Goal: Task Accomplishment & Management: Manage account settings

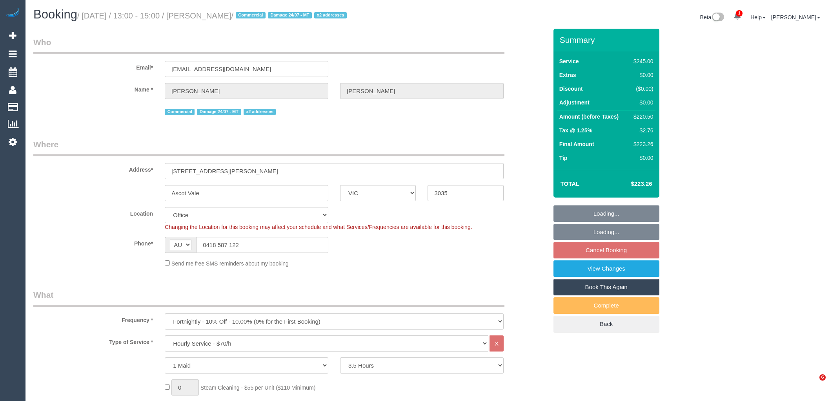
select select "VIC"
select select "210"
select select "number:28"
select select "number:14"
select select "number:19"
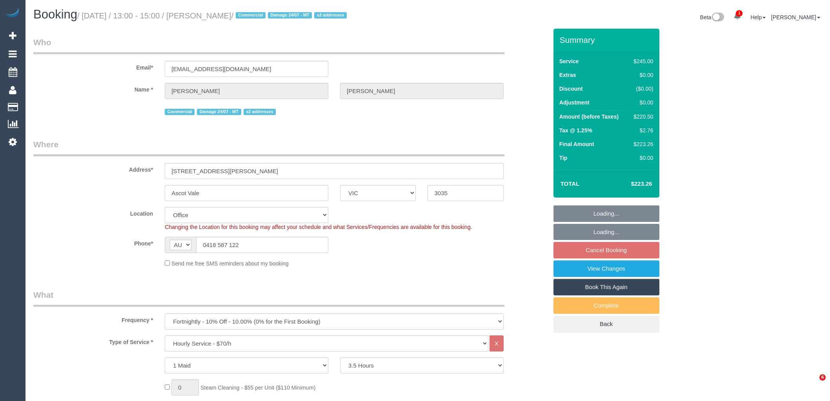
select select "number:22"
select select "number:11"
select select "object:968"
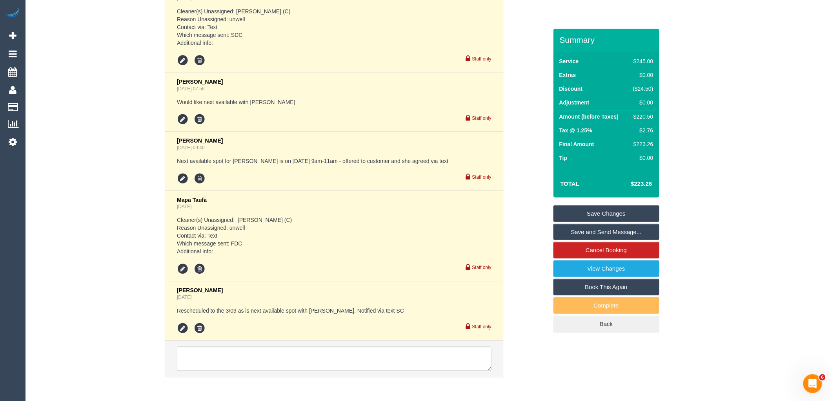
scroll to position [1800, 0]
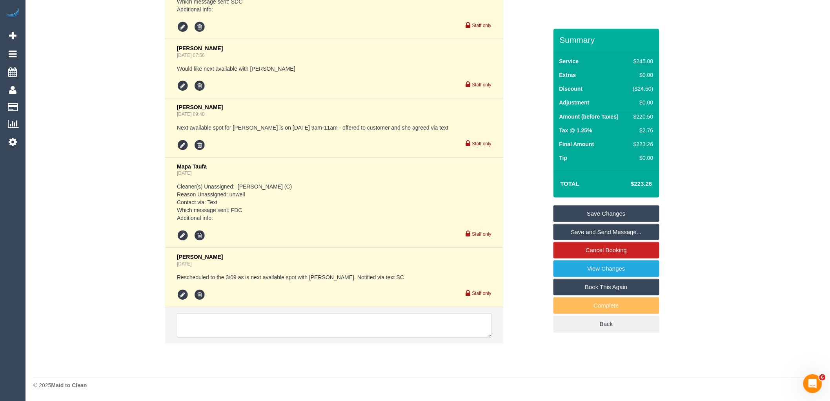
click at [257, 324] on textarea at bounding box center [334, 325] width 315 height 24
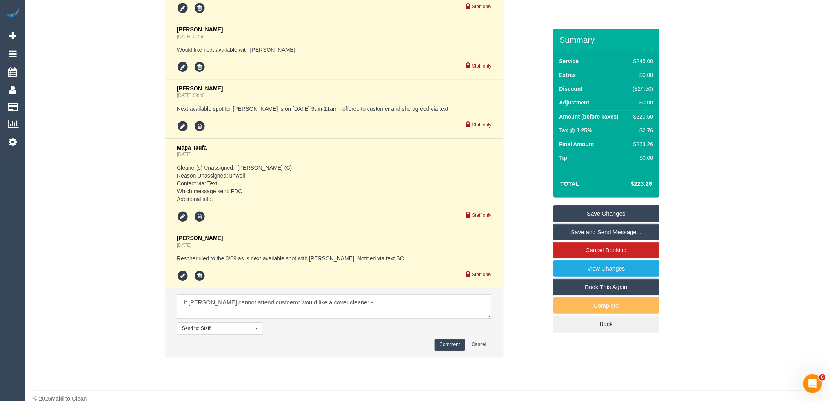
paste textarea "Hi again. Just wanted to make sure we have Kerry booked for wed please. If she …"
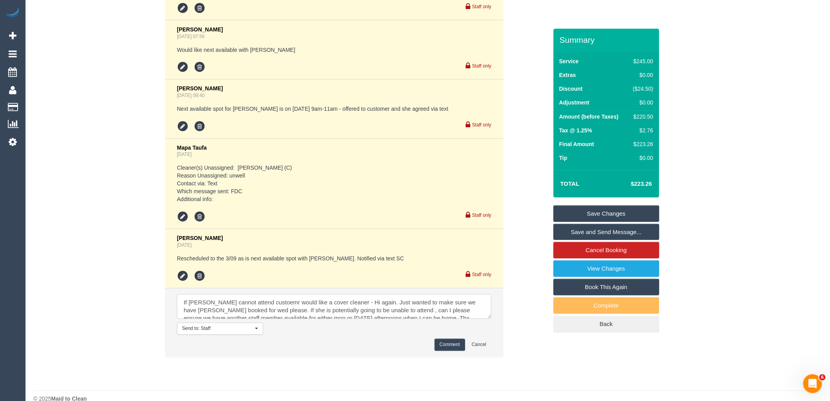
scroll to position [3, 0]
click at [342, 317] on textarea at bounding box center [334, 306] width 315 height 24
type textarea "If Kerry cannot attend custoemr would like a cover cleaner - via text -- Hi aga…"
click at [448, 351] on button "Comment" at bounding box center [450, 345] width 31 height 12
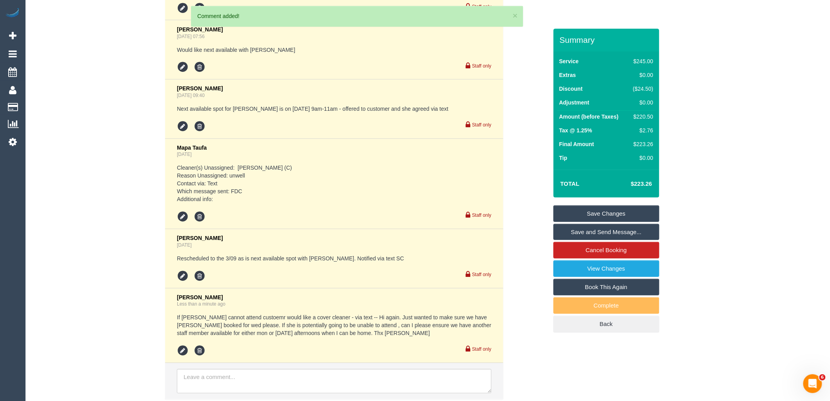
scroll to position [1875, 0]
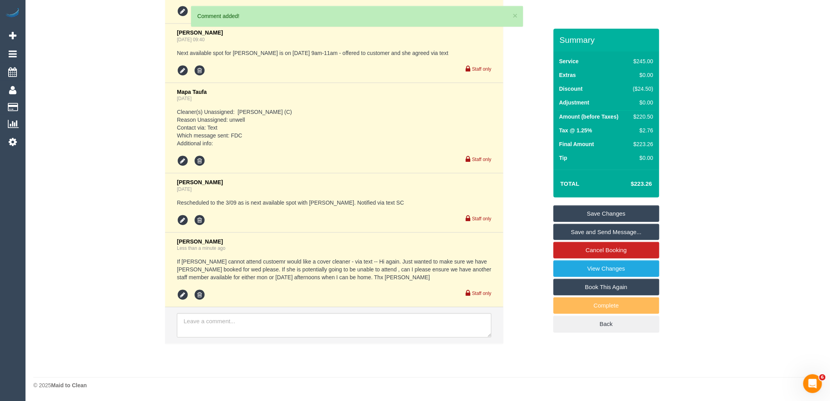
click at [625, 208] on link "Save Changes" at bounding box center [607, 213] width 106 height 16
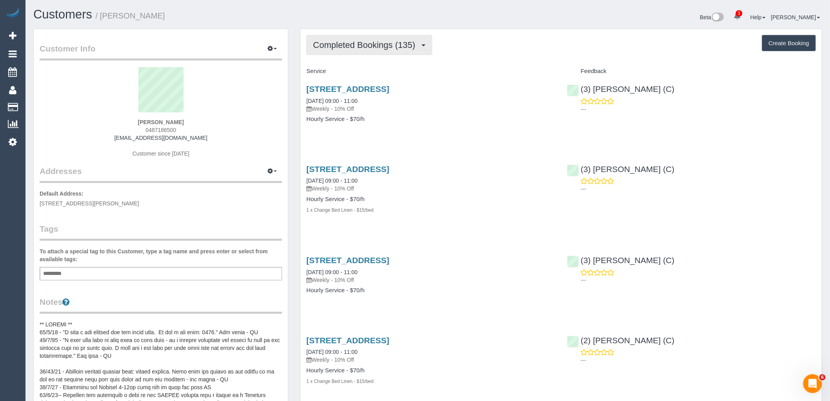
click at [343, 42] on span "Completed Bookings (135)" at bounding box center [366, 45] width 106 height 10
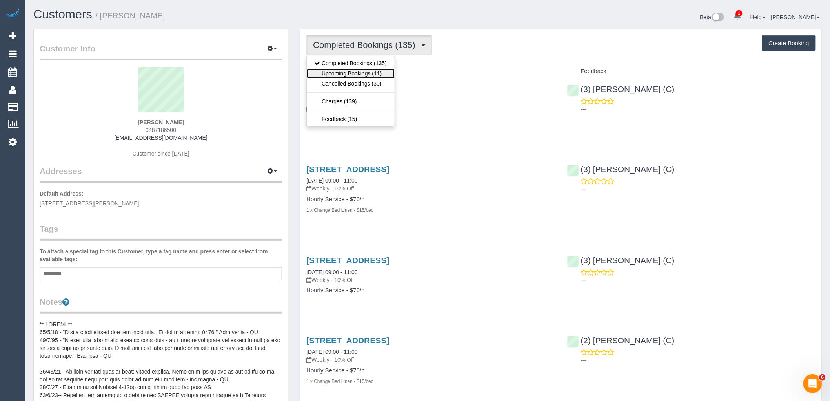
click at [357, 73] on link "Upcoming Bookings (11)" at bounding box center [351, 73] width 88 height 10
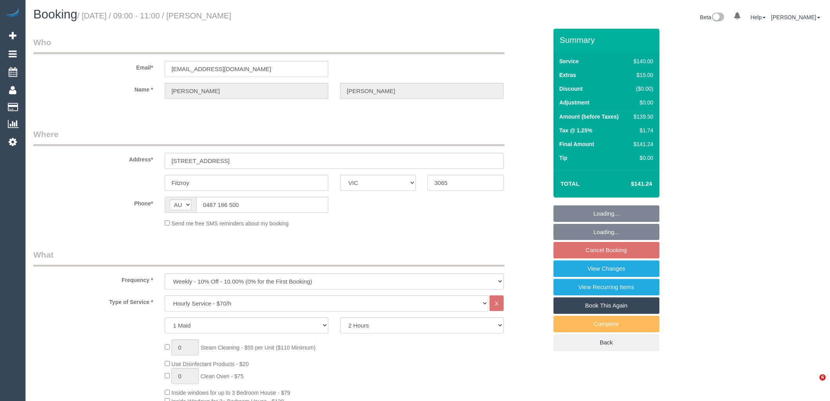
select select "VIC"
select select "object:874"
select select "number:29"
select select "number:15"
select select "number:18"
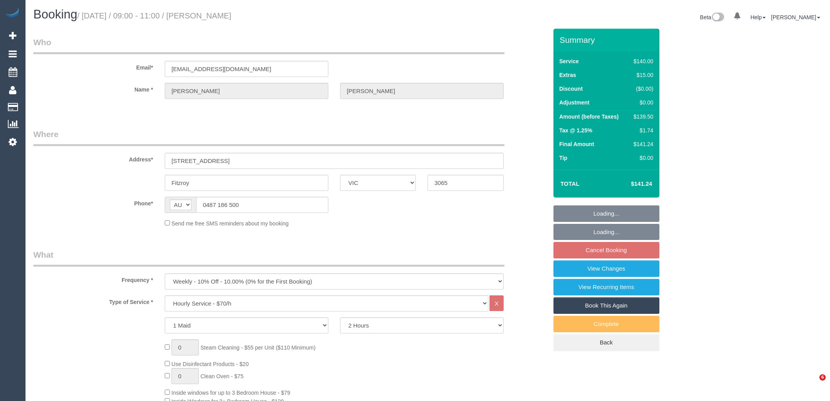
select select "number:24"
select select "number:35"
select select "number:12"
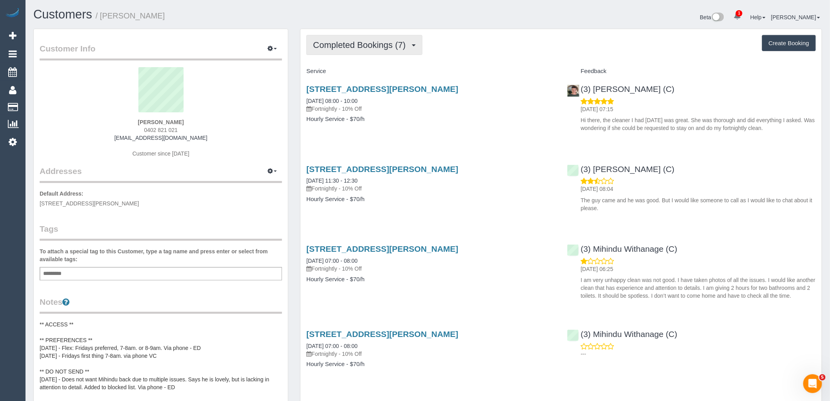
click at [391, 49] on span "Completed Bookings (7)" at bounding box center [361, 45] width 97 height 10
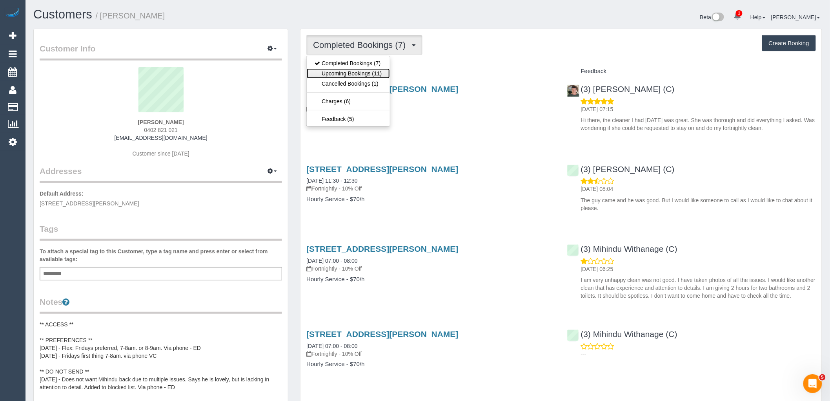
click at [377, 75] on link "Upcoming Bookings (11)" at bounding box center [348, 73] width 83 height 10
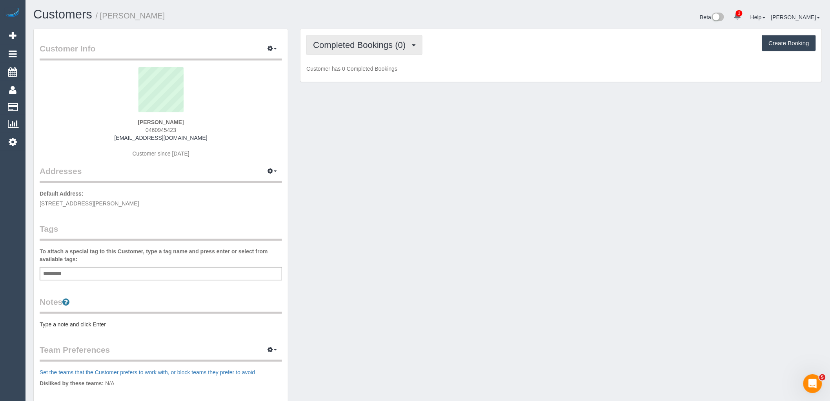
drag, startPoint x: 338, startPoint y: 55, endPoint x: 353, endPoint y: 63, distance: 17.7
click at [338, 55] on button "Completed Bookings (0)" at bounding box center [364, 45] width 116 height 20
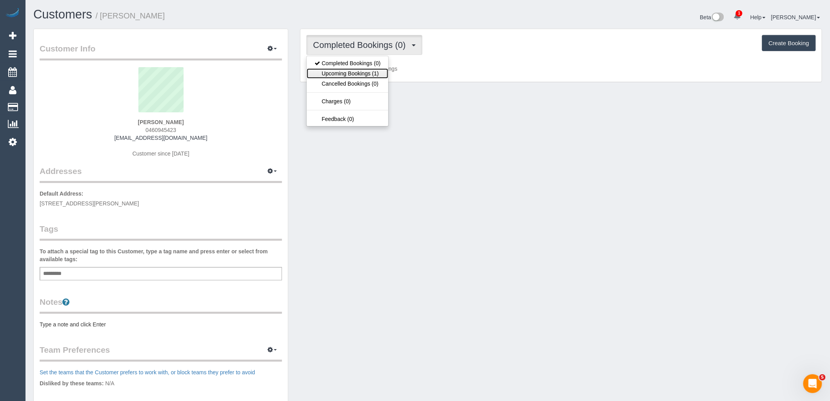
click at [356, 75] on link "Upcoming Bookings (1)" at bounding box center [348, 73] width 82 height 10
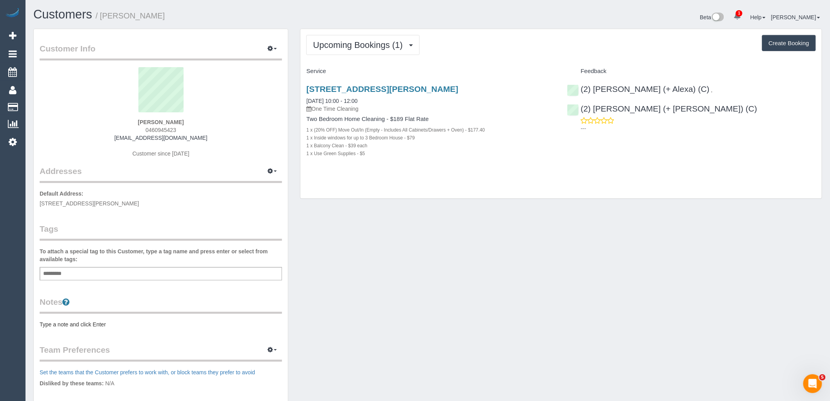
drag, startPoint x: 186, startPoint y: 129, endPoint x: 118, endPoint y: 130, distance: 68.3
click at [118, 130] on div "Alyssa Skylakis 0460945423 alyssaskylakis@gmail.com Customer since 2025" at bounding box center [161, 116] width 242 height 98
copy span "0460945423"
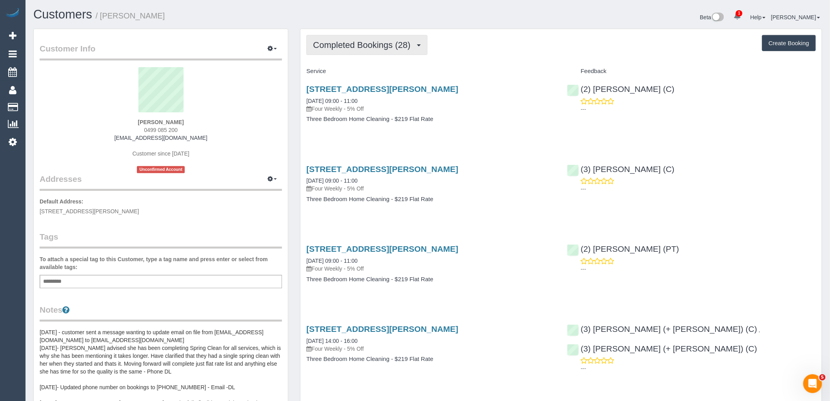
click at [357, 42] on span "Completed Bookings (28)" at bounding box center [363, 45] width 101 height 10
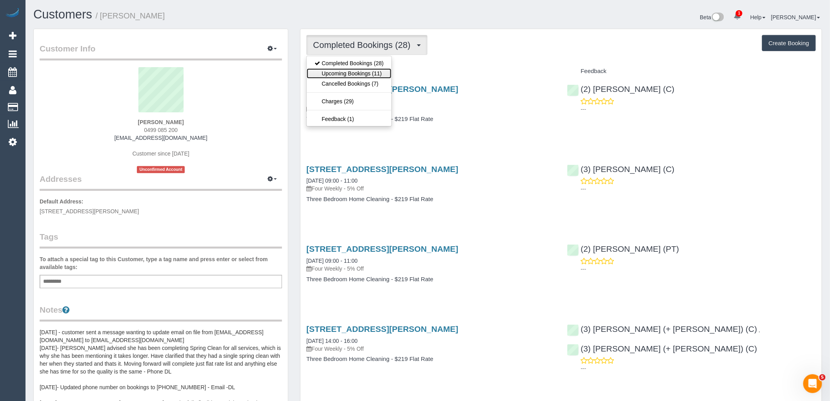
click at [366, 75] on link "Upcoming Bookings (11)" at bounding box center [349, 73] width 85 height 10
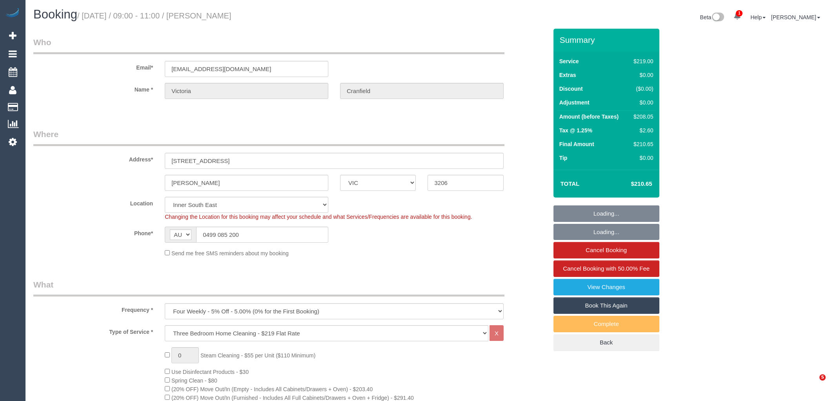
select select "VIC"
select select "number:28"
select select "number:14"
select select "number:19"
select select "number:22"
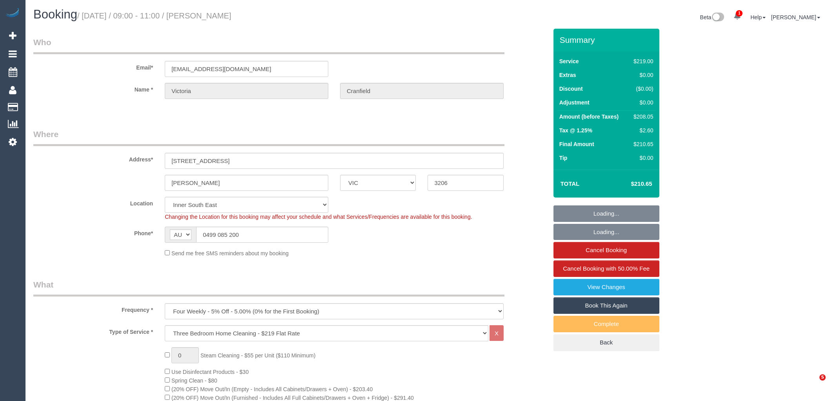
select select "number:35"
select select "number:11"
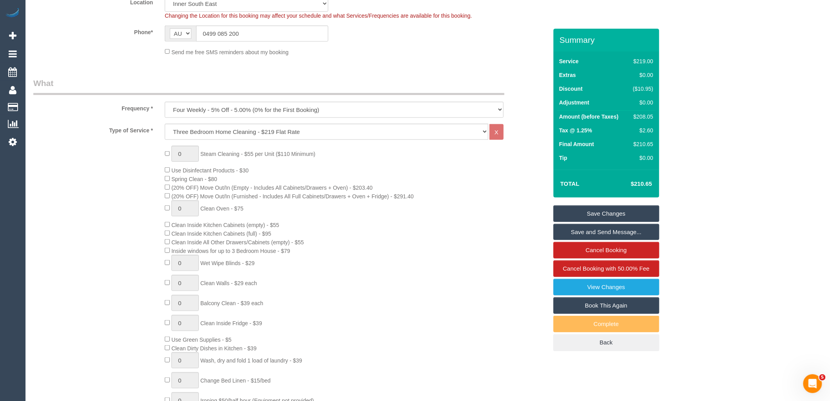
scroll to position [131, 0]
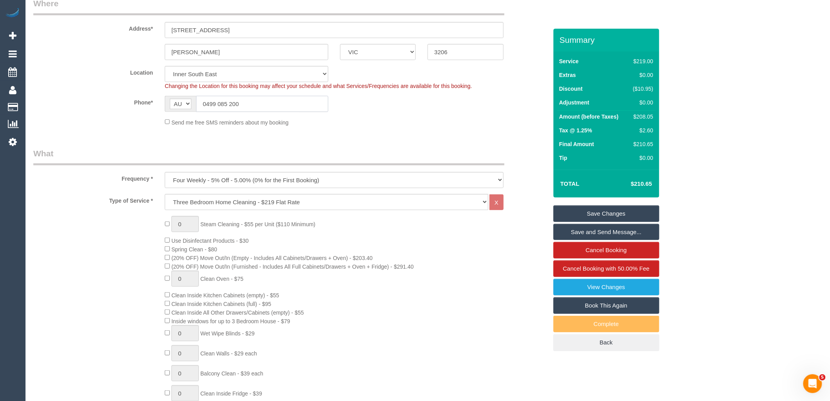
drag, startPoint x: 251, startPoint y: 104, endPoint x: 131, endPoint y: 95, distance: 120.4
click at [137, 95] on sui-booking-location "Location Office City East (North) East (South) Inner East Inner North (East) In…" at bounding box center [290, 96] width 514 height 60
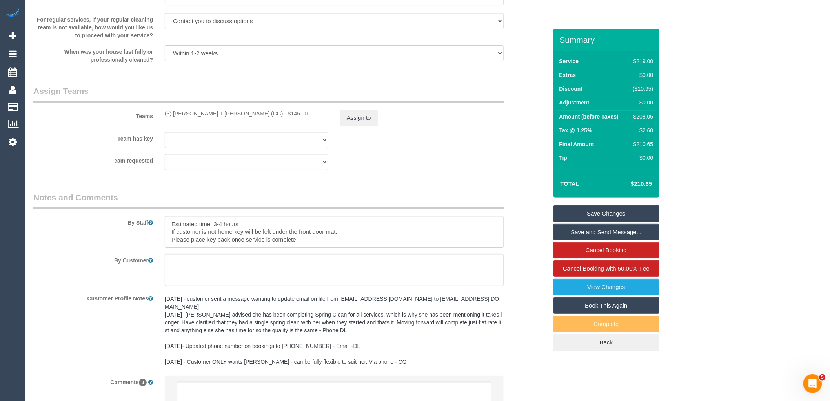
scroll to position [1201, 0]
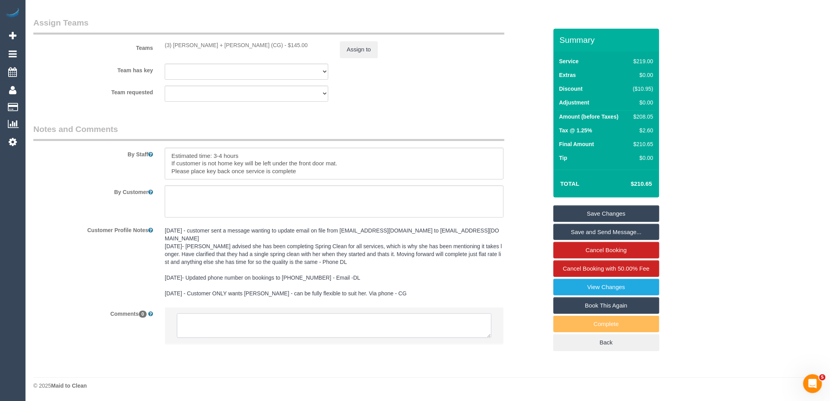
click at [253, 332] on textarea at bounding box center [334, 325] width 315 height 24
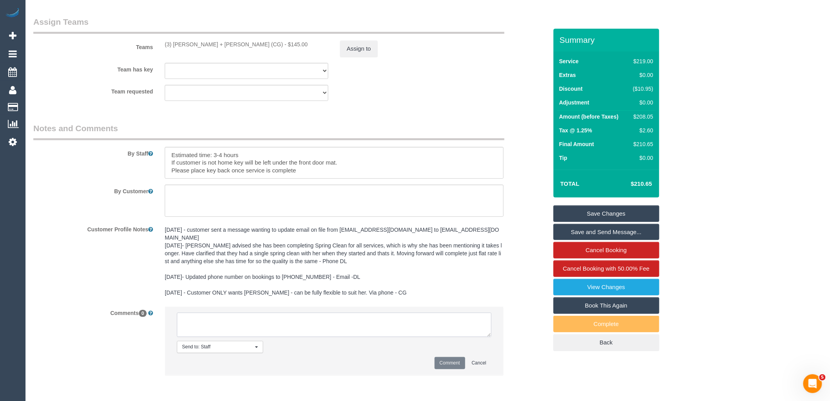
paste textarea "Cleaner(s) Unassigned: (3) Bansari + Bhavesh (CG) Reason Unassigned: both have …"
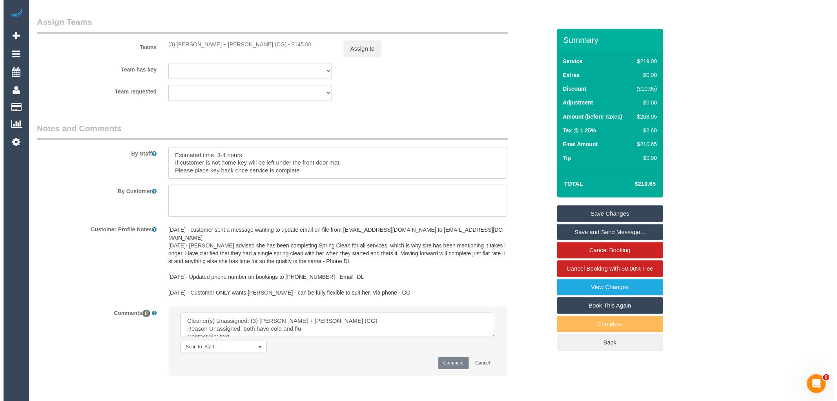
scroll to position [18, 0]
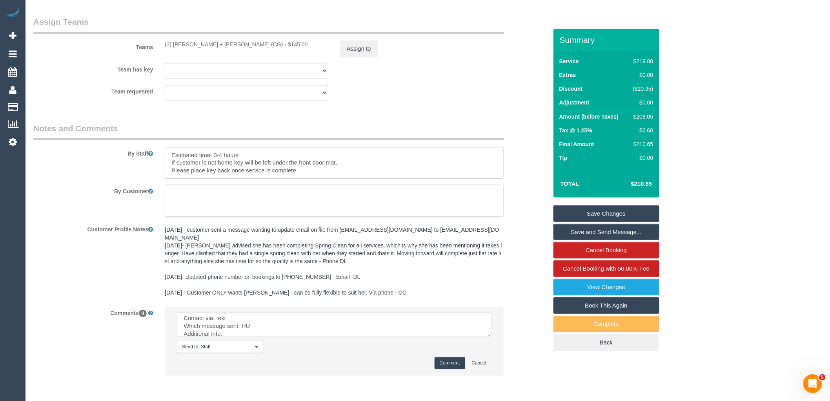
type textarea "Cleaner(s) Unassigned: (3) Bansari + Bhavesh (CG) Reason Unassigned: both have …"
click at [449, 366] on button "Comment" at bounding box center [450, 363] width 31 height 12
click at [362, 55] on button "Assign to" at bounding box center [359, 48] width 38 height 16
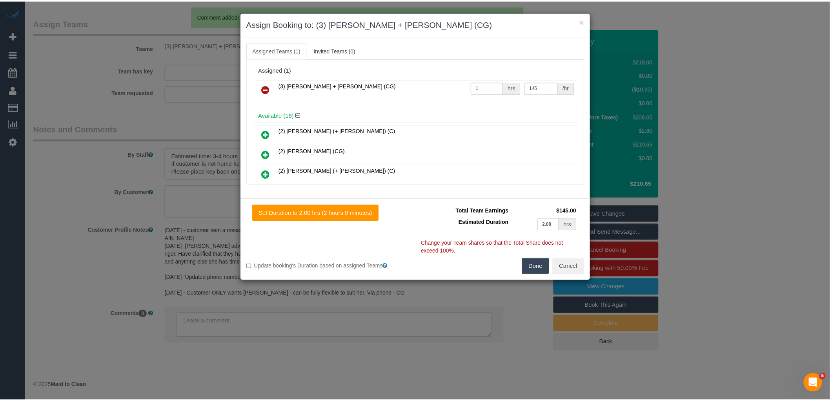
scroll to position [0, 0]
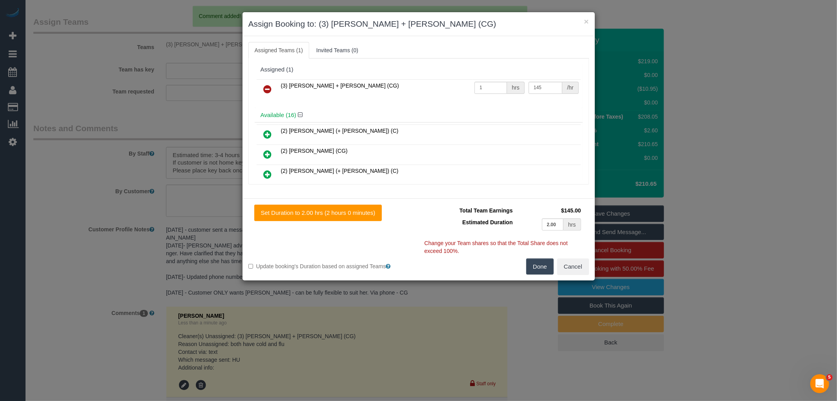
click at [265, 84] on link at bounding box center [268, 90] width 18 height 16
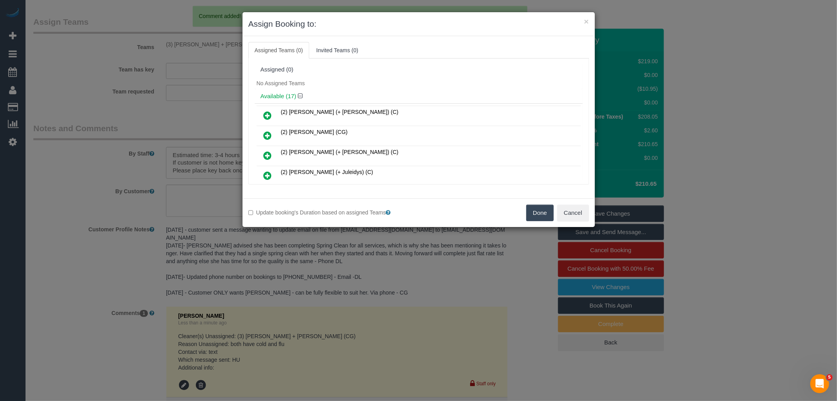
click at [539, 208] on button "Done" at bounding box center [539, 212] width 27 height 16
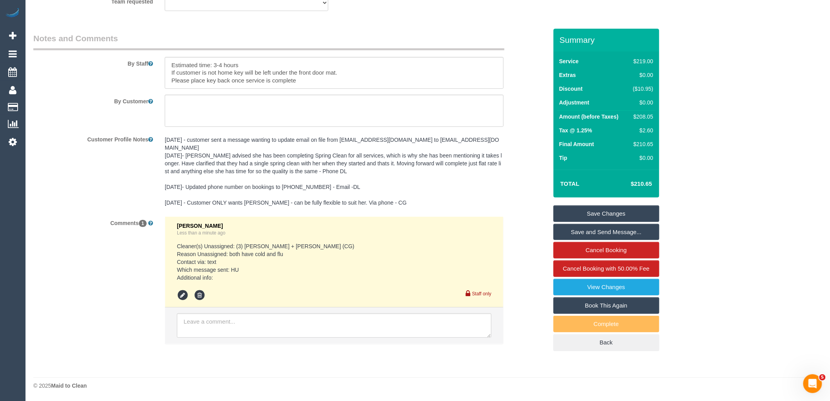
scroll to position [986, 0]
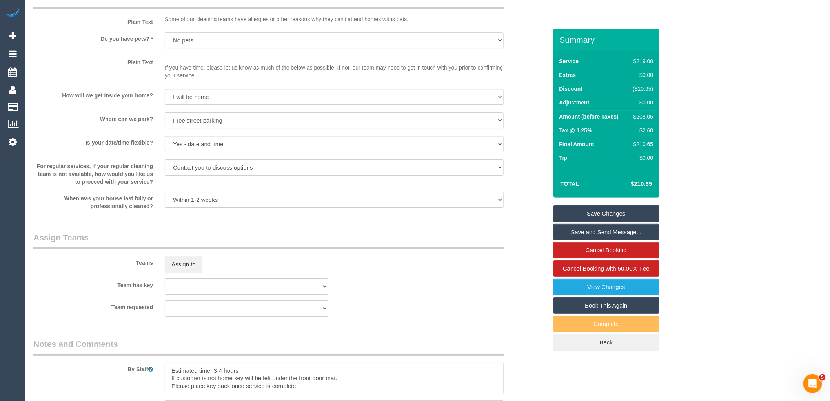
click at [619, 211] on link "Save Changes" at bounding box center [607, 213] width 106 height 16
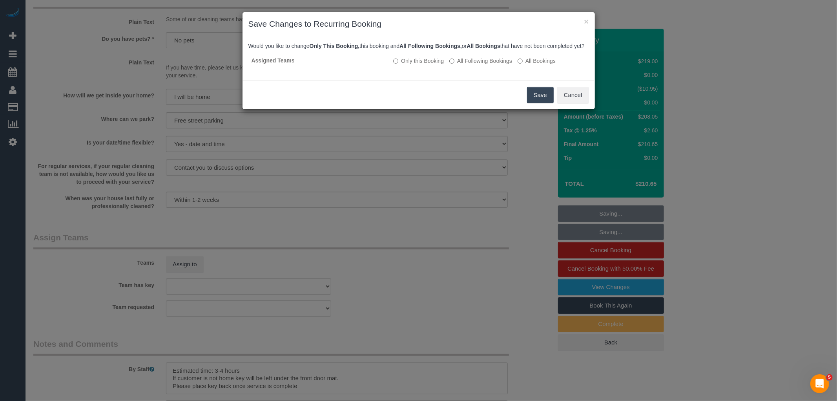
click at [534, 99] on button "Save" at bounding box center [540, 95] width 27 height 16
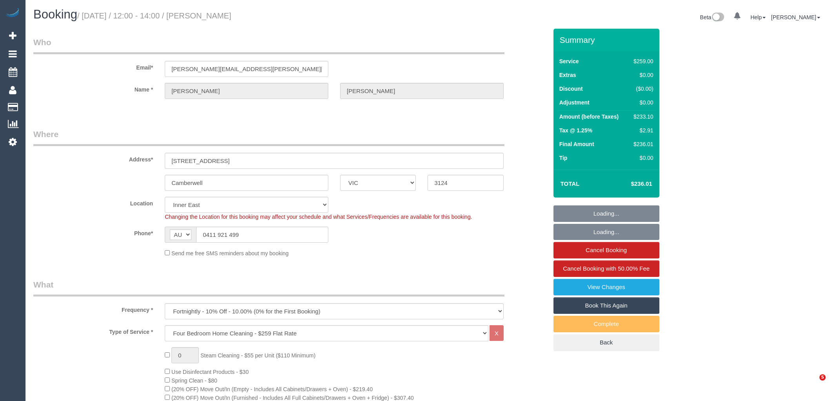
select select "VIC"
select select "number:27"
select select "number:14"
select select "number:19"
select select "number:24"
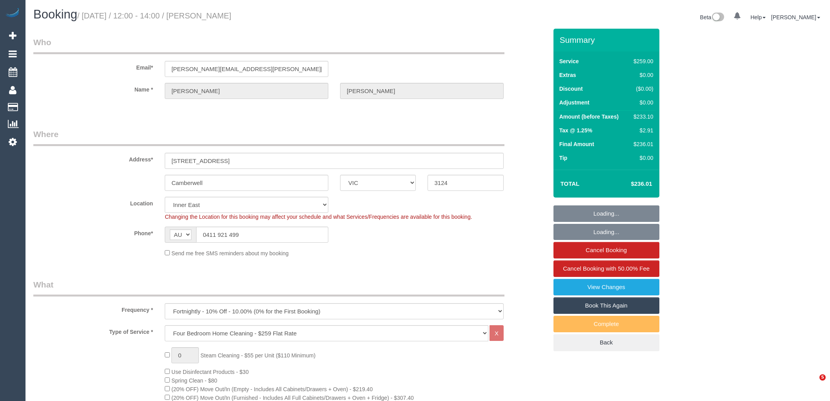
select select "number:34"
select select "number:11"
select select "spot1"
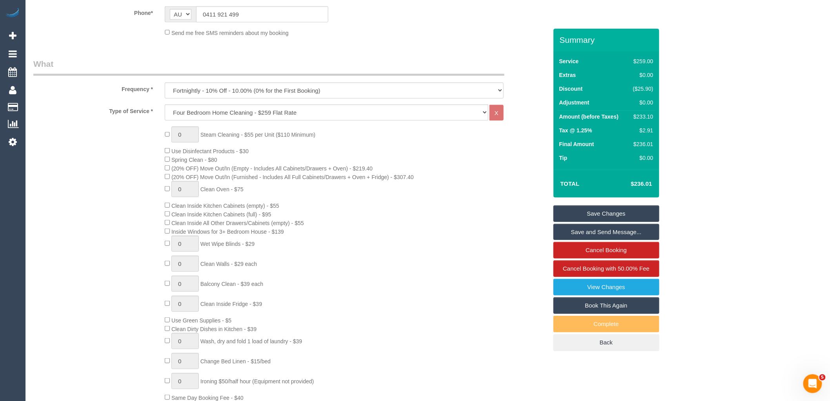
scroll to position [131, 0]
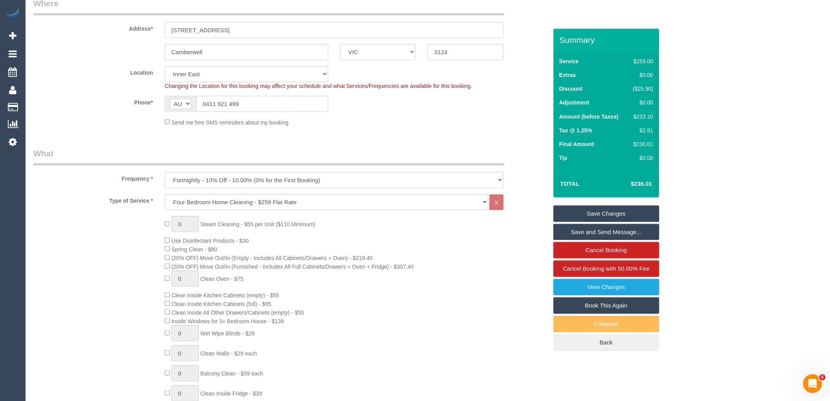
drag, startPoint x: 247, startPoint y: 105, endPoint x: 155, endPoint y: 104, distance: 92.2
click at [157, 104] on div "Phone* AF AL DZ AD AO AI AQ AG AR AM AW AU AT AZ BS BH BD BB BY BE BZ BJ BM BT …" at bounding box center [290, 104] width 526 height 16
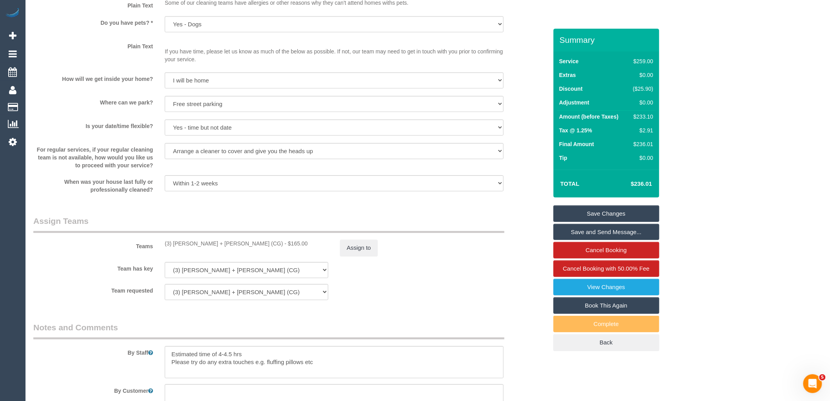
scroll to position [1166, 0]
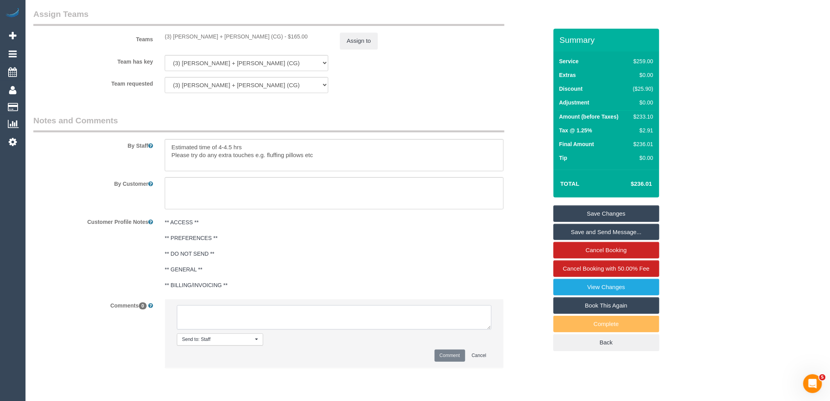
click at [228, 324] on textarea at bounding box center [334, 317] width 315 height 24
drag, startPoint x: 234, startPoint y: 42, endPoint x: 162, endPoint y: 42, distance: 71.8
click at [162, 40] on div "(3) Bansari + Bhavesh (CG) - $165.00" at bounding box center [246, 37] width 175 height 8
copy div "(3) Bansari + Bhavesh (CG)"
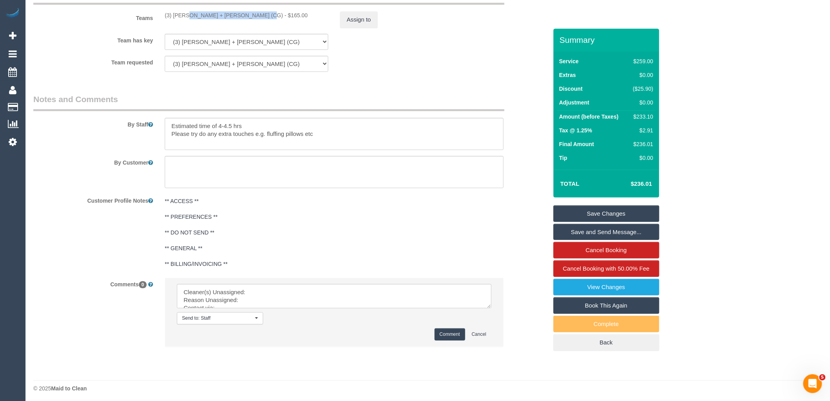
scroll to position [1198, 0]
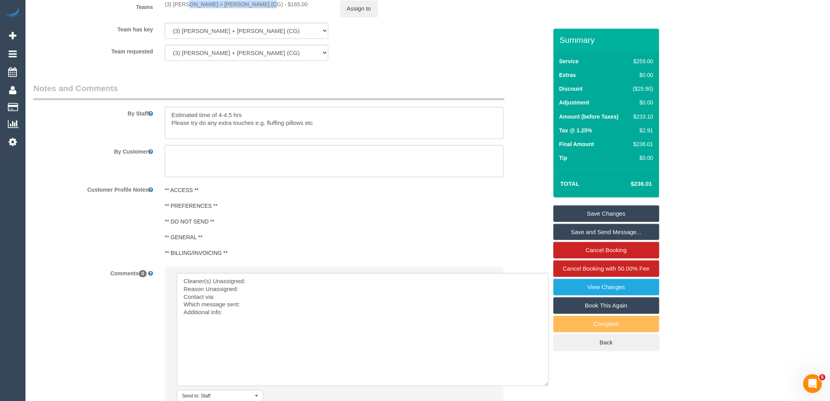
drag, startPoint x: 489, startPoint y: 301, endPoint x: 345, endPoint y: 346, distance: 150.5
click at [292, 283] on textarea at bounding box center [366, 335] width 378 height 124
paste textarea "(3) Bansari + Bhavesh (CG)"
click at [281, 299] on textarea at bounding box center [366, 335] width 378 height 124
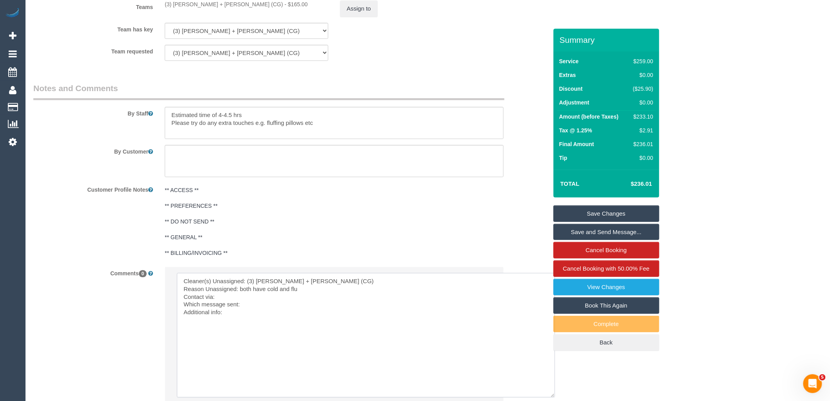
click at [242, 306] on textarea at bounding box center [366, 335] width 378 height 124
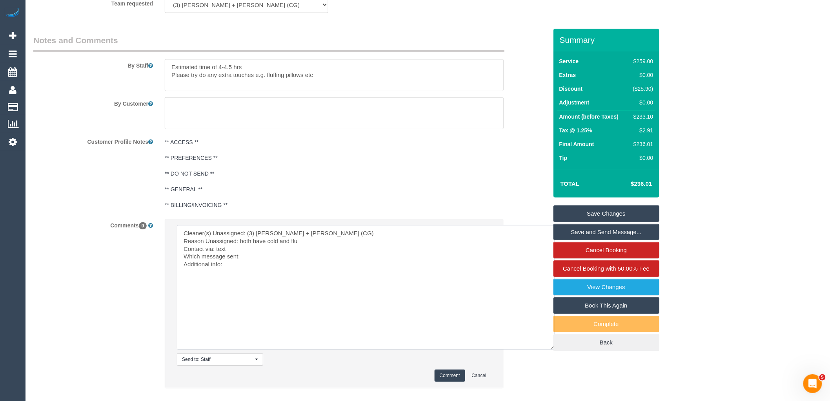
scroll to position [1298, 0]
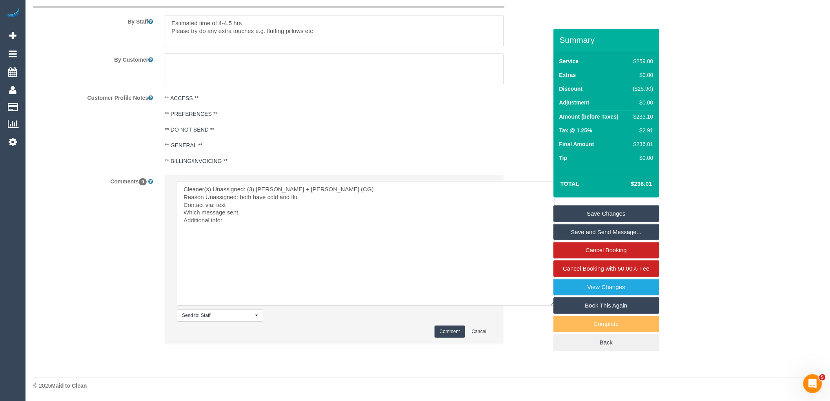
click at [253, 214] on textarea at bounding box center [366, 243] width 378 height 124
drag, startPoint x: 237, startPoint y: 220, endPoint x: 158, endPoint y: 181, distance: 88.1
click at [158, 181] on div "Comments 0 Send to: Staff Nothing selected Send to: Staff Send to: Customer Sen…" at bounding box center [290, 263] width 526 height 177
type textarea "Cleaner(s) Unassigned: (3) Bansari + Bhavesh (CG) Reason Unassigned: both have …"
click at [450, 327] on button "Comment" at bounding box center [450, 331] width 31 height 12
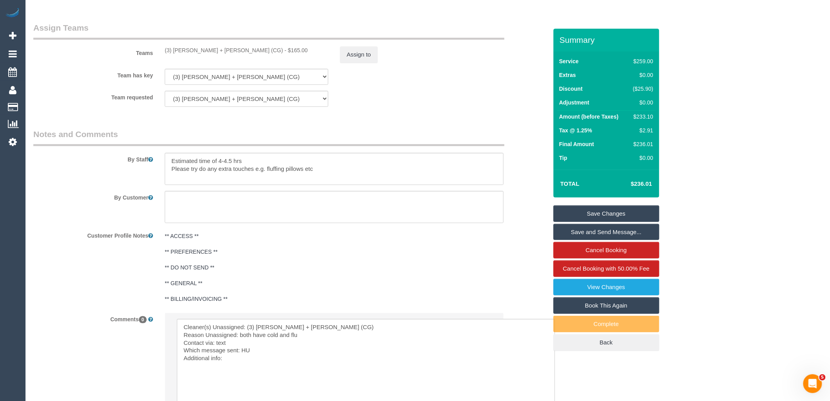
scroll to position [1037, 0]
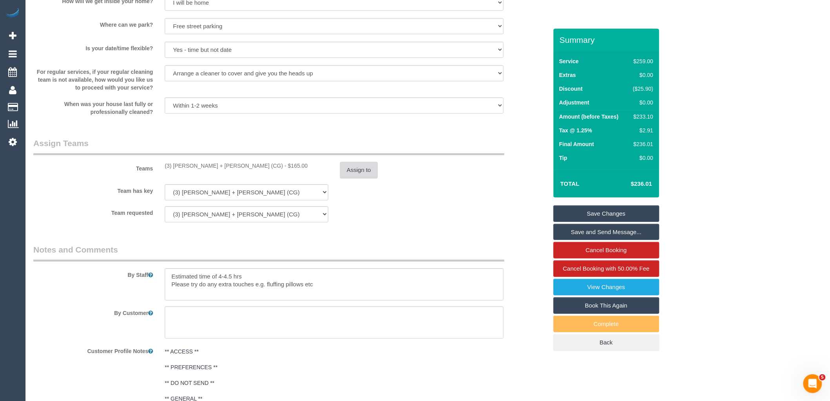
click at [368, 178] on button "Assign to" at bounding box center [359, 170] width 38 height 16
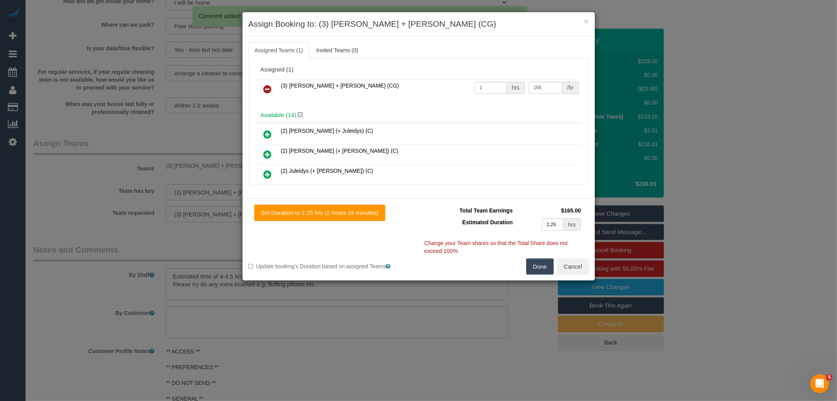
click at [268, 85] on icon at bounding box center [268, 88] width 8 height 9
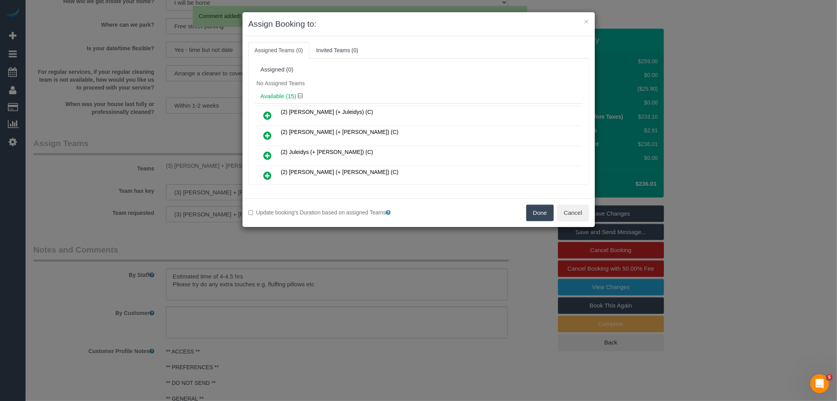
drag, startPoint x: 539, startPoint y: 214, endPoint x: 549, endPoint y: 214, distance: 10.6
click at [539, 213] on button "Done" at bounding box center [539, 212] width 27 height 16
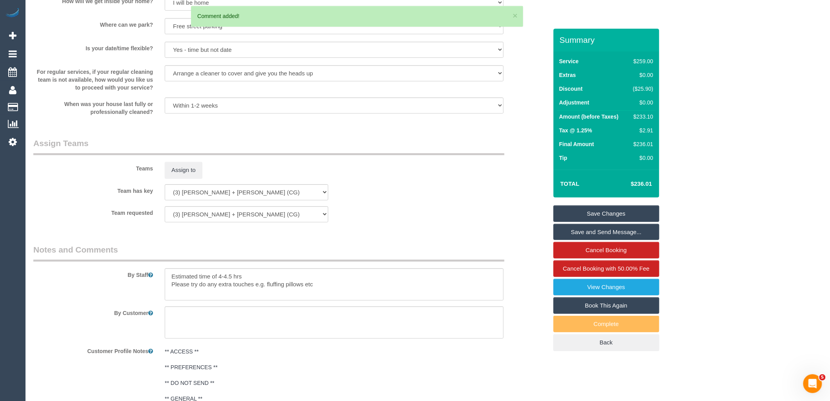
click at [614, 210] on link "Save Changes" at bounding box center [607, 213] width 106 height 16
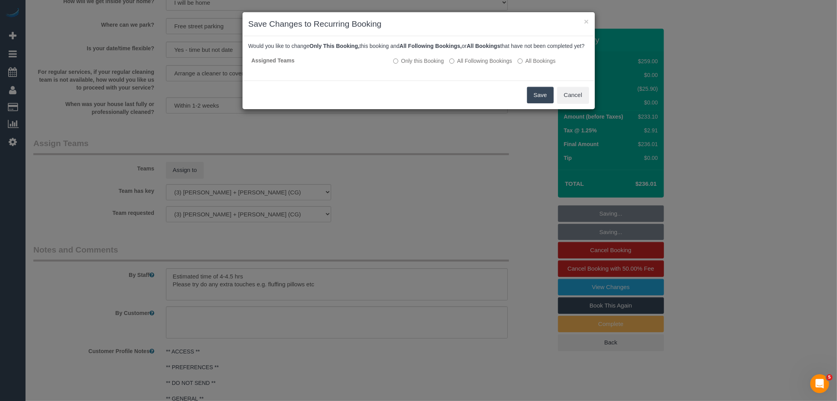
click at [541, 96] on button "Save" at bounding box center [540, 95] width 27 height 16
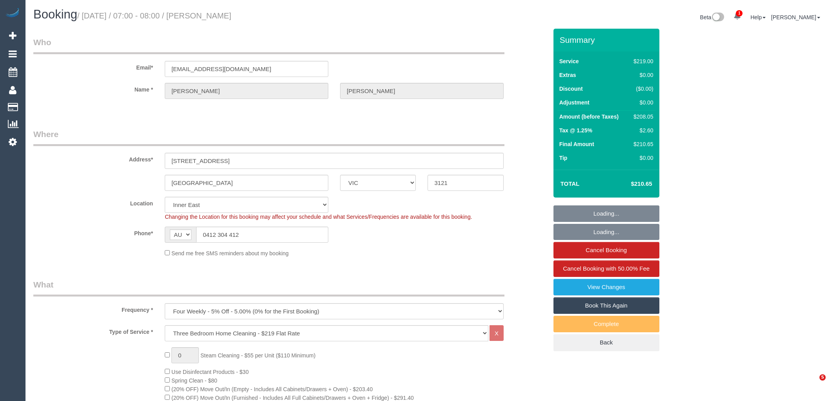
select select "VIC"
select select "string:stripe-pm_1QuMtz2GScqysDRVEVlsR4U9"
select select "number:28"
select select "number:14"
select select "number:19"
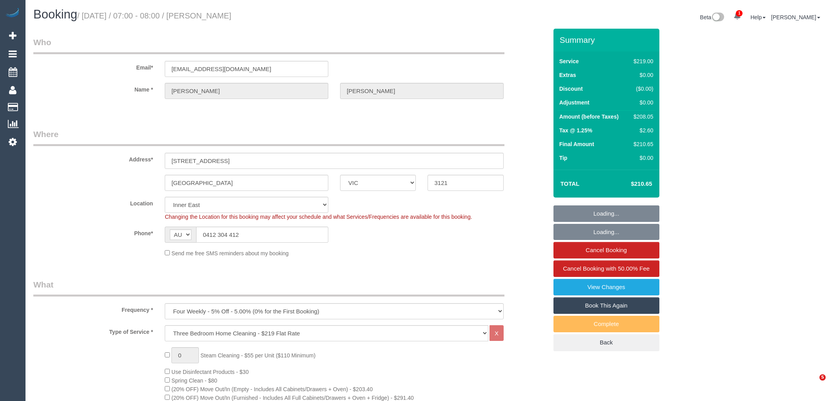
select select "number:24"
select select "number:35"
select select "number:12"
select select "spot1"
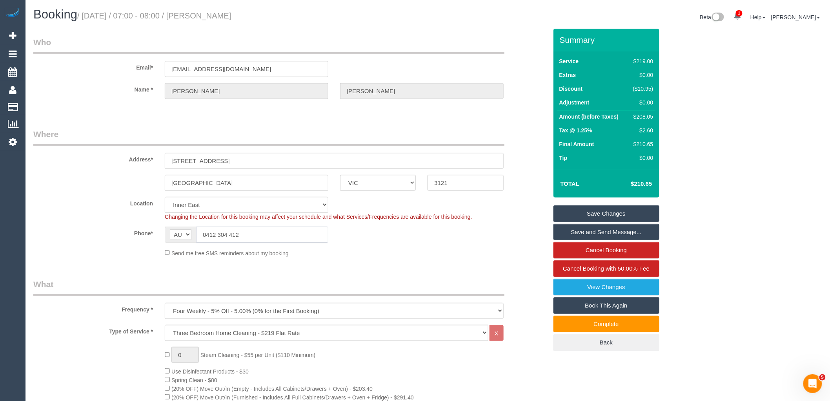
drag, startPoint x: 287, startPoint y: 237, endPoint x: 166, endPoint y: 222, distance: 122.2
click at [166, 222] on sui-booking-location "Location Office City East (North) East (South) Inner East Inner North (East) In…" at bounding box center [290, 227] width 514 height 60
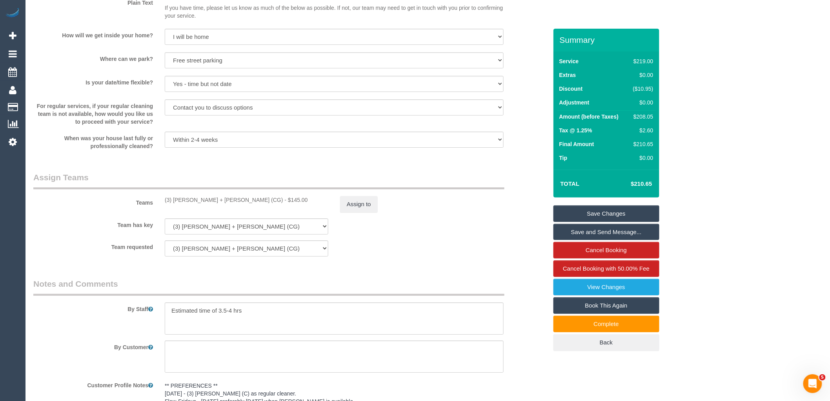
scroll to position [1126, 0]
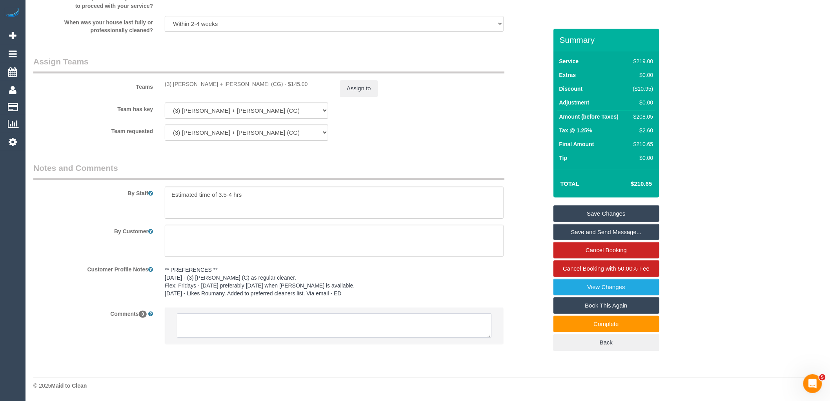
click at [232, 333] on textarea at bounding box center [334, 325] width 315 height 24
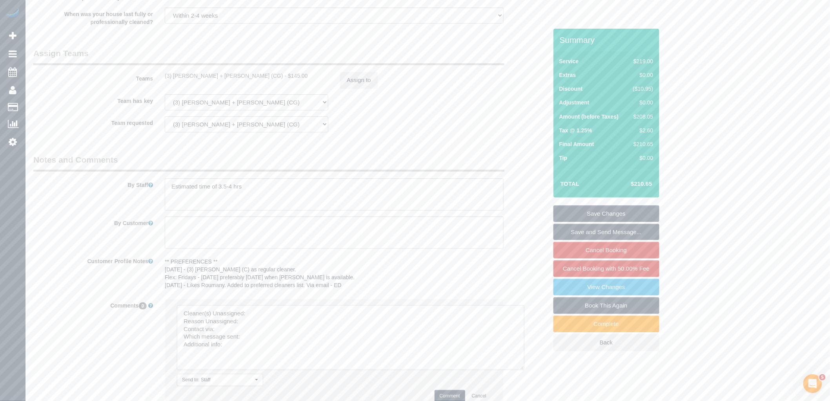
drag, startPoint x: 507, startPoint y: 360, endPoint x: 550, endPoint y: 412, distance: 66.9
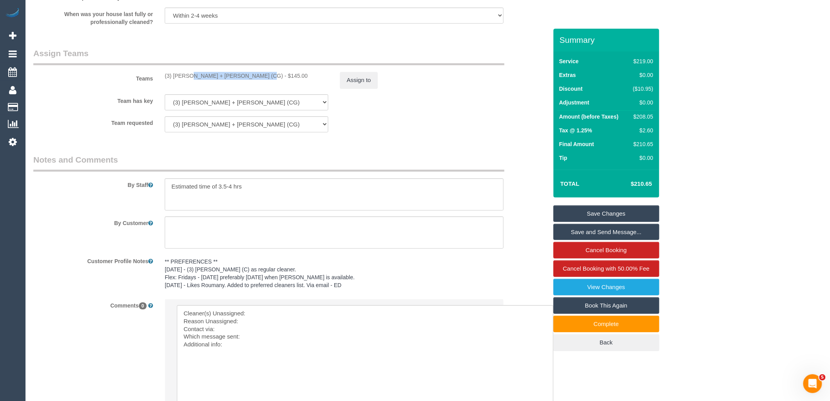
drag, startPoint x: 234, startPoint y: 83, endPoint x: 167, endPoint y: 80, distance: 67.2
click at [167, 80] on div "(3) Bansari + Bhavesh (CG) - $145.00" at bounding box center [247, 76] width 164 height 8
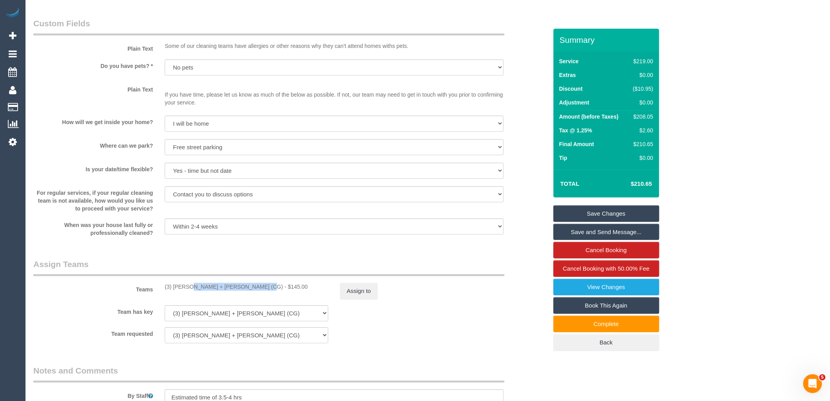
scroll to position [1002, 0]
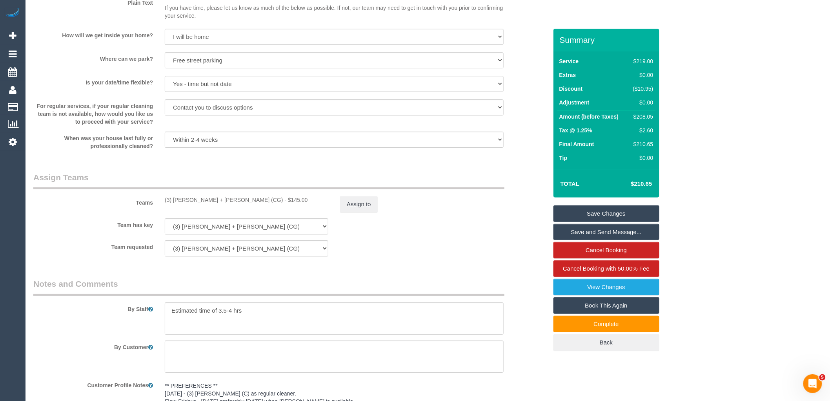
click at [266, 189] on legend "Assign Teams" at bounding box center [268, 180] width 471 height 18
drag, startPoint x: 232, startPoint y: 208, endPoint x: 159, endPoint y: 207, distance: 73.4
click at [159, 204] on div "(3) Bansari + Bhavesh (CG) - $145.00" at bounding box center [246, 200] width 175 height 8
copy div "(3) [PERSON_NAME] + [PERSON_NAME] (CG)"
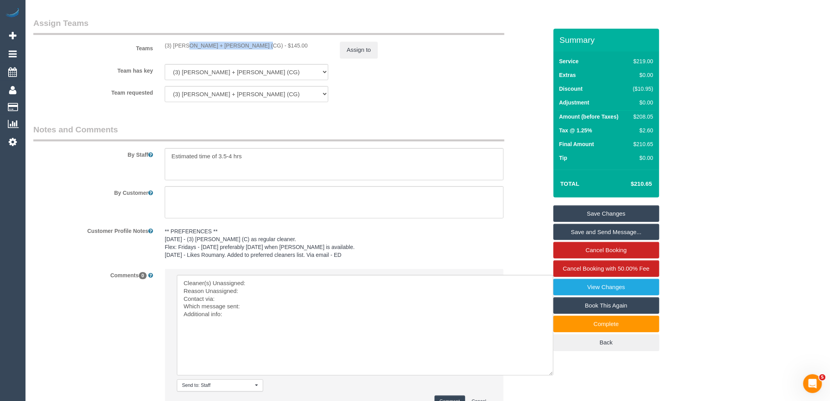
scroll to position [1235, 0]
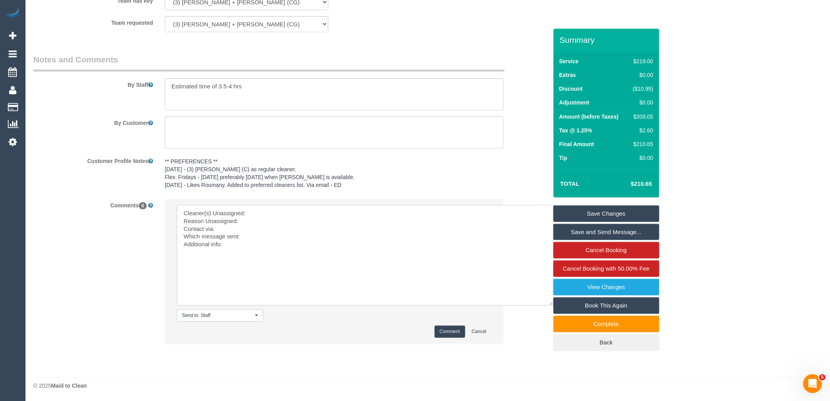
click at [269, 215] on textarea at bounding box center [365, 255] width 377 height 100
paste textarea "(3) [PERSON_NAME] + [PERSON_NAME] (CG)"
click at [251, 221] on textarea at bounding box center [365, 255] width 377 height 100
click at [276, 228] on textarea at bounding box center [365, 255] width 377 height 100
click at [244, 227] on textarea at bounding box center [365, 255] width 377 height 100
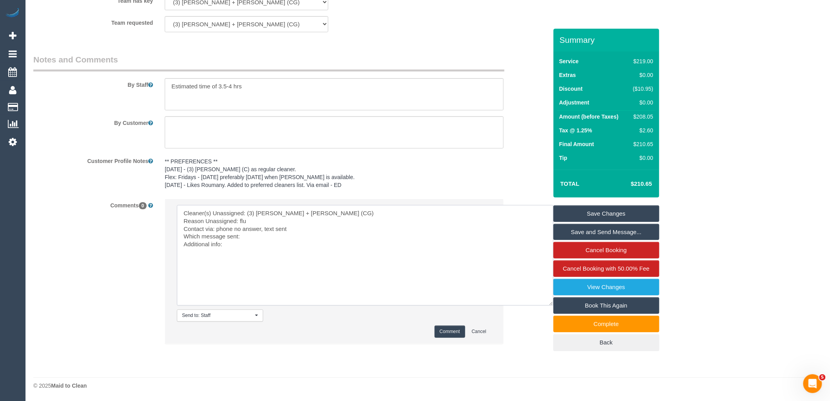
click at [270, 240] on textarea at bounding box center [365, 255] width 377 height 100
type textarea "Cleaner(s) Unassigned: (3) Bansari + Bhavesh (CG) Reason Unassigned: flu Contac…"
click at [461, 329] on button "Comment" at bounding box center [450, 331] width 31 height 12
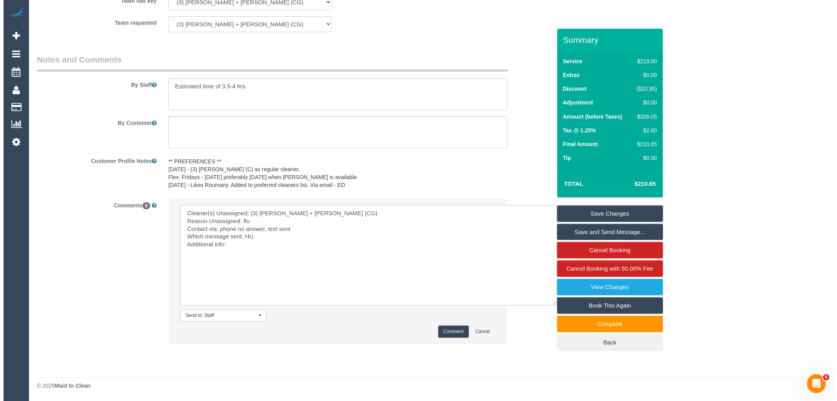
scroll to position [973, 0]
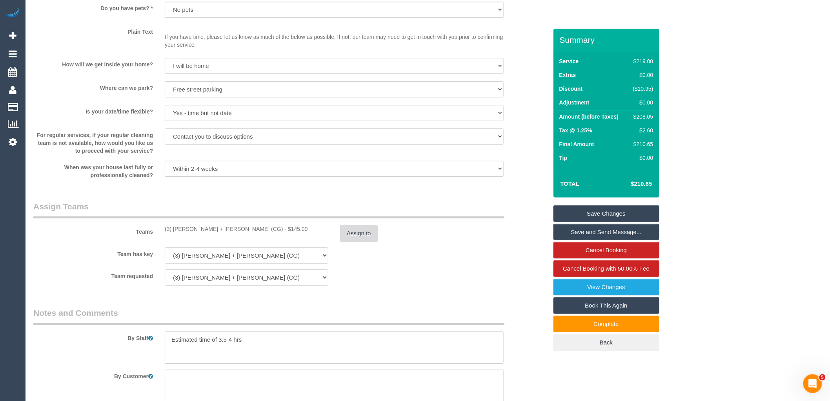
click at [365, 235] on button "Assign to" at bounding box center [359, 233] width 38 height 16
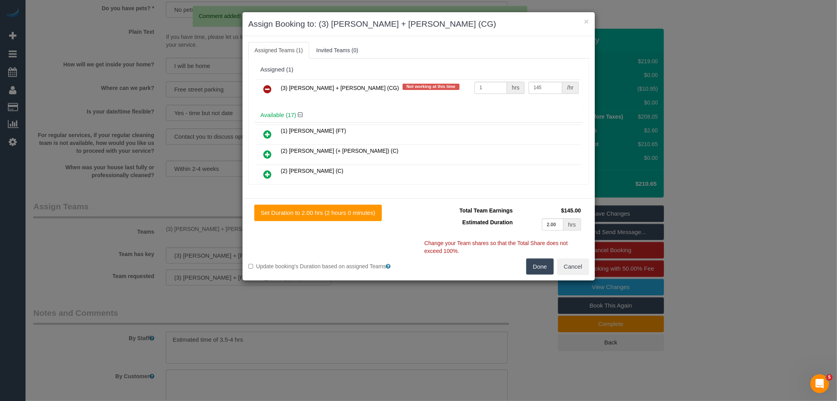
click at [271, 84] on link at bounding box center [268, 90] width 18 height 16
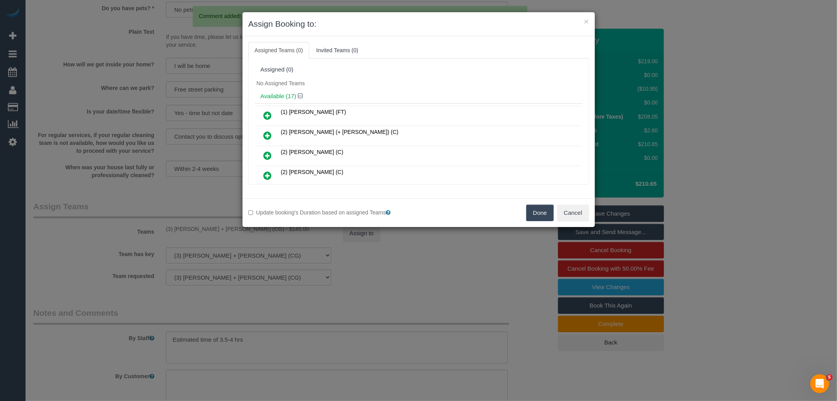
click at [531, 212] on button "Done" at bounding box center [539, 212] width 27 height 16
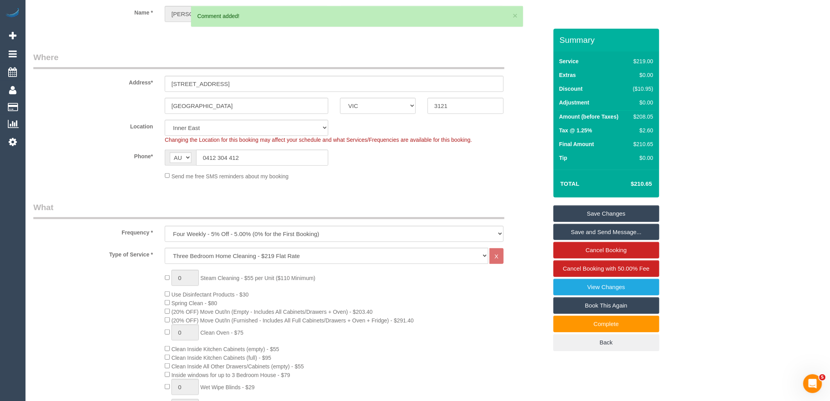
scroll to position [0, 0]
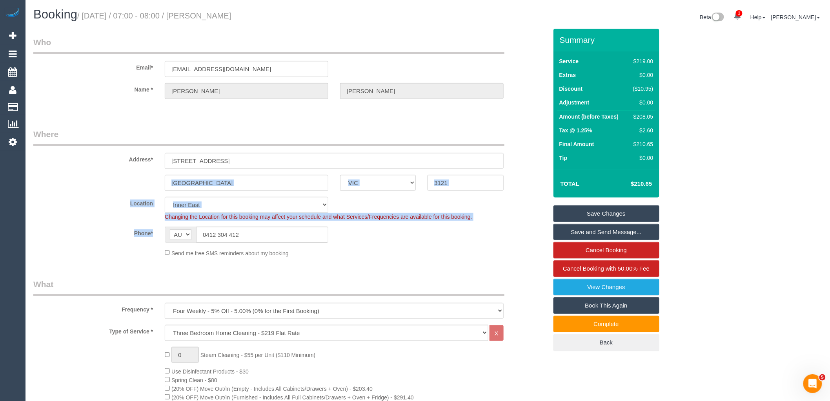
drag, startPoint x: 259, startPoint y: 244, endPoint x: 136, endPoint y: 239, distance: 123.7
click at [136, 239] on sui-booking-location "Location Office City East (North) East (South) Inner East Inner North (East) In…" at bounding box center [290, 227] width 514 height 60
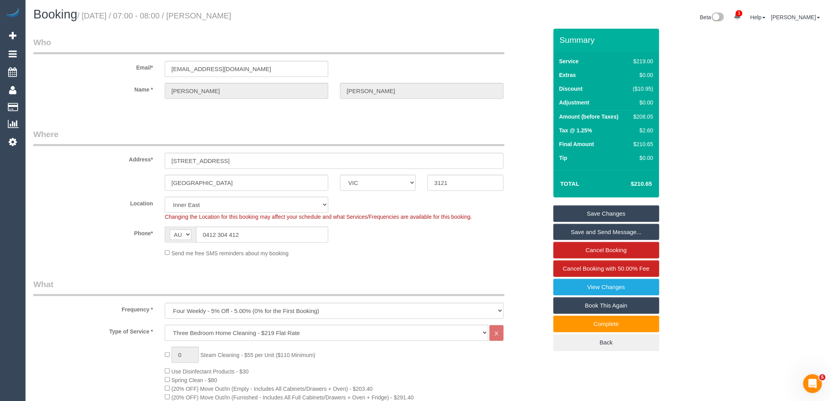
click at [307, 242] on sui-booking-location "Location Office City East (North) East (South) Inner East Inner North (East) In…" at bounding box center [290, 227] width 514 height 60
drag, startPoint x: 195, startPoint y: 236, endPoint x: 136, endPoint y: 237, distance: 58.9
click at [159, 236] on div "AF AL DZ AD AO AI AQ AG AR AM AW AU AT AZ BS BH BD BB BY BE BZ BJ BM BT BO BA B…" at bounding box center [246, 234] width 175 height 16
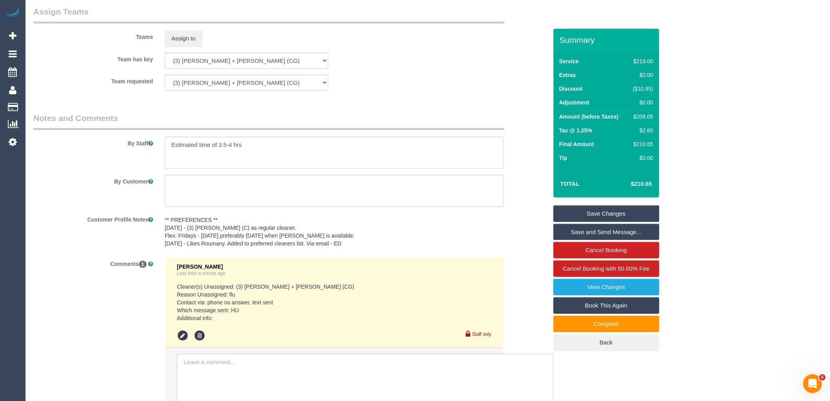
scroll to position [1031, 0]
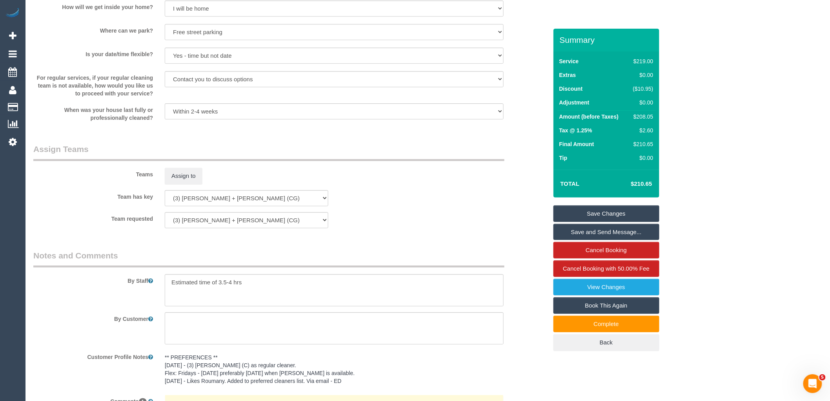
click at [623, 212] on link "Save Changes" at bounding box center [607, 213] width 106 height 16
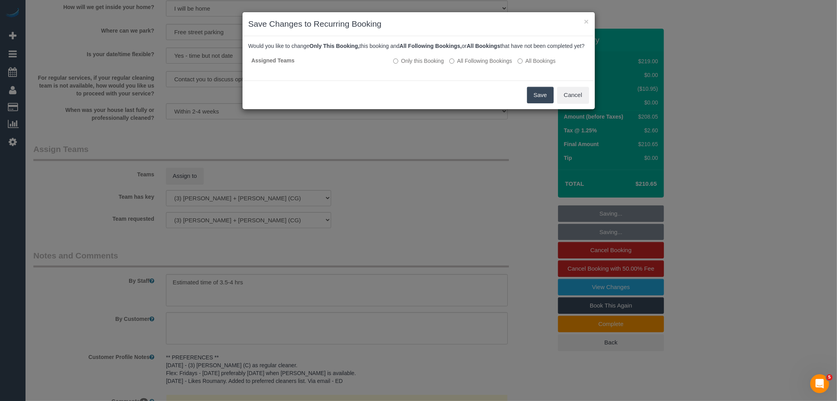
click at [538, 103] on button "Save" at bounding box center [540, 95] width 27 height 16
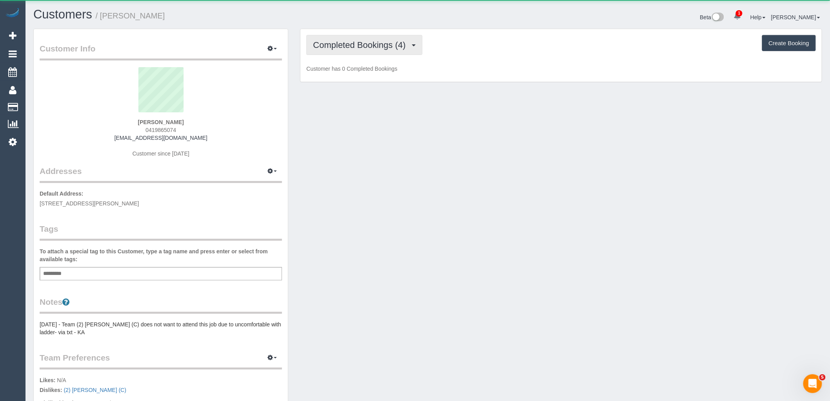
click at [364, 42] on span "Completed Bookings (4)" at bounding box center [361, 45] width 97 height 10
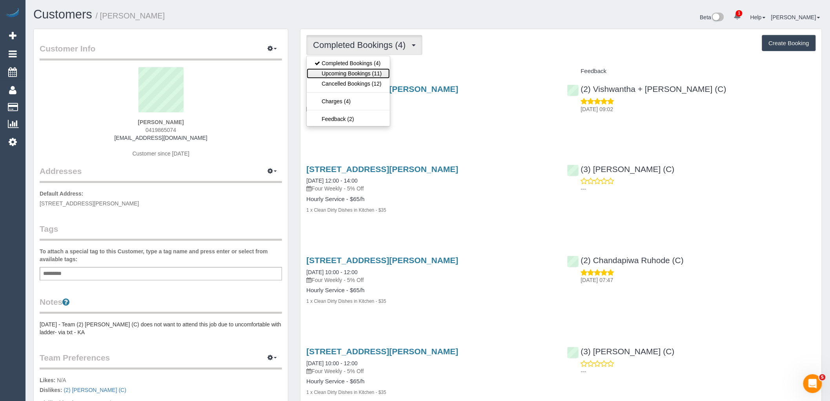
click at [375, 72] on link "Upcoming Bookings (11)" at bounding box center [348, 73] width 83 height 10
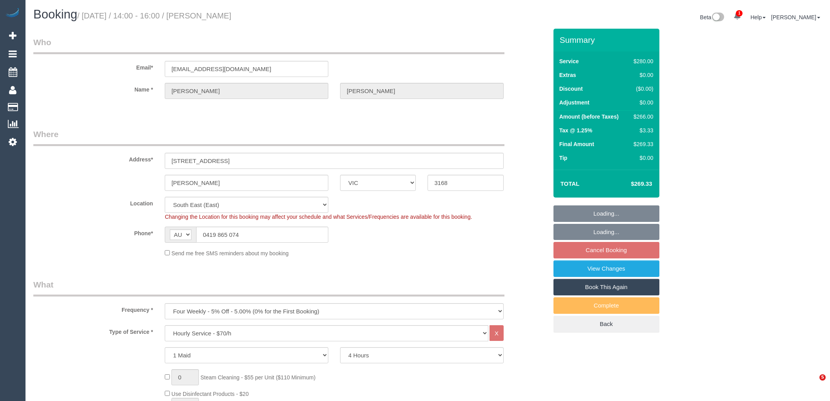
select select "VIC"
select select "240"
select select "number:32"
select select "number:14"
select select "number:21"
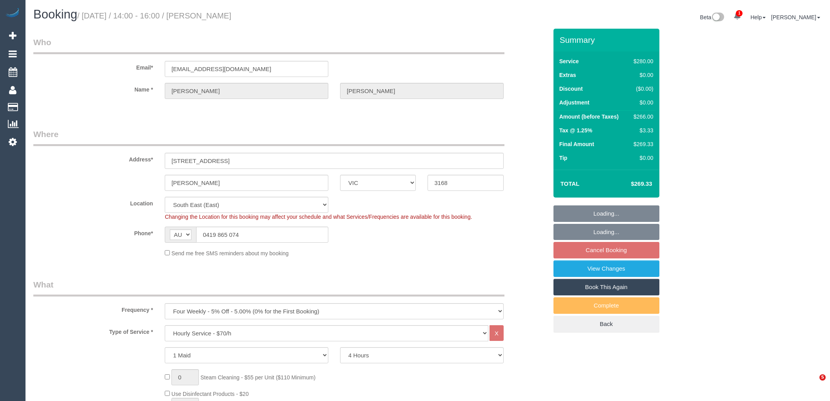
select select "number:24"
select select "number:34"
select select "number:26"
select select "spot5"
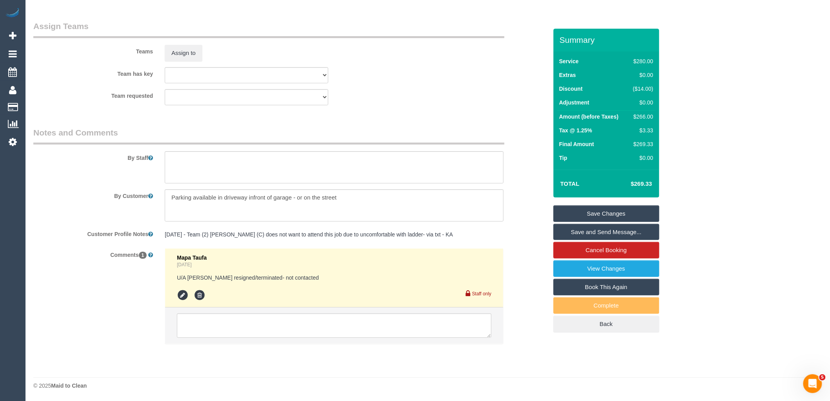
scroll to position [1161, 0]
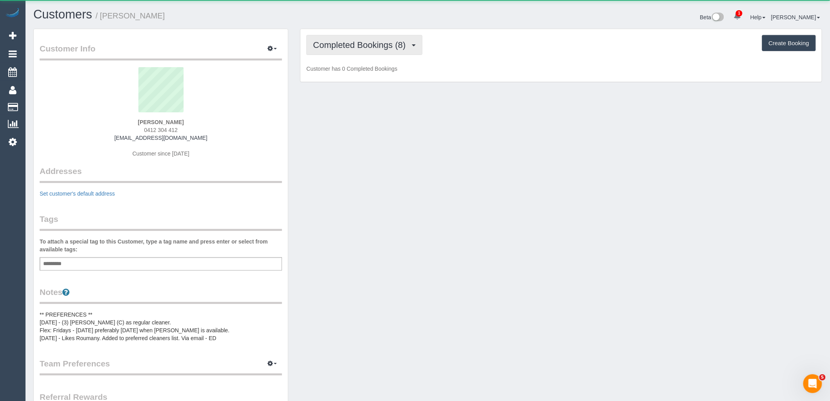
click at [384, 46] on span "Completed Bookings (8)" at bounding box center [361, 45] width 97 height 10
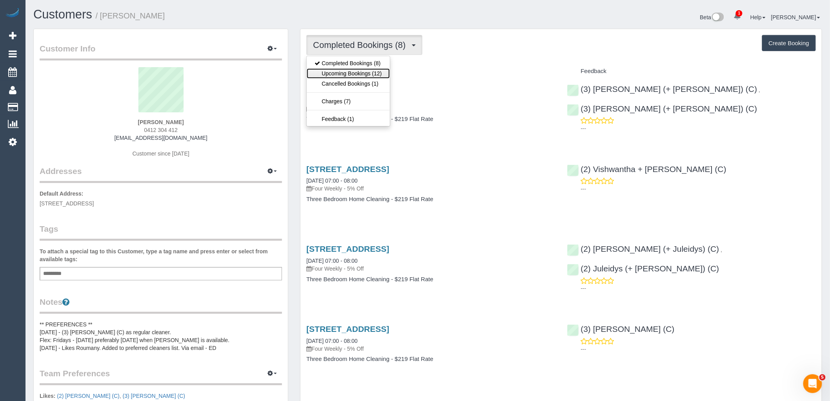
click at [379, 73] on link "Upcoming Bookings (12)" at bounding box center [348, 73] width 83 height 10
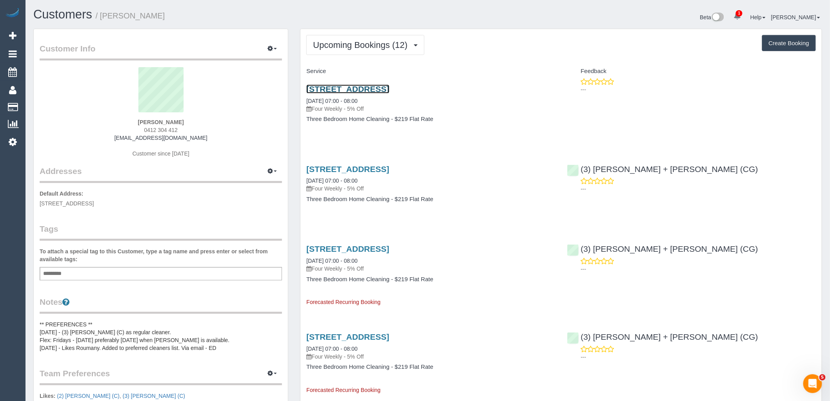
click at [383, 88] on link "[STREET_ADDRESS]" at bounding box center [347, 88] width 83 height 9
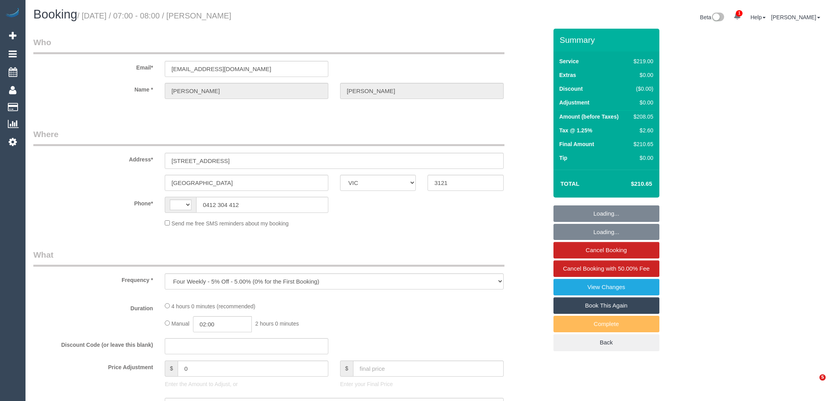
select select "VIC"
click at [626, 248] on link "Cancel Booking" at bounding box center [607, 250] width 106 height 16
select select "string:stripe-pm_1QuMtz2GScqysDRVEVlsR4U9"
select select "number:28"
select select "number:14"
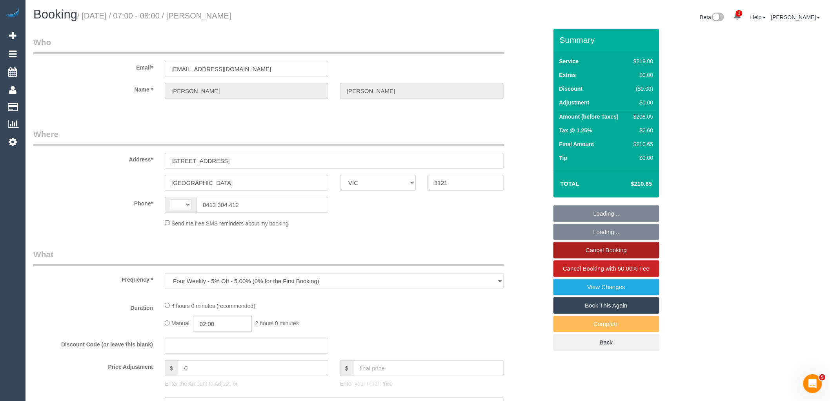
select select "number:19"
select select "number:24"
select select "number:35"
select select "number:12"
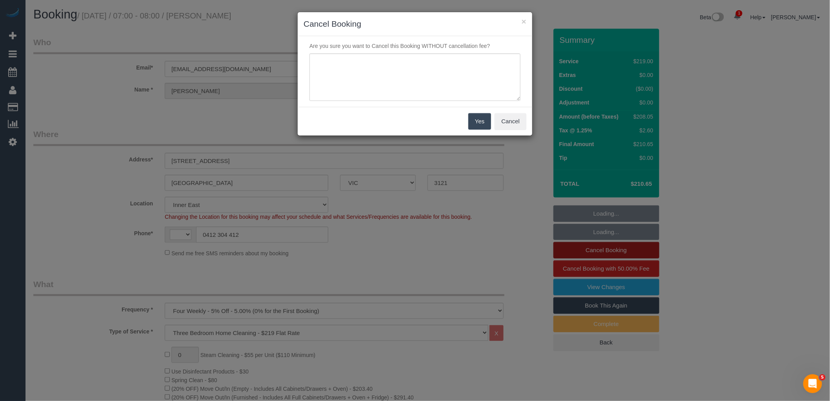
select select "object:580"
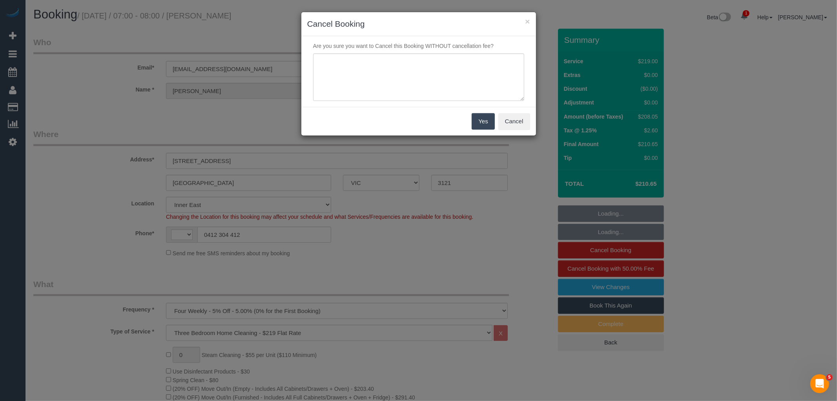
select select "string:AU"
click at [413, 75] on textarea at bounding box center [418, 77] width 211 height 48
select select "spot1"
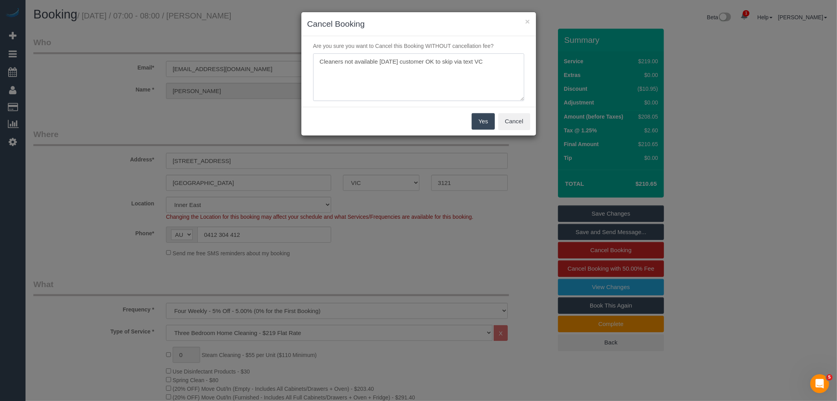
type textarea "Cleaners not available today customer OK to skip via text VC"
click at [488, 119] on button "Yes" at bounding box center [483, 121] width 23 height 16
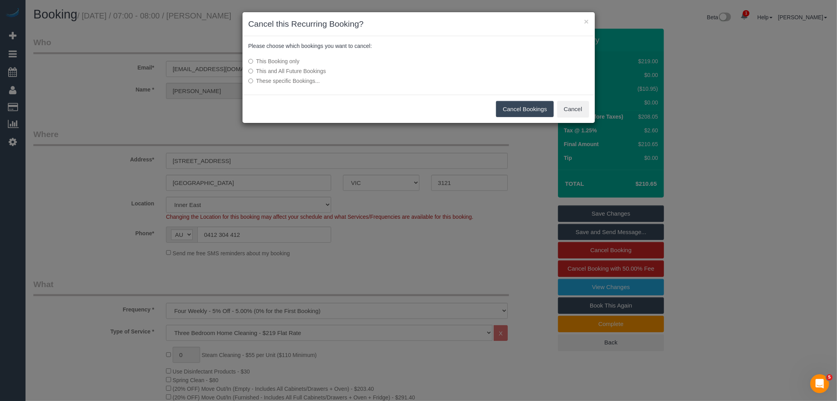
click at [540, 110] on button "Cancel Bookings" at bounding box center [525, 109] width 58 height 16
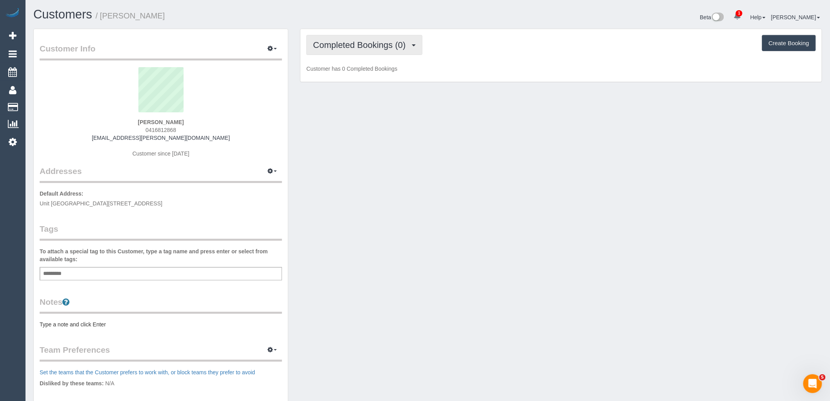
click at [400, 47] on span "Completed Bookings (0)" at bounding box center [361, 45] width 97 height 10
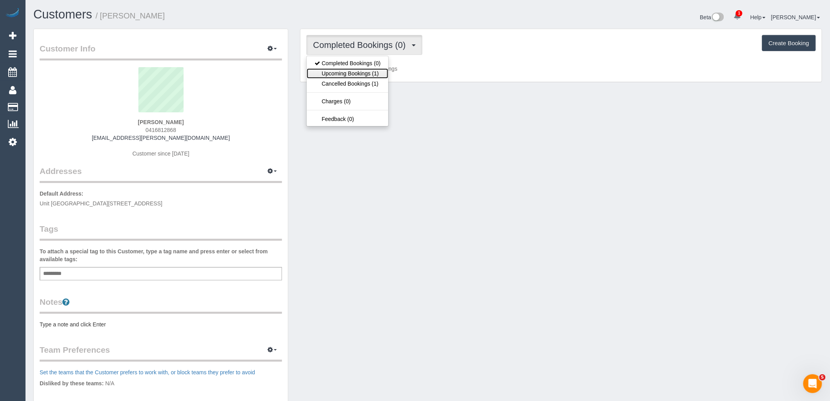
click at [374, 72] on link "Upcoming Bookings (1)" at bounding box center [348, 73] width 82 height 10
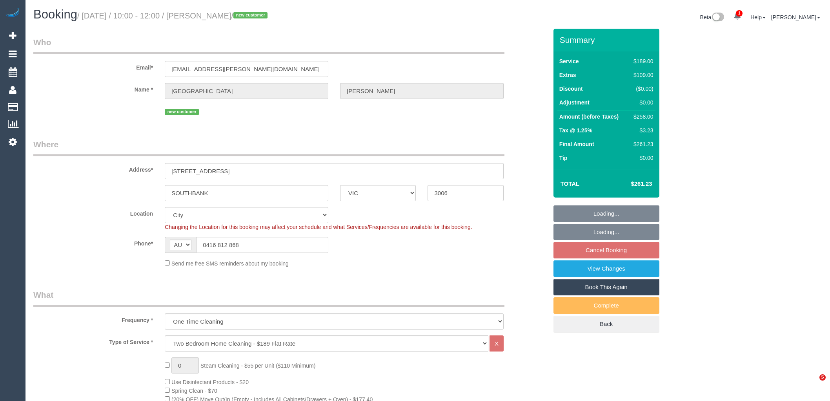
select select "VIC"
select select "string:stripe-pm_1RViQD2GScqysDRVDO1Kjd4U"
select select "number:28"
select select "number:15"
select select "number:18"
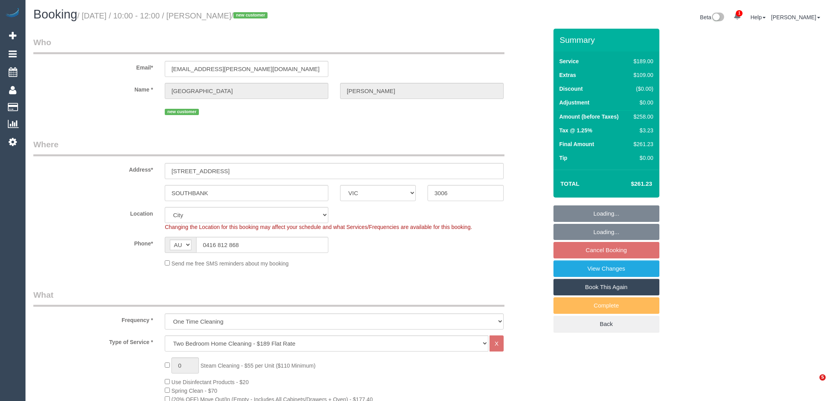
select select "number:22"
select select "number:26"
select select "object:1195"
select select "spot3"
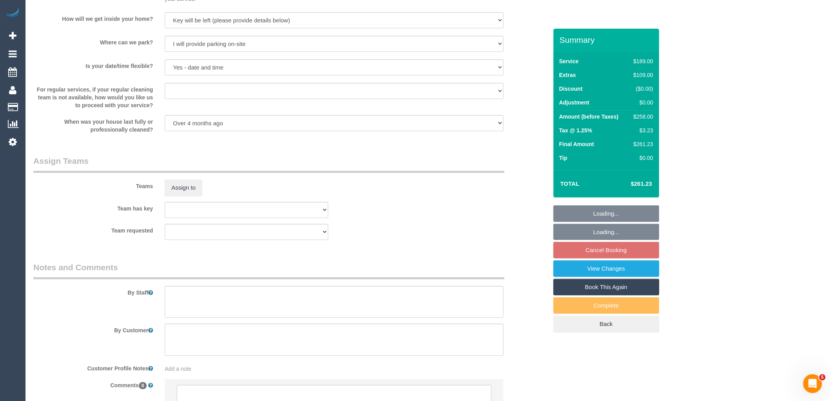
scroll to position [1110, 0]
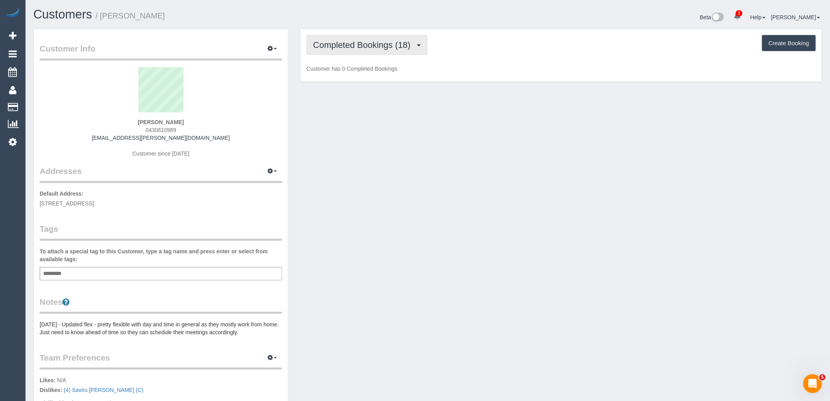
click at [377, 50] on button "Completed Bookings (18)" at bounding box center [366, 45] width 121 height 20
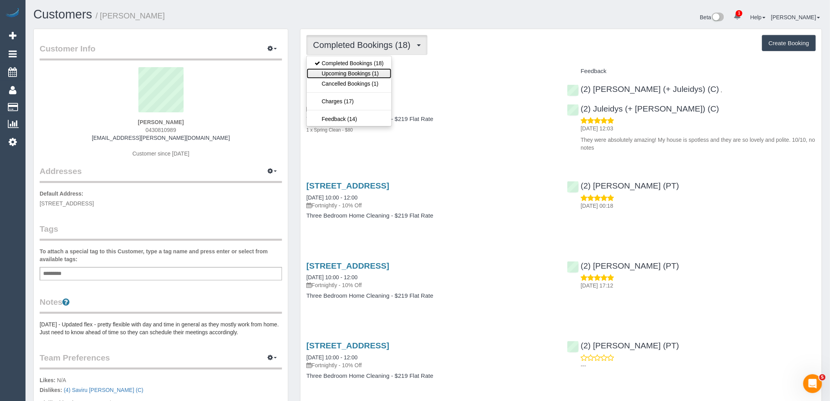
click at [378, 77] on link "Upcoming Bookings (1)" at bounding box center [349, 73] width 85 height 10
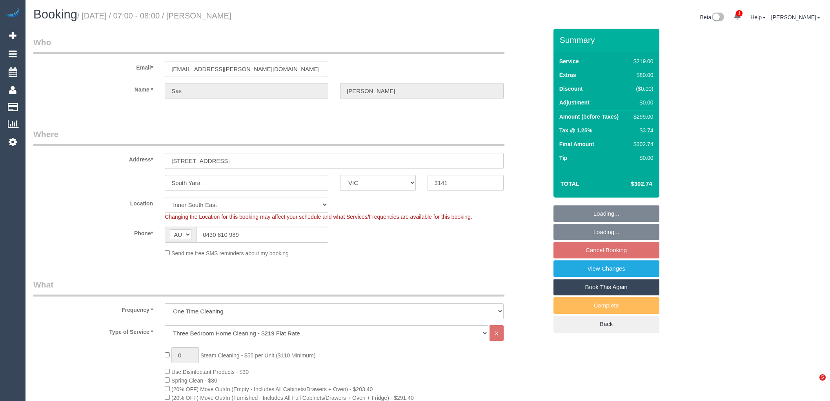
select select "VIC"
select select "string:stripe-pm_1RnvOg2GScqysDRVXvYG8Mbf"
select select "spot1"
select select "number:28"
select select "number:14"
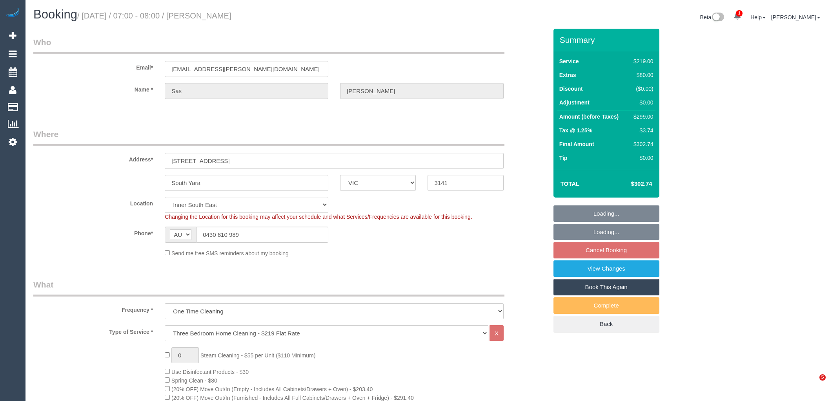
select select "number:21"
select select "number:24"
select select "number:35"
select select "number:12"
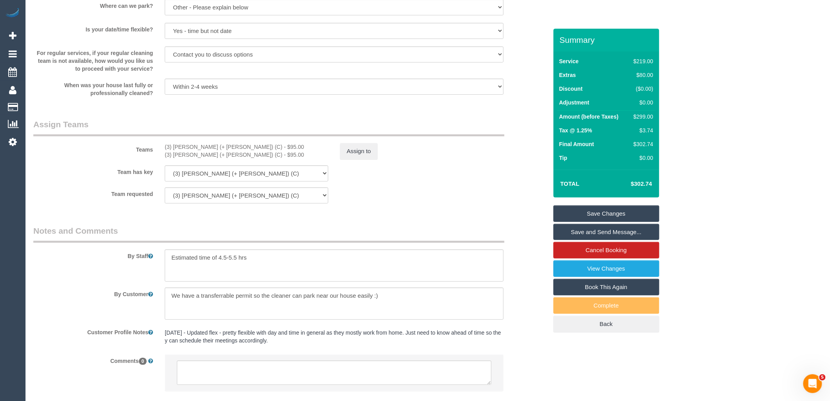
scroll to position [1111, 0]
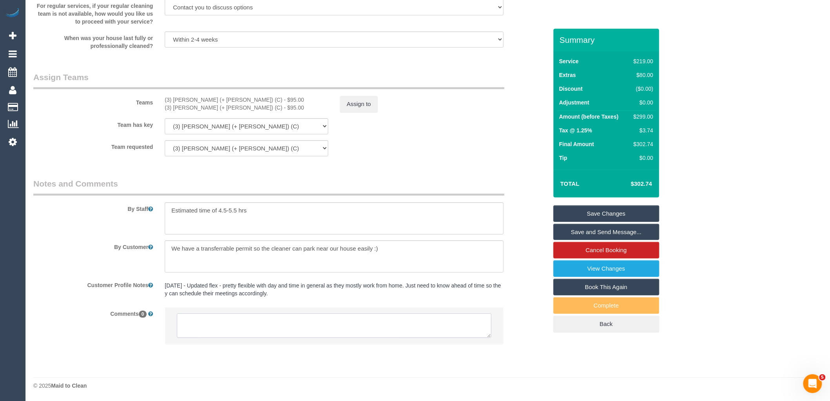
click at [281, 328] on textarea at bounding box center [334, 325] width 315 height 24
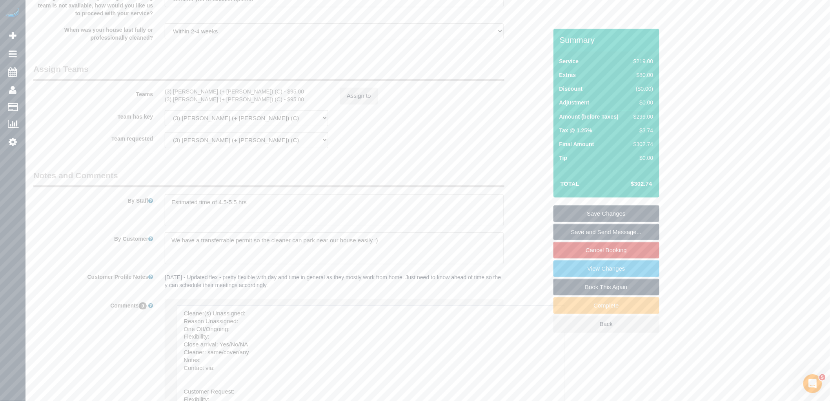
drag, startPoint x: 488, startPoint y: 335, endPoint x: 365, endPoint y: 236, distance: 157.8
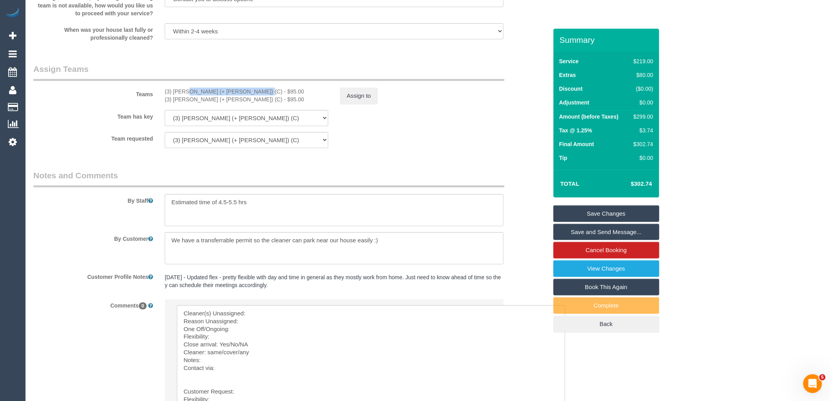
drag, startPoint x: 225, startPoint y: 99, endPoint x: 165, endPoint y: 98, distance: 60.0
click at [165, 95] on div "(3) Cristian (+ Tania) (C) - $95.00" at bounding box center [247, 91] width 164 height 8
copy div "(3) Cristian (+ Tania) (C)"
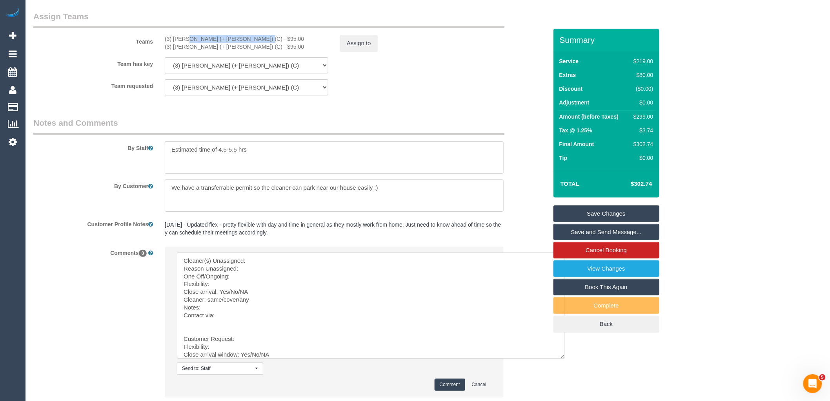
scroll to position [1225, 0]
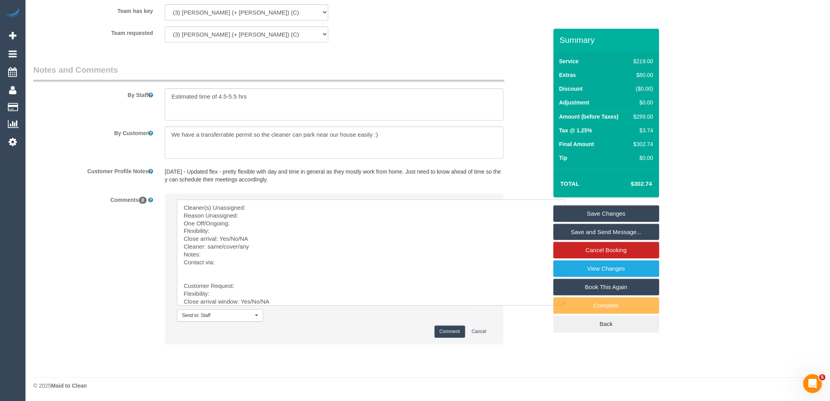
click at [281, 206] on textarea at bounding box center [371, 252] width 388 height 106
paste textarea "(3) [PERSON_NAME] (+ [PERSON_NAME]) (C)"
click at [261, 215] on textarea at bounding box center [371, 252] width 388 height 106
click at [258, 228] on textarea at bounding box center [371, 252] width 388 height 106
click at [258, 224] on textarea at bounding box center [371, 252] width 388 height 106
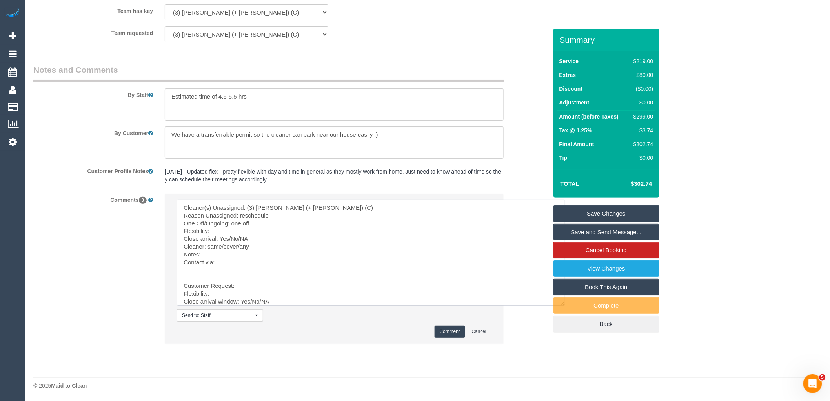
click at [232, 233] on textarea at bounding box center [371, 252] width 388 height 106
drag, startPoint x: 264, startPoint y: 238, endPoint x: 228, endPoint y: 235, distance: 36.6
click at [228, 235] on textarea at bounding box center [371, 252] width 388 height 106
drag, startPoint x: 240, startPoint y: 244, endPoint x: 207, endPoint y: 244, distance: 33.3
click at [207, 244] on textarea at bounding box center [371, 252] width 388 height 106
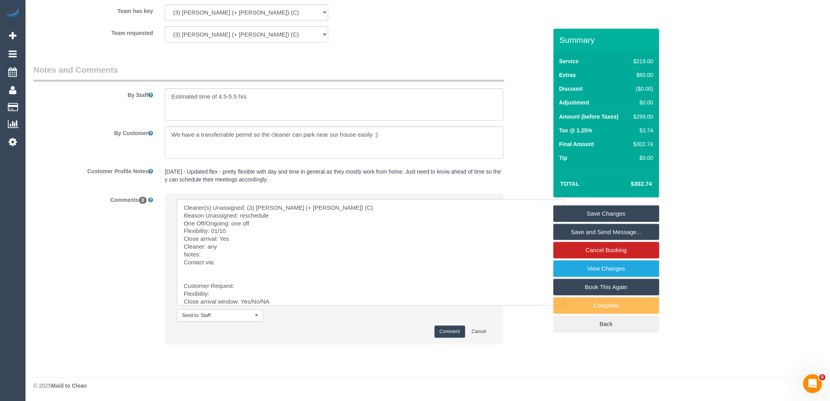
click at [228, 261] on textarea at bounding box center [371, 252] width 388 height 106
click at [247, 252] on textarea at bounding box center [371, 252] width 388 height 106
paste textarea "cnv_qai7sr3"
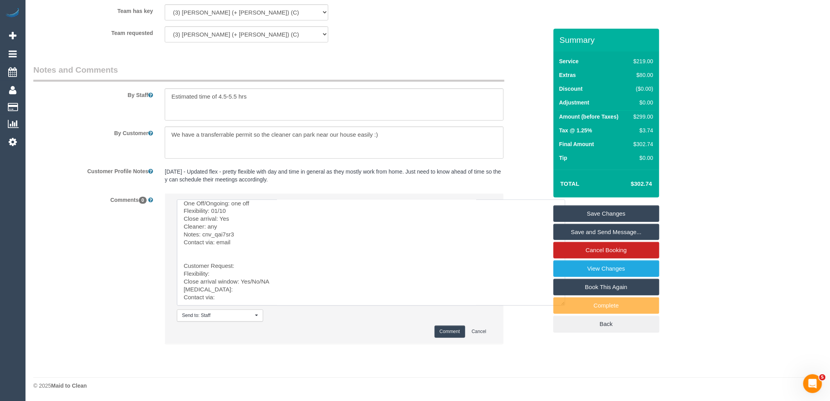
drag, startPoint x: 216, startPoint y: 276, endPoint x: 306, endPoint y: 366, distance: 128.2
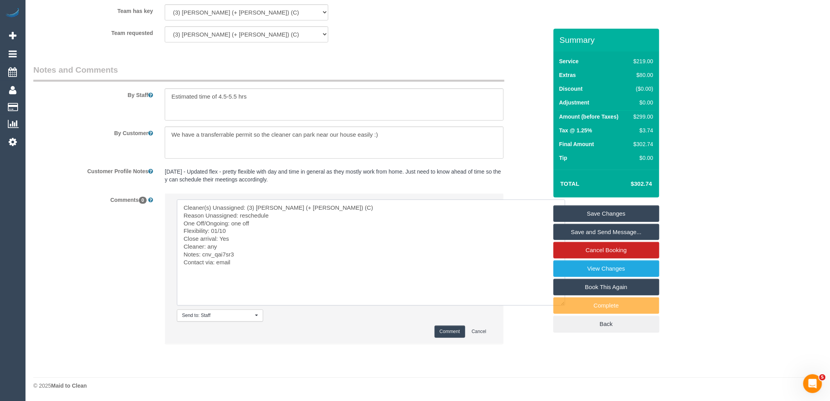
scroll to position [0, 0]
type textarea "Cleaner(s) Unassigned: (3) Cristian (+ Tania) (C) Reason Unassigned: reschedule…"
click at [457, 334] on button "Comment" at bounding box center [450, 331] width 31 height 12
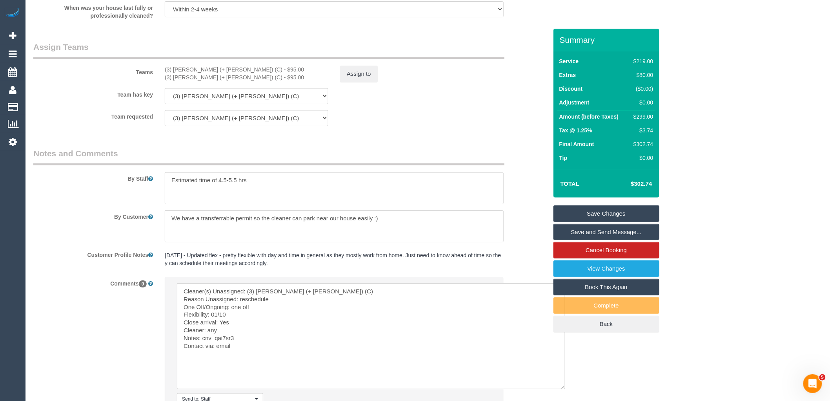
scroll to position [1007, 0]
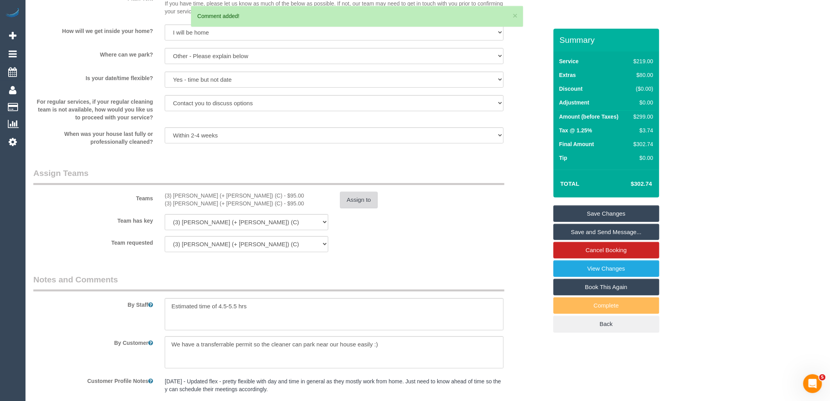
click at [360, 204] on button "Assign to" at bounding box center [359, 199] width 38 height 16
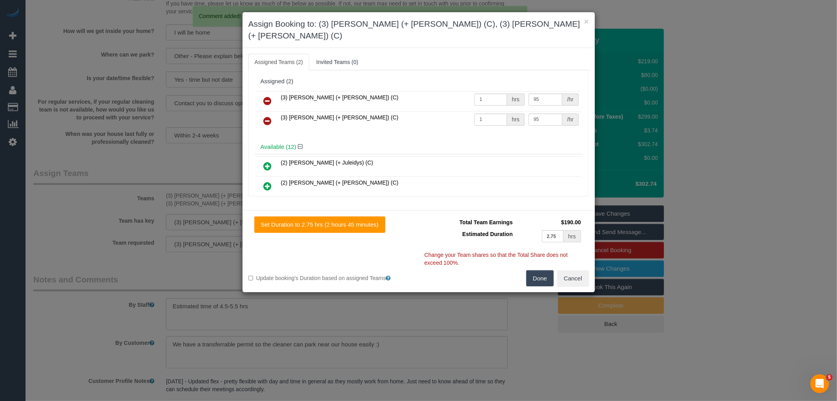
click at [273, 93] on link at bounding box center [268, 101] width 18 height 16
click at [273, 113] on link at bounding box center [268, 121] width 18 height 16
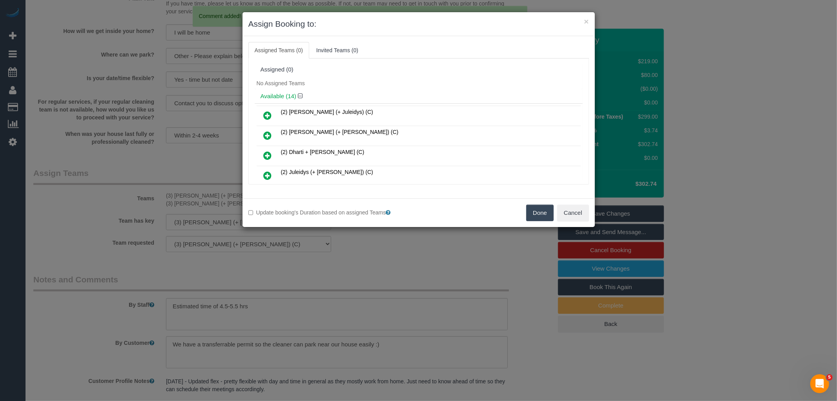
click at [530, 216] on button "Done" at bounding box center [539, 212] width 27 height 16
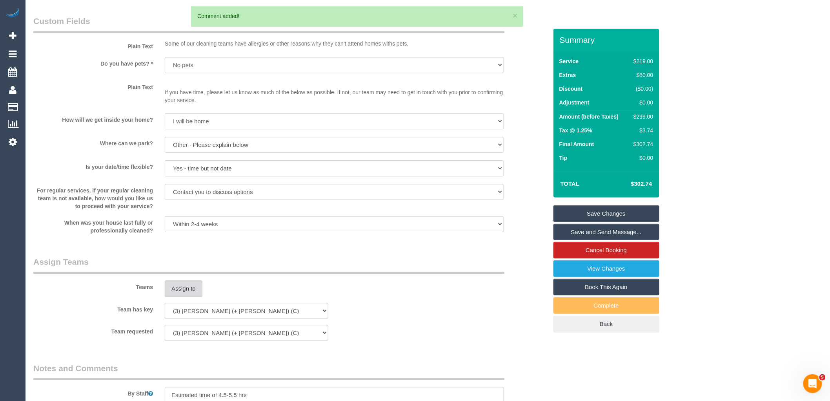
scroll to position [789, 0]
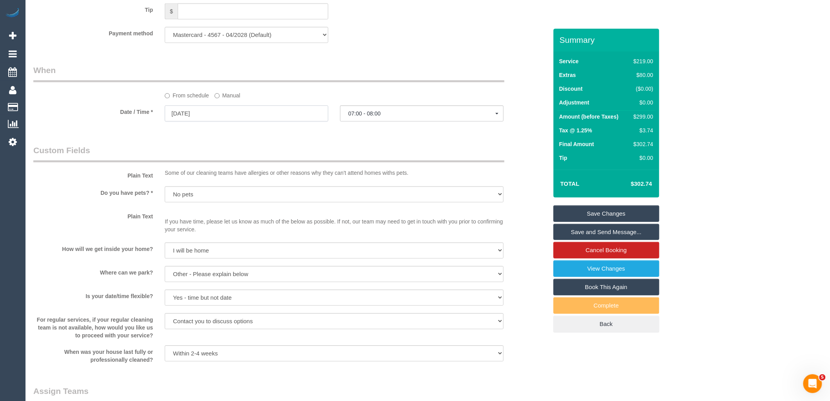
click at [222, 121] on input "01/09/2025" at bounding box center [247, 113] width 164 height 16
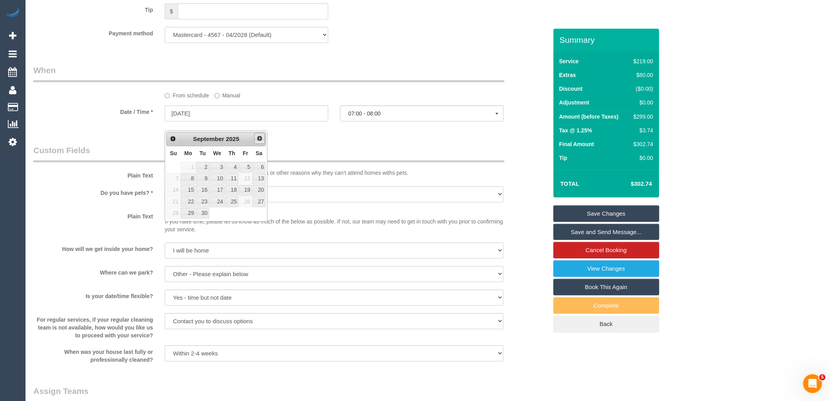
click at [258, 138] on span "Next" at bounding box center [260, 138] width 6 height 6
click at [217, 168] on link "1" at bounding box center [217, 167] width 15 height 11
type input "01/10/2025"
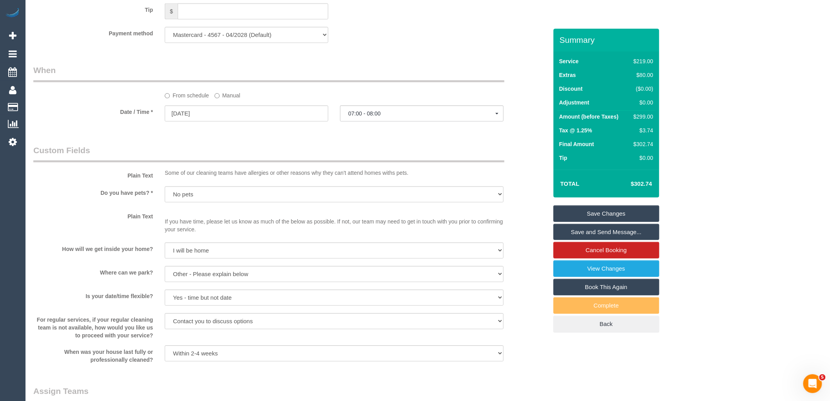
select select "spot21"
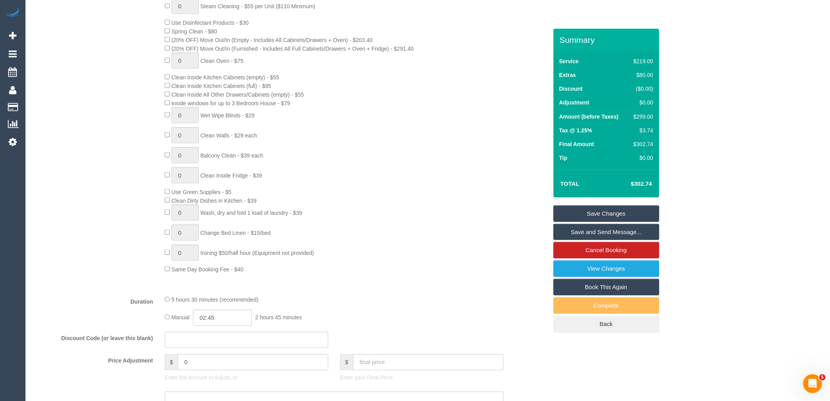
scroll to position [697, 0]
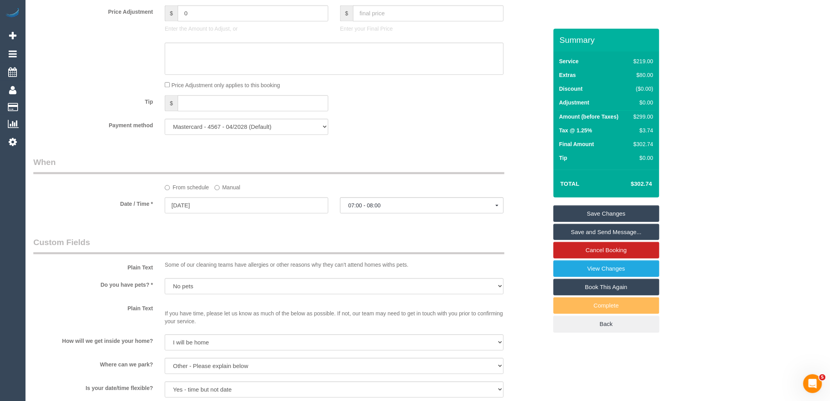
click at [589, 210] on link "Save Changes" at bounding box center [607, 213] width 106 height 16
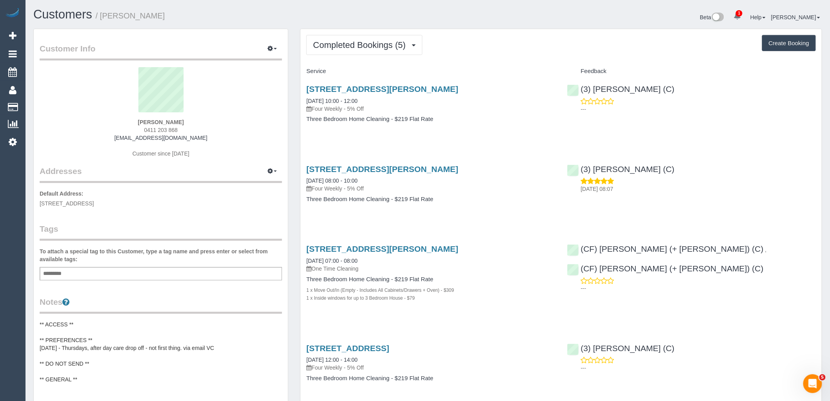
click at [346, 34] on div "Completed Bookings (5) Completed Bookings (5) Upcoming Bookings (11) Cancelled …" at bounding box center [561, 274] width 521 height 490
click at [350, 40] on button "Completed Bookings (5)" at bounding box center [364, 45] width 116 height 20
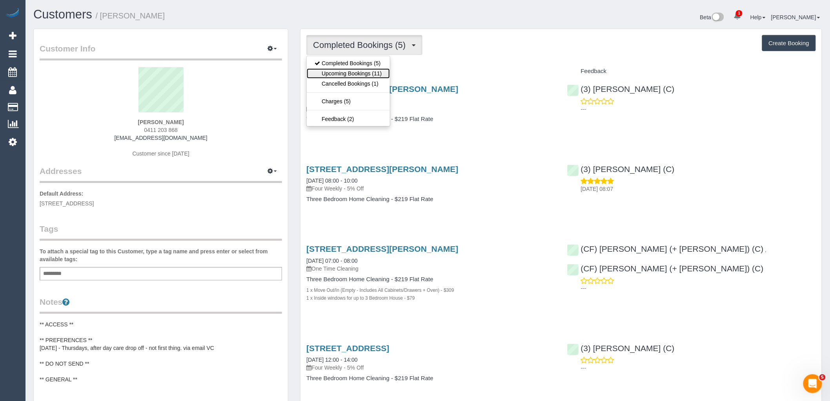
click at [353, 70] on link "Upcoming Bookings (11)" at bounding box center [348, 73] width 83 height 10
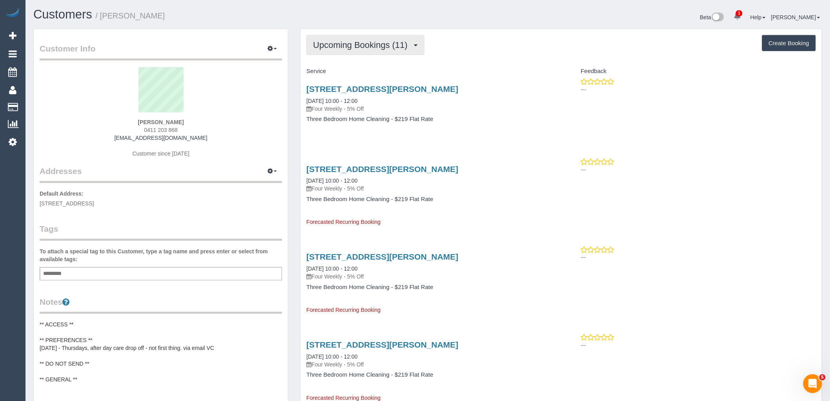
click at [362, 45] on span "Upcoming Bookings (11)" at bounding box center [362, 45] width 98 height 10
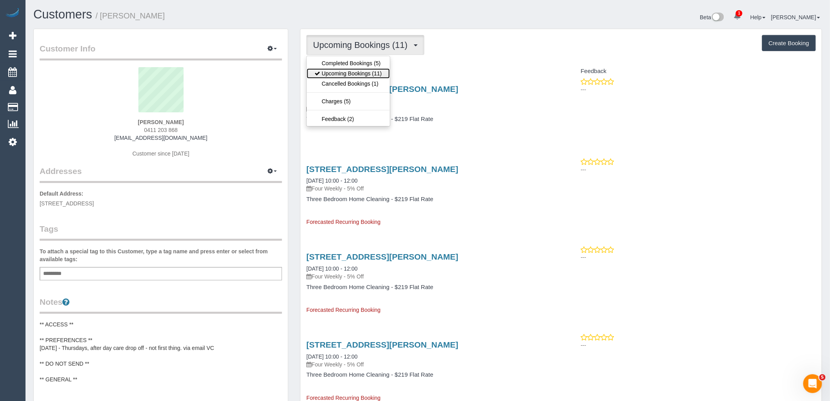
click at [367, 71] on link "Upcoming Bookings (11)" at bounding box center [348, 73] width 83 height 10
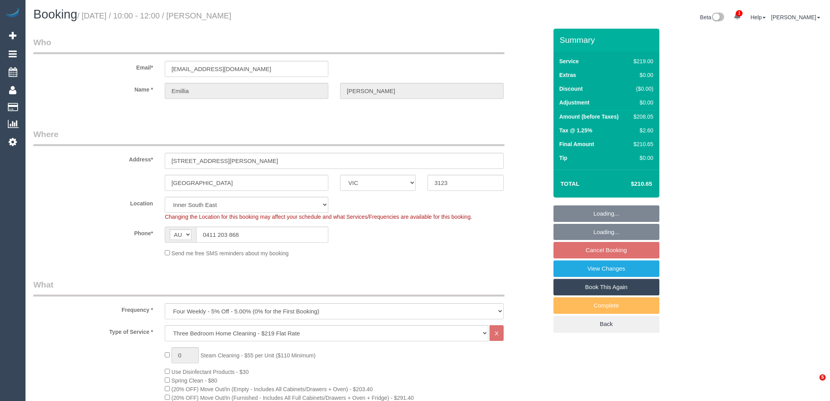
select select "VIC"
select select "number:28"
select select "number:14"
select select "number:19"
select select "number:22"
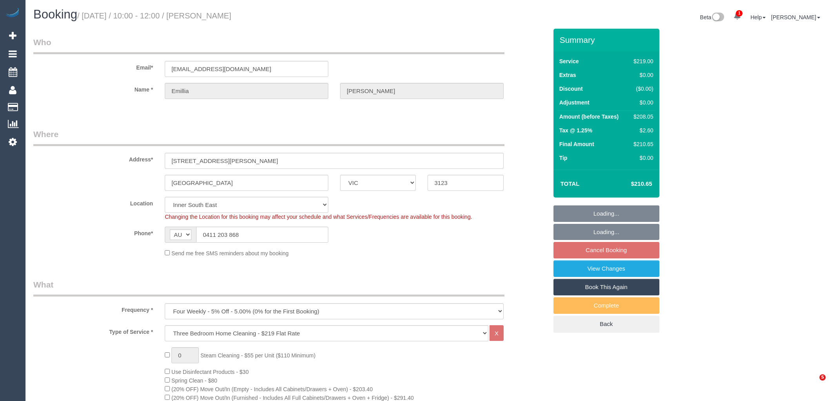
select select "spot3"
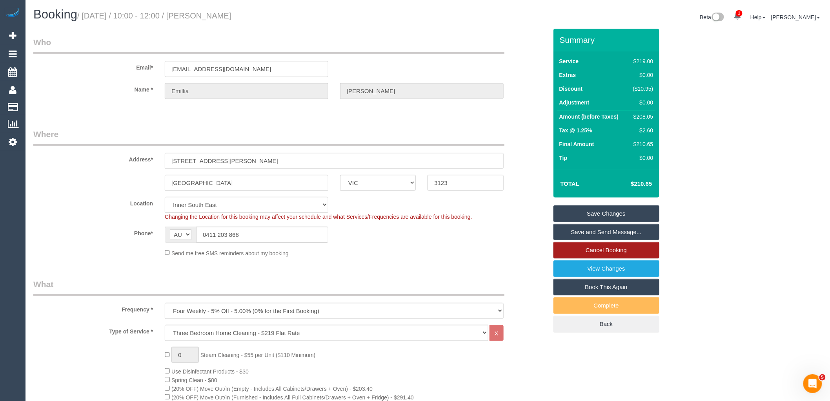
click at [602, 252] on link "Cancel Booking" at bounding box center [607, 250] width 106 height 16
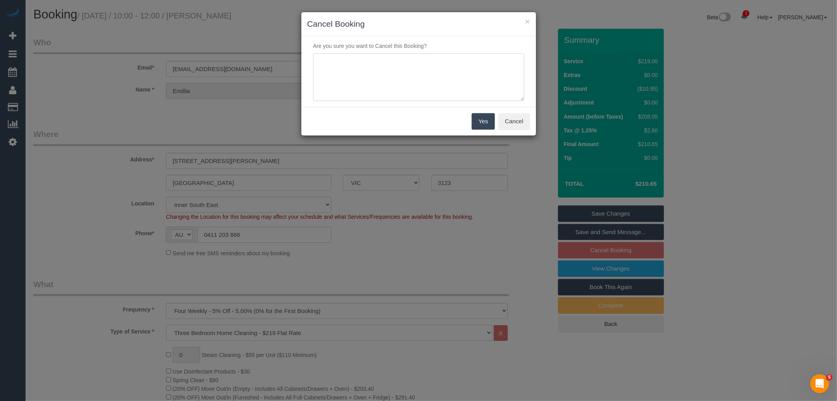
click at [363, 60] on textarea at bounding box center [418, 77] width 211 height 48
type textarea "Services no longer needed - customer emailed canned response awaiting FU VC"
click at [490, 122] on button "Yes" at bounding box center [483, 121] width 23 height 16
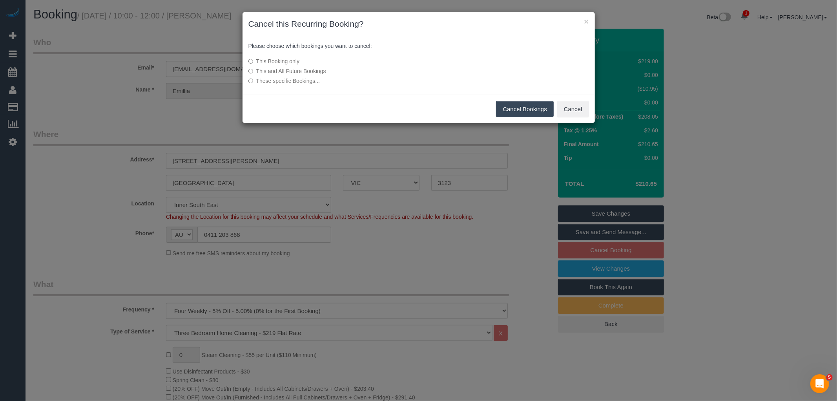
click at [294, 69] on label "This and All Future Bookings" at bounding box center [359, 71] width 223 height 8
click at [522, 108] on button "Cancel Bookings" at bounding box center [525, 109] width 58 height 16
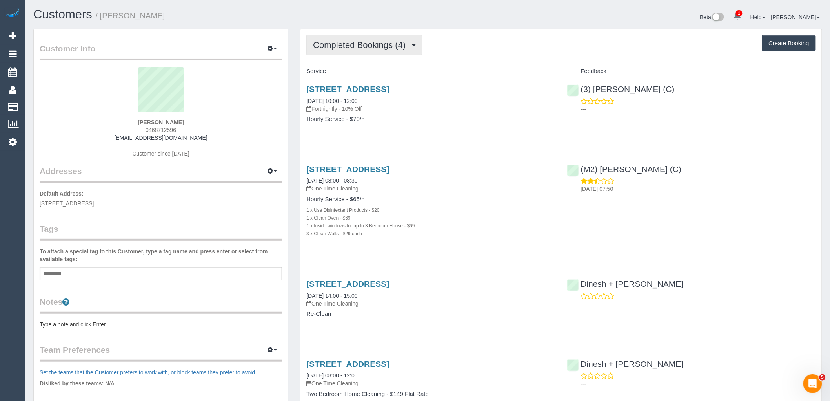
click at [364, 51] on button "Completed Bookings (4)" at bounding box center [364, 45] width 116 height 20
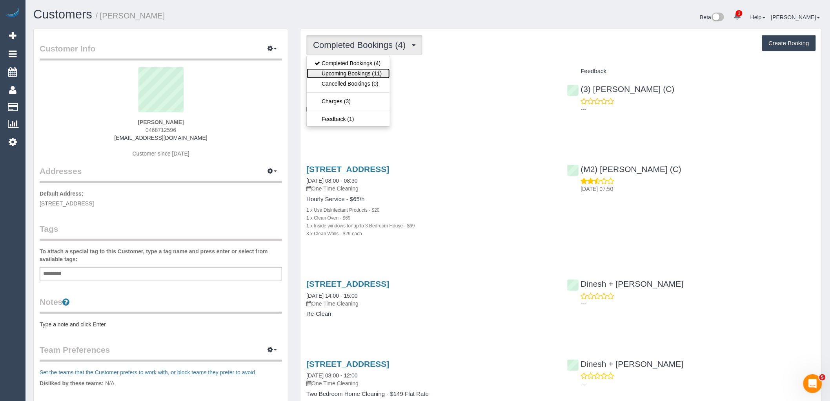
click at [365, 73] on link "Upcoming Bookings (11)" at bounding box center [348, 73] width 83 height 10
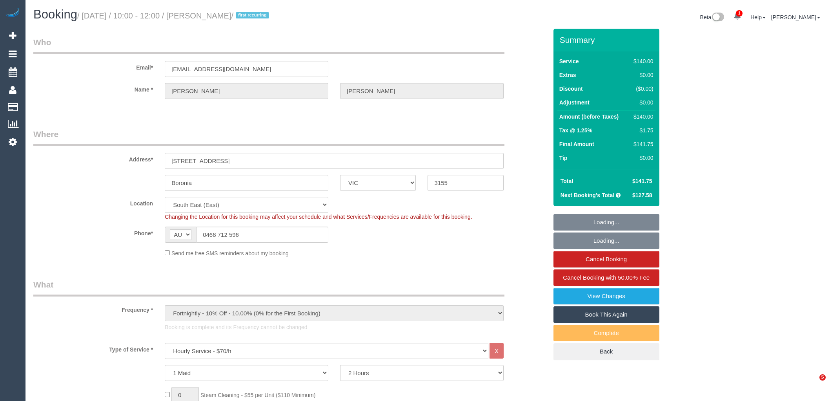
select select "VIC"
select select "string:stripe-pm_1Rvydx2GScqysDRVk2VPIqjE"
select select "number:28"
select select "number:14"
select select "number:19"
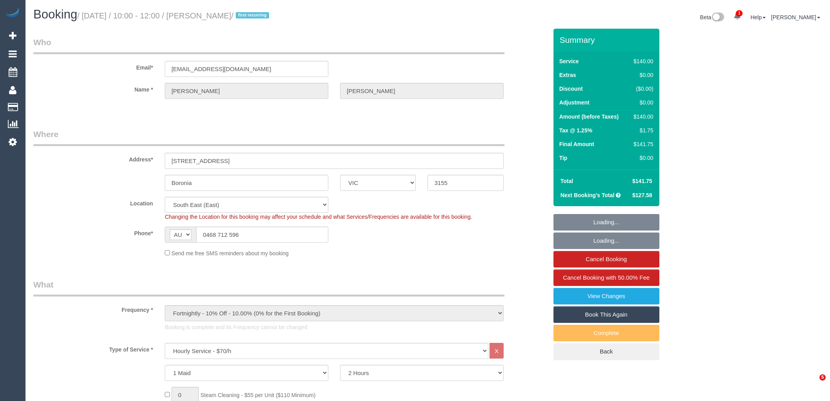
select select "number:22"
select select "number:34"
select select "number:12"
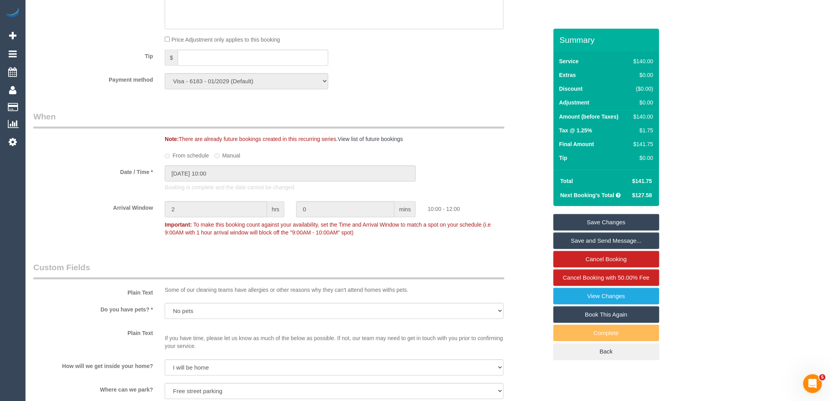
scroll to position [915, 0]
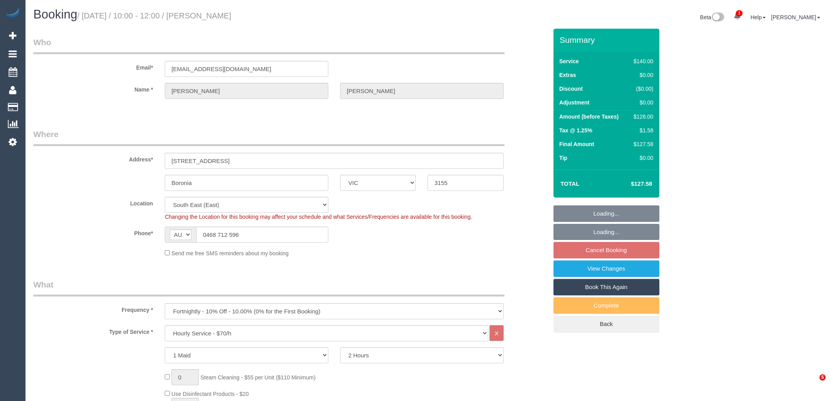
select select "VIC"
select select "string:stripe-pm_1Rvydx2GScqysDRVk2VPIqjE"
select select "spot3"
select select "number:28"
select select "number:14"
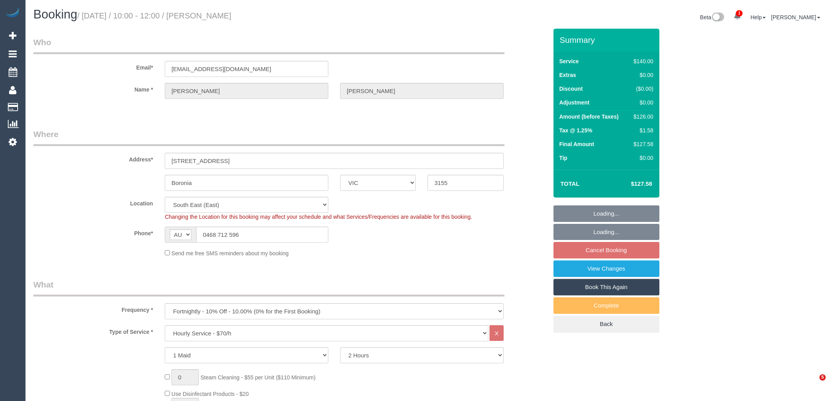
select select "number:19"
select select "number:22"
select select "number:34"
select select "number:12"
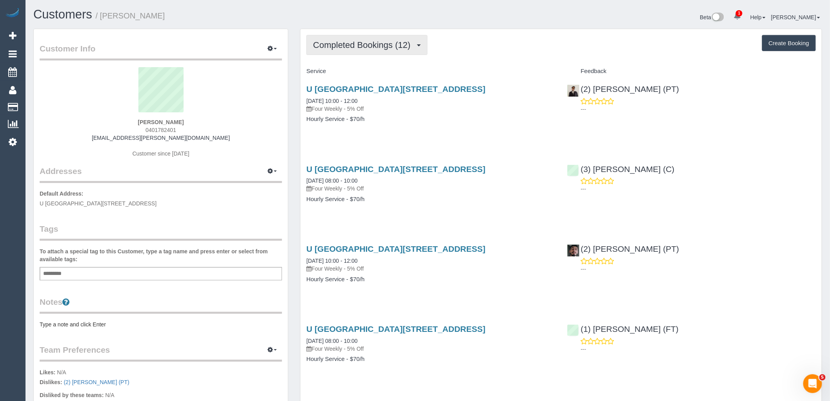
click at [344, 38] on button "Completed Bookings (12)" at bounding box center [366, 45] width 121 height 20
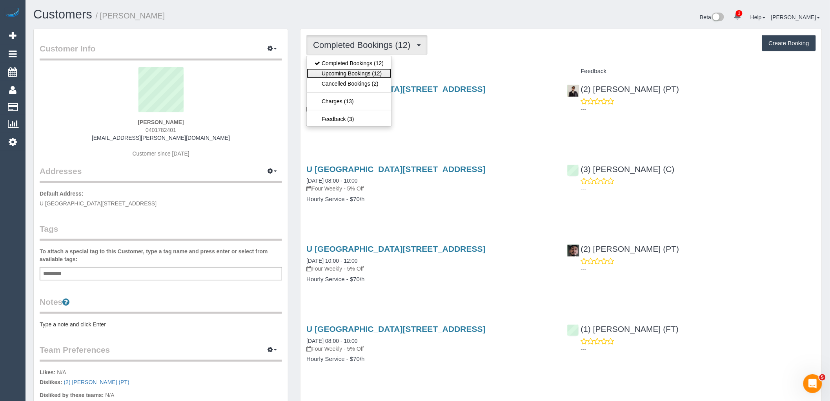
click at [350, 73] on link "Upcoming Bookings (12)" at bounding box center [349, 73] width 85 height 10
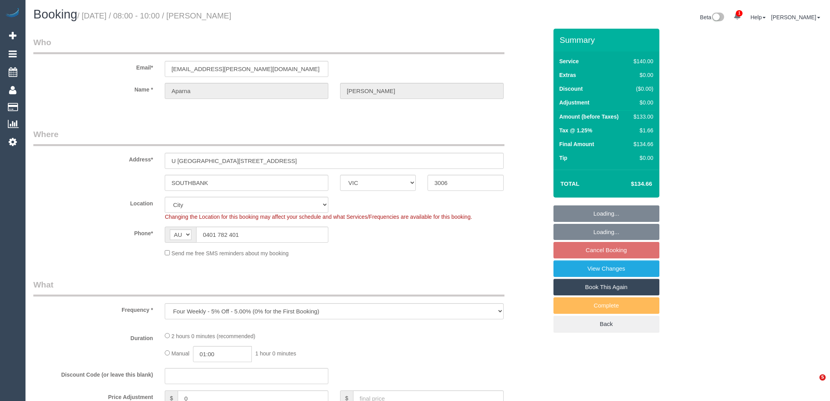
select select "VIC"
select select "number:28"
select select "number:14"
select select "number:20"
select select "number:24"
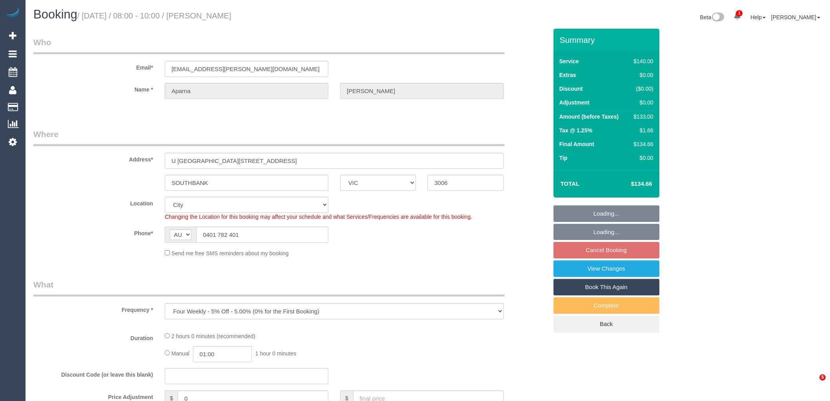
select select "number:35"
select select "number:12"
select select "string:stripe-pm_1QTg8z2GScqysDRVAjIMsjXD"
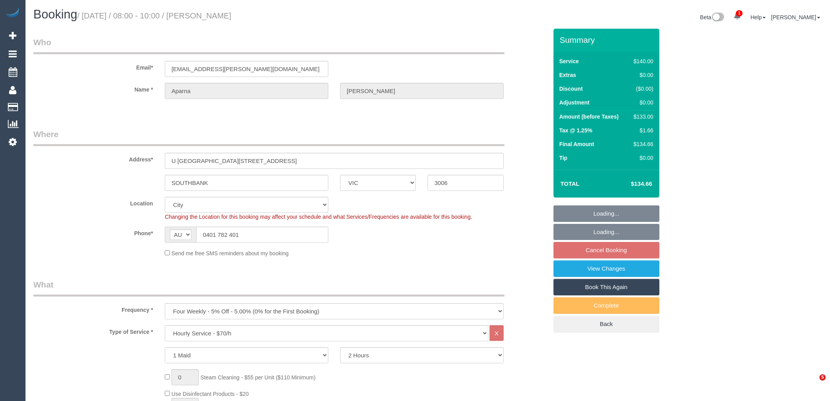
select select "spot1"
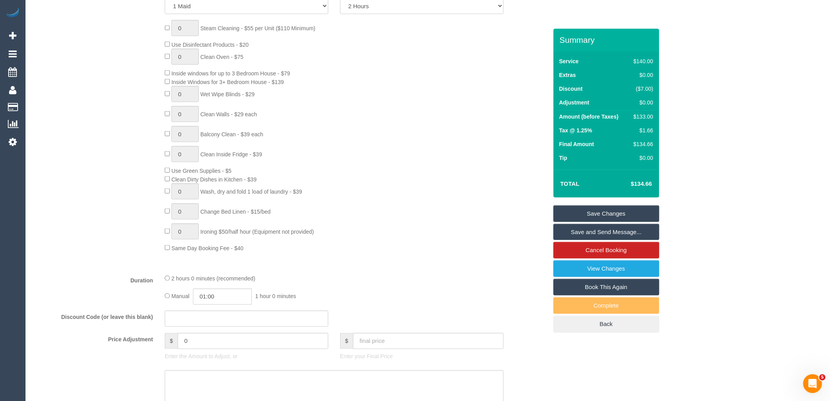
scroll to position [697, 0]
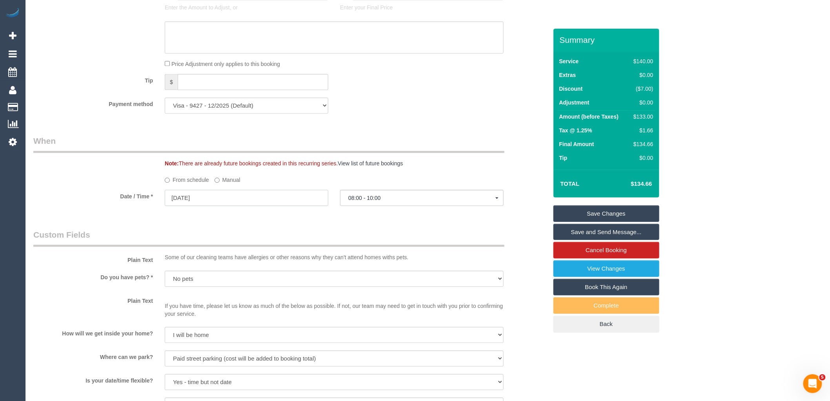
click at [256, 205] on input "01/09/2025" at bounding box center [247, 198] width 164 height 16
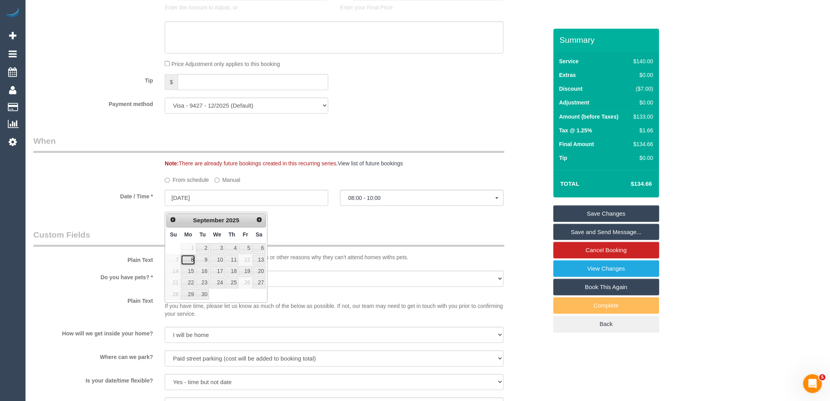
click at [191, 260] on link "8" at bounding box center [188, 259] width 15 height 11
type input "08/09/2025"
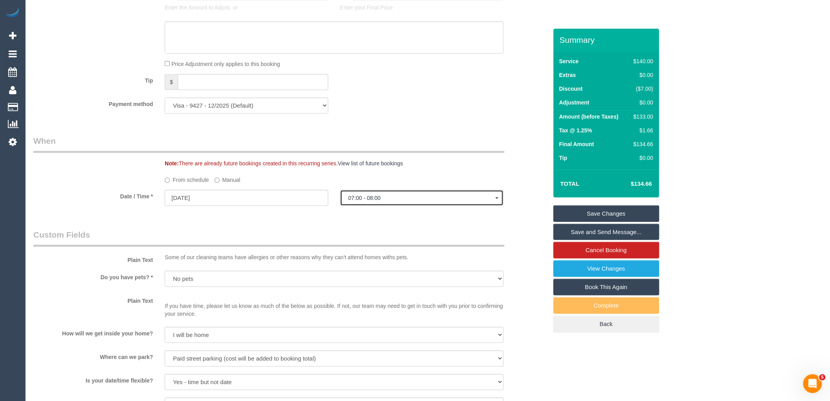
click at [397, 198] on button "07:00 - 08:00" at bounding box center [422, 198] width 164 height 16
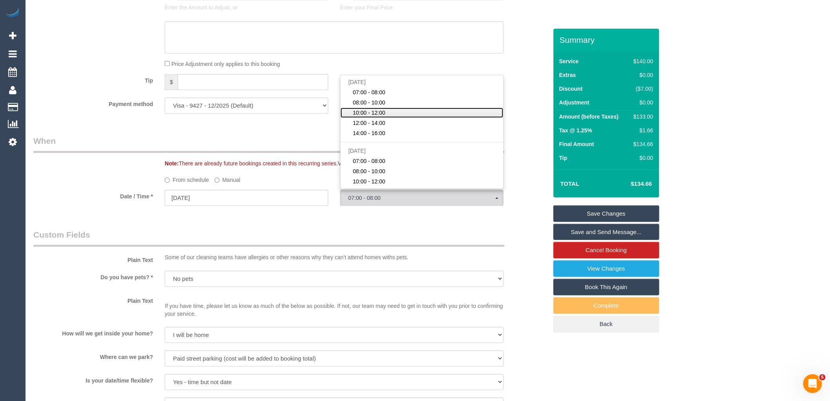
click at [398, 118] on link "10:00 - 12:00" at bounding box center [422, 113] width 163 height 10
select select "spot22"
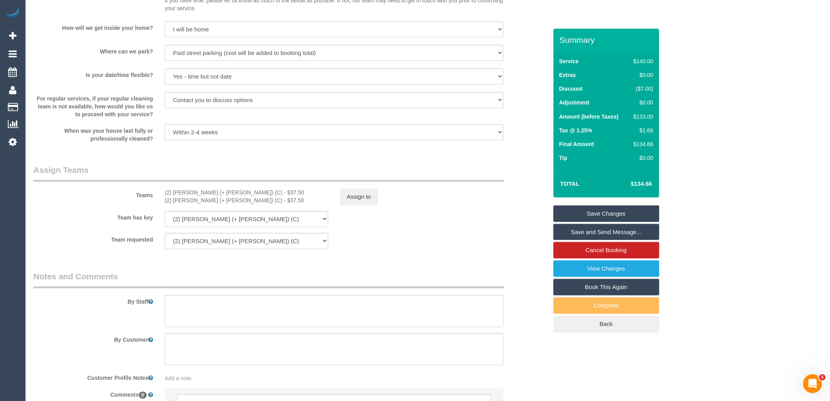
scroll to position [1088, 0]
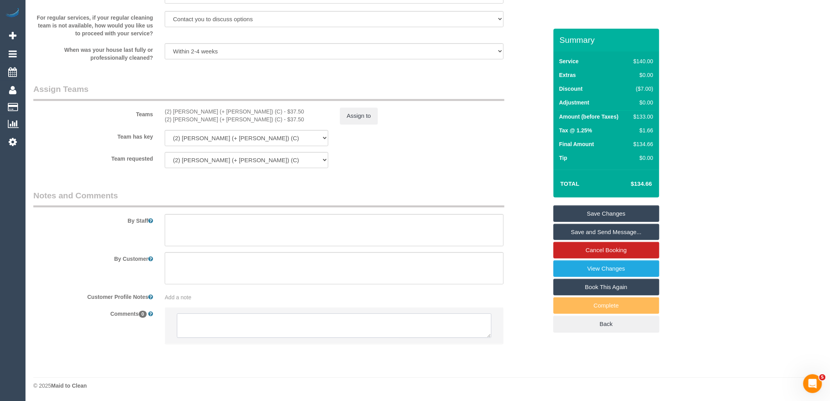
click at [246, 315] on textarea at bounding box center [334, 325] width 315 height 24
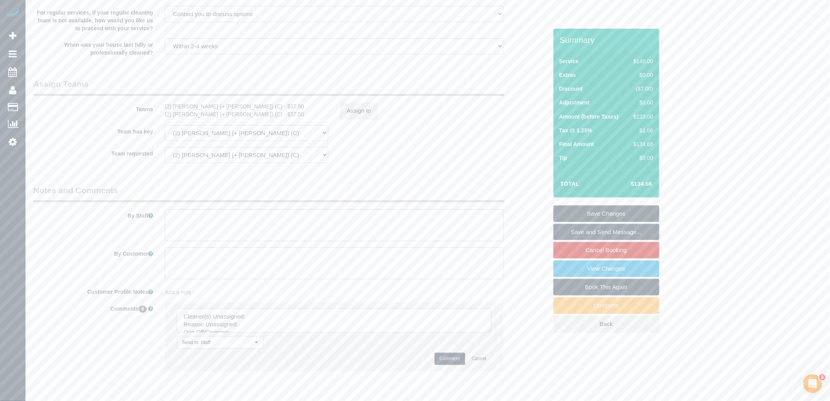
click at [487, 338] on li "Send to: Staff Nothing selected Send to: Staff Send to: Customer Send to: Team …" at bounding box center [334, 336] width 338 height 68
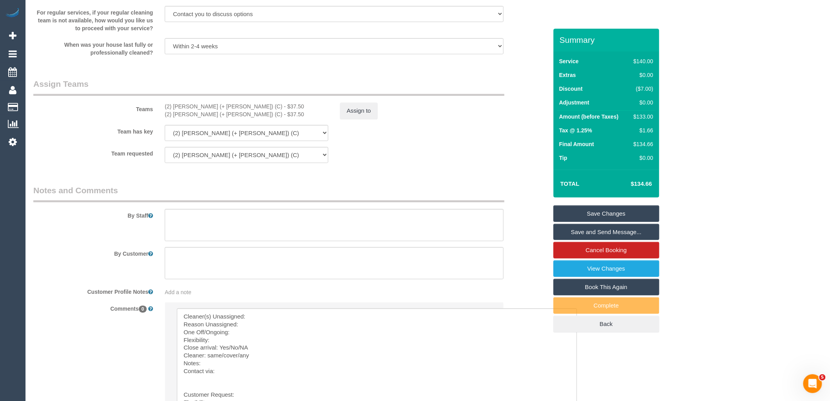
drag, startPoint x: 487, startPoint y: 332, endPoint x: 433, endPoint y: 272, distance: 81.1
drag, startPoint x: 225, startPoint y: 111, endPoint x: 161, endPoint y: 111, distance: 64.0
click at [161, 111] on div "(2) Daniela (+ Kevin) (C) - $37.50 (2) Kevin (+ Daniela) (C) - $37.50" at bounding box center [246, 110] width 175 height 16
copy div "(2) Daniela (+ Kevin) (C)"
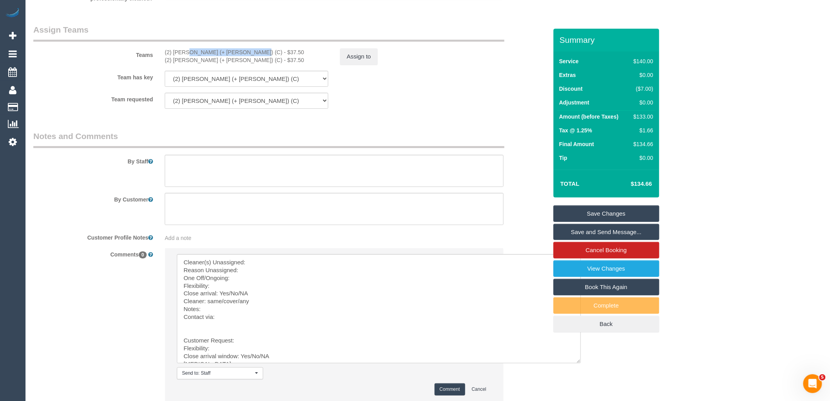
scroll to position [1205, 0]
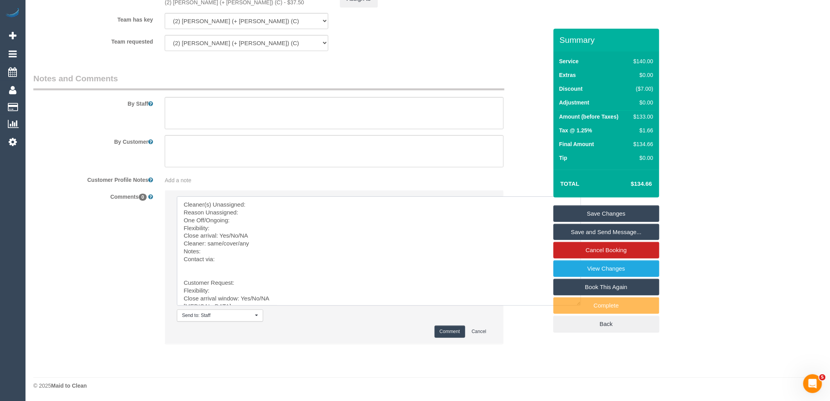
click at [272, 203] on textarea at bounding box center [379, 250] width 404 height 109
paste textarea "(2) Daniela (+ Kevin) (C)"
drag, startPoint x: 215, startPoint y: 267, endPoint x: 281, endPoint y: 357, distance: 111.9
click at [281, 356] on fieldset "Notes and Comments By Staff By Customer Customer Profile Notes Add a note Comme…" at bounding box center [290, 215] width 514 height 285
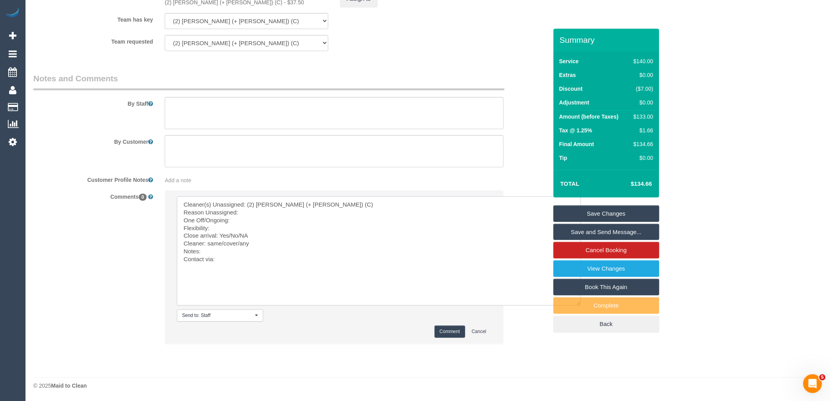
scroll to position [0, 0]
click at [253, 208] on textarea at bounding box center [379, 250] width 404 height 109
click at [253, 210] on textarea at bounding box center [379, 250] width 404 height 109
click at [251, 221] on textarea at bounding box center [379, 250] width 404 height 109
drag, startPoint x: 307, startPoint y: 210, endPoint x: 239, endPoint y: 213, distance: 68.3
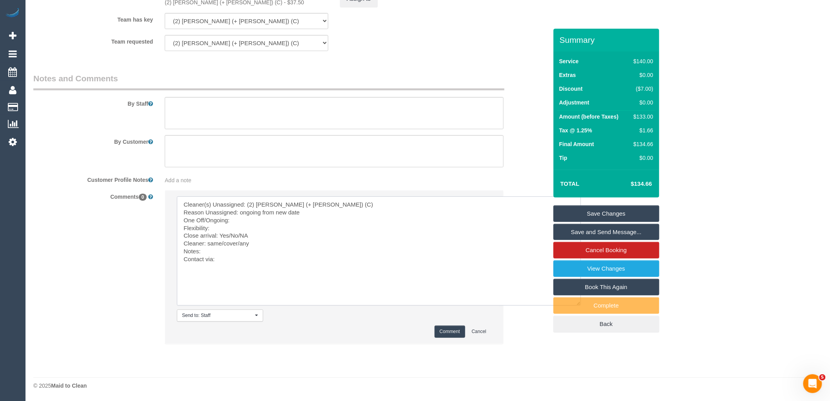
click at [239, 213] on textarea at bounding box center [379, 250] width 404 height 109
click at [248, 218] on textarea at bounding box center [379, 250] width 404 height 109
paste textarea "ongoing from new date"
click at [254, 213] on textarea at bounding box center [379, 250] width 404 height 109
click at [235, 225] on textarea at bounding box center [379, 250] width 404 height 109
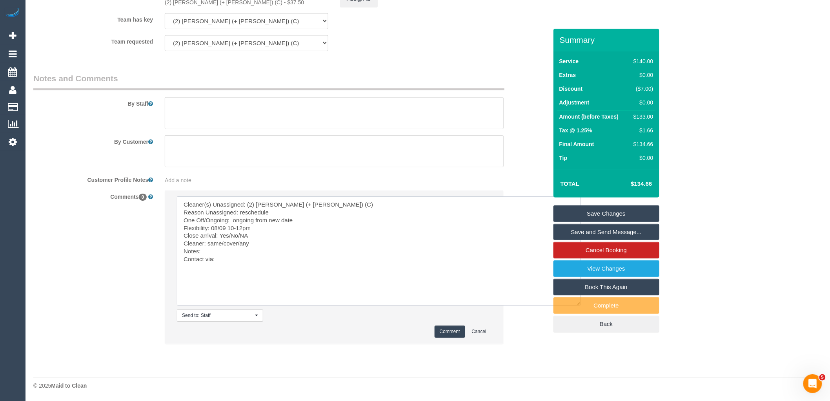
drag, startPoint x: 253, startPoint y: 236, endPoint x: 228, endPoint y: 233, distance: 24.5
click at [228, 233] on textarea at bounding box center [379, 250] width 404 height 109
drag, startPoint x: 240, startPoint y: 243, endPoint x: 206, endPoint y: 244, distance: 33.4
click at [206, 244] on textarea at bounding box center [379, 250] width 404 height 109
click at [229, 261] on textarea at bounding box center [379, 250] width 404 height 109
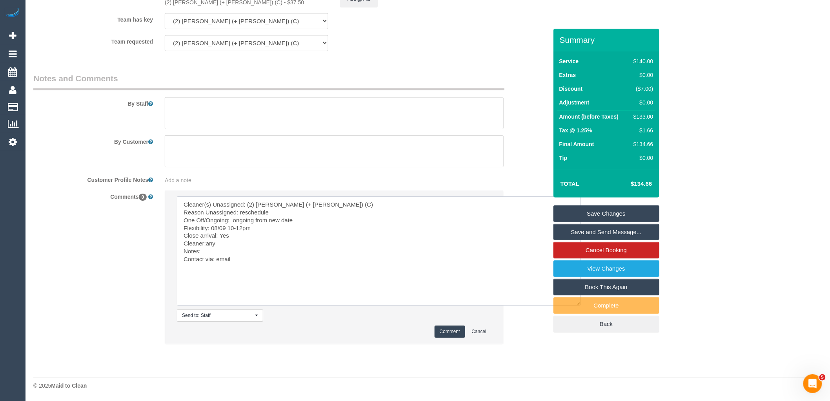
click at [238, 256] on textarea at bounding box center [379, 250] width 404 height 109
click at [239, 249] on textarea at bounding box center [379, 250] width 404 height 109
paste textarea "cnv_qak83nz"
type textarea "Cleaner(s) Unassigned: (2) Daniela (+ Kevin) (C) Reason Unassigned: reschedule …"
click at [453, 331] on button "Comment" at bounding box center [450, 331] width 31 height 12
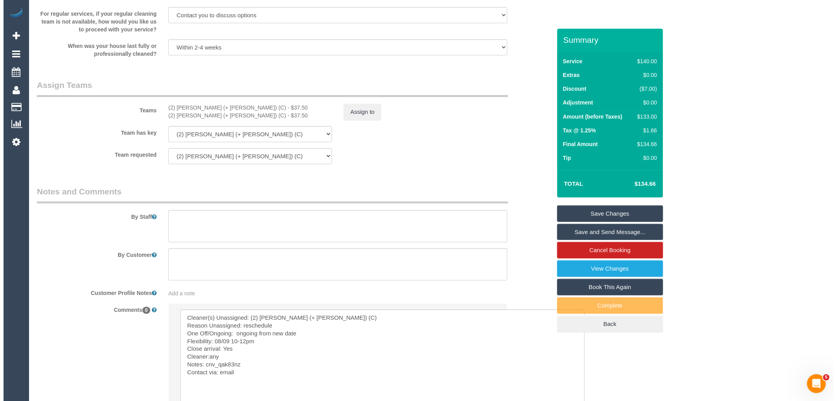
scroll to position [944, 0]
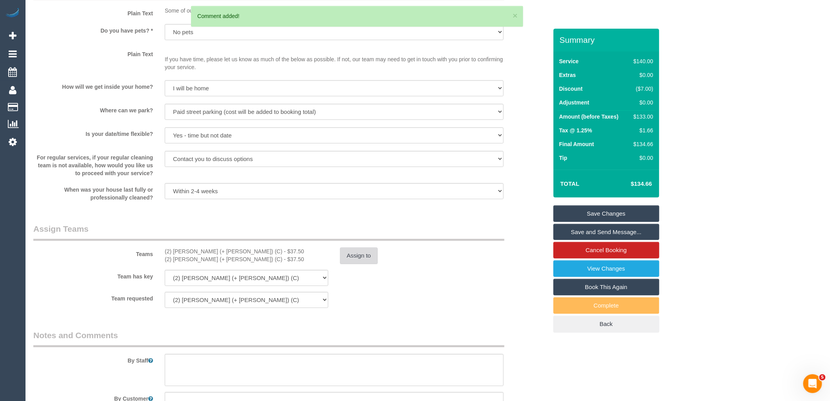
click at [356, 252] on button "Assign to" at bounding box center [359, 255] width 38 height 16
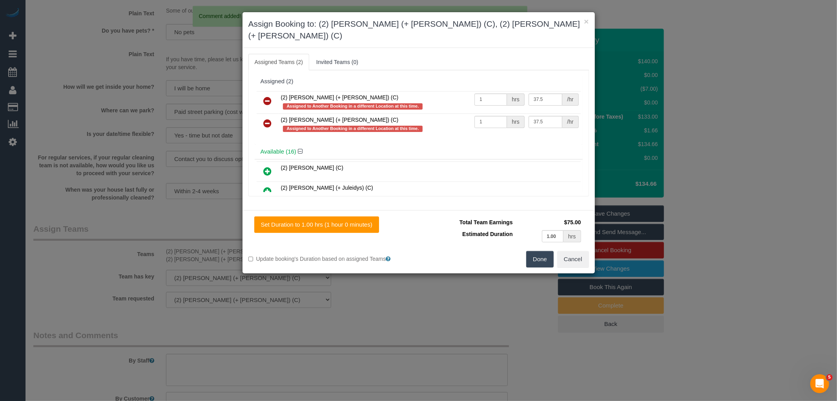
click at [269, 96] on icon at bounding box center [268, 100] width 8 height 9
click at [269, 118] on icon at bounding box center [268, 122] width 8 height 9
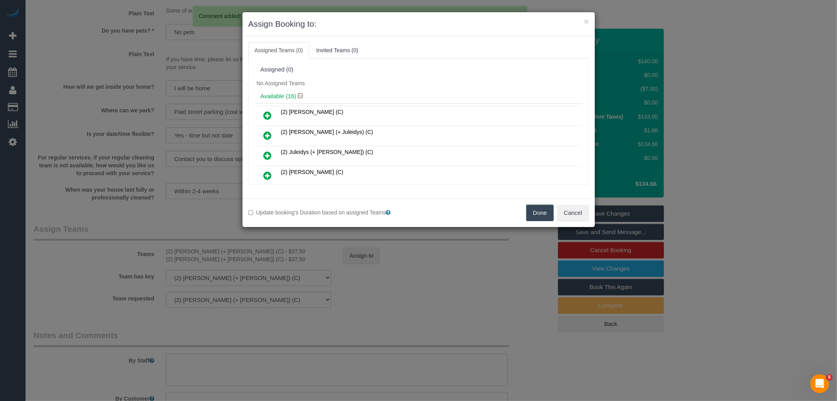
click at [534, 213] on button "Done" at bounding box center [539, 212] width 27 height 16
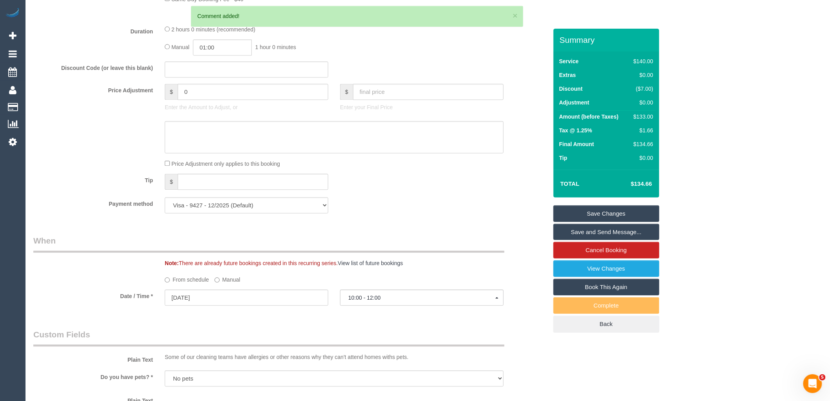
scroll to position [595, 0]
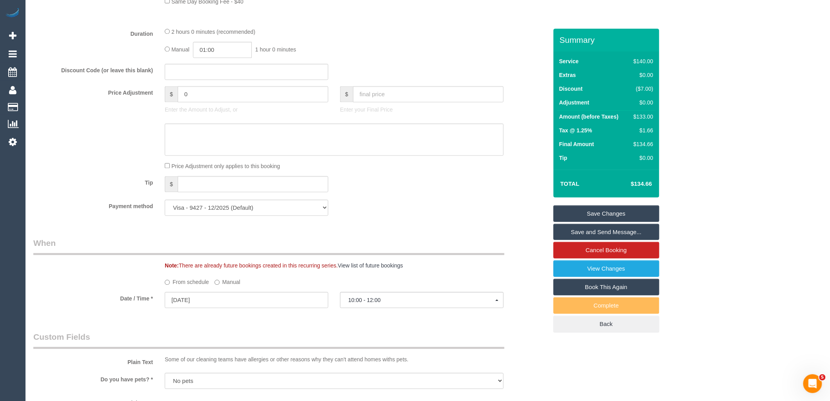
click at [630, 214] on link "Save Changes" at bounding box center [607, 213] width 106 height 16
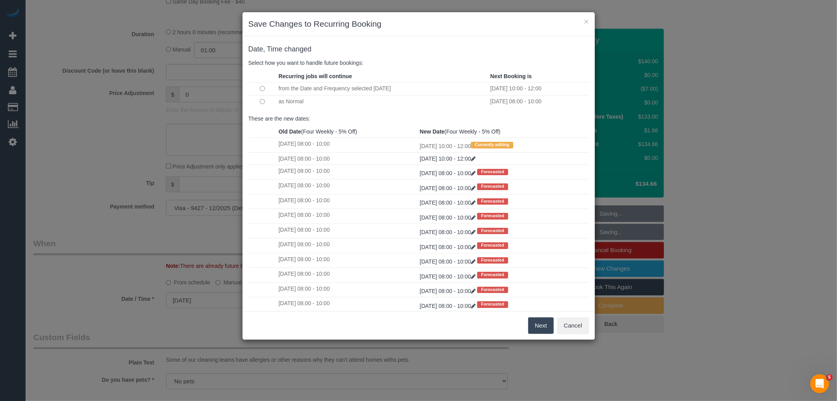
click at [533, 319] on button "Next" at bounding box center [541, 325] width 26 height 16
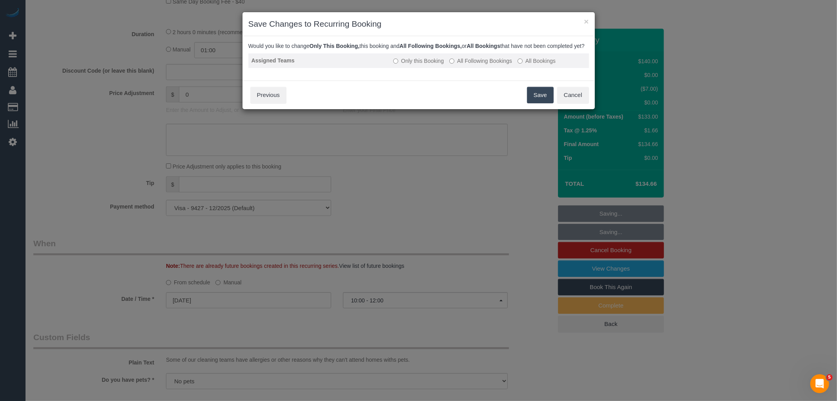
click at [479, 65] on label "All Following Bookings" at bounding box center [480, 61] width 63 height 8
click at [530, 92] on div "Save Cancel Previous" at bounding box center [418, 94] width 352 height 29
click at [536, 99] on button "Save" at bounding box center [540, 95] width 27 height 16
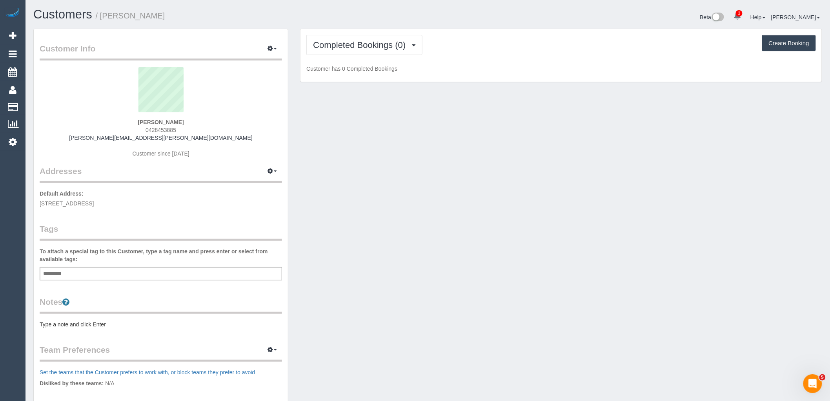
click at [391, 26] on div "Customers / Anna Patel Beta 1 Your Notifications You have 0 alerts × You have 2…" at bounding box center [427, 18] width 801 height 21
click at [388, 44] on span "Completed Bookings (0)" at bounding box center [361, 45] width 97 height 10
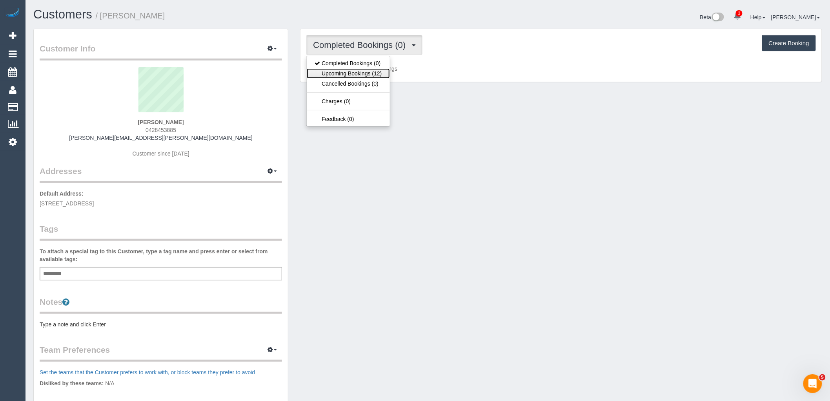
click at [377, 70] on link "Upcoming Bookings (12)" at bounding box center [348, 73] width 83 height 10
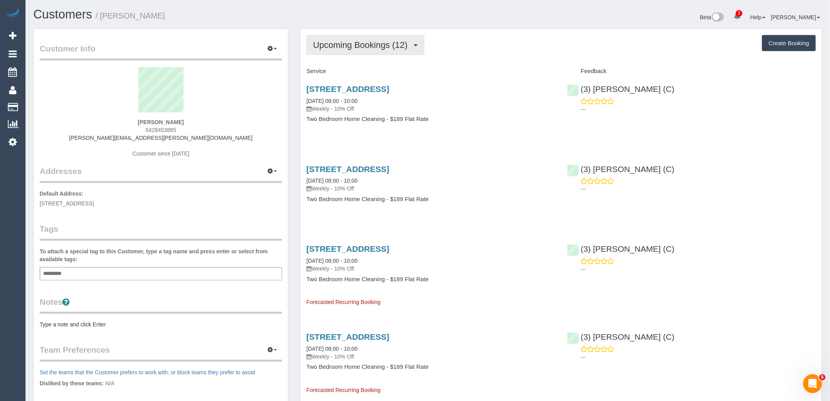
click at [360, 45] on span "Upcoming Bookings (12)" at bounding box center [362, 45] width 98 height 10
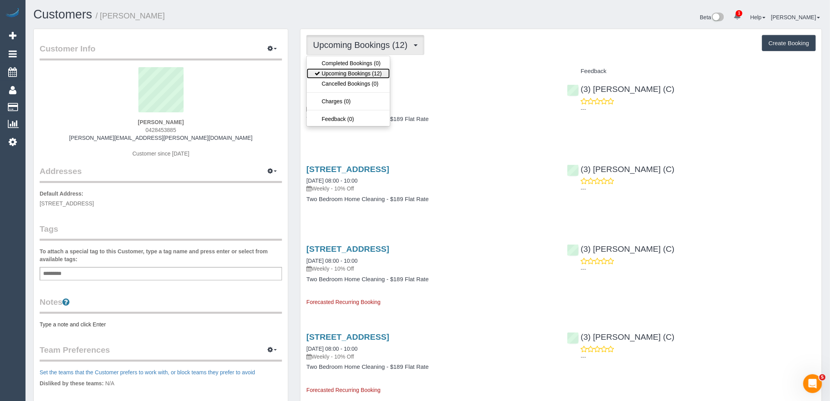
click at [378, 77] on link "Upcoming Bookings (12)" at bounding box center [348, 73] width 83 height 10
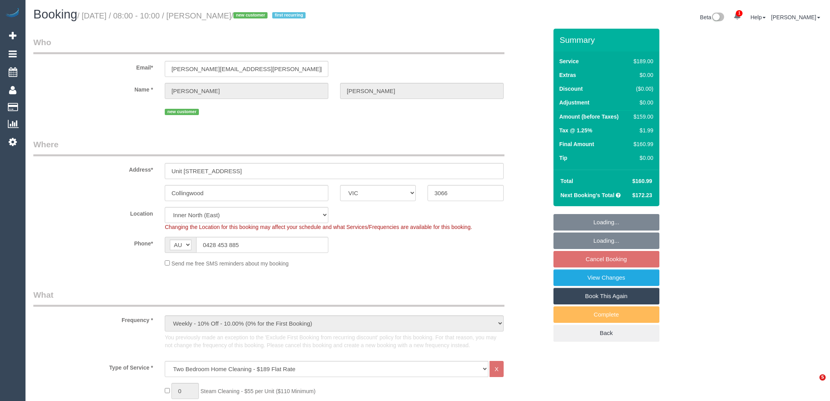
select select "VIC"
select select "number:27"
select select "number:15"
select select "number:20"
select select "number:22"
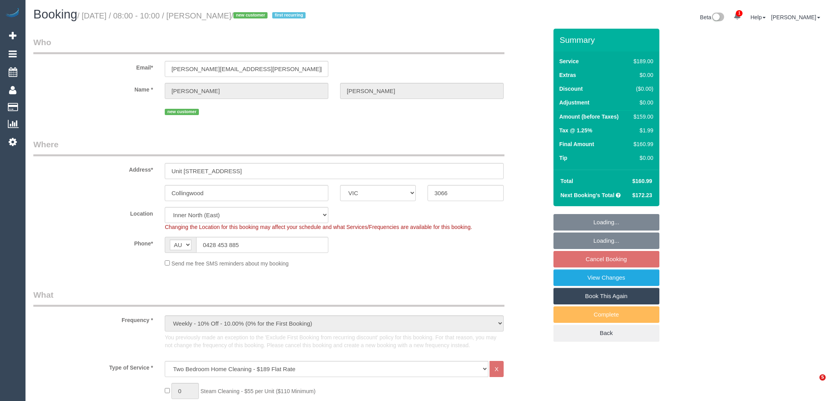
select select "number:34"
select select "number:13"
select select "spot2"
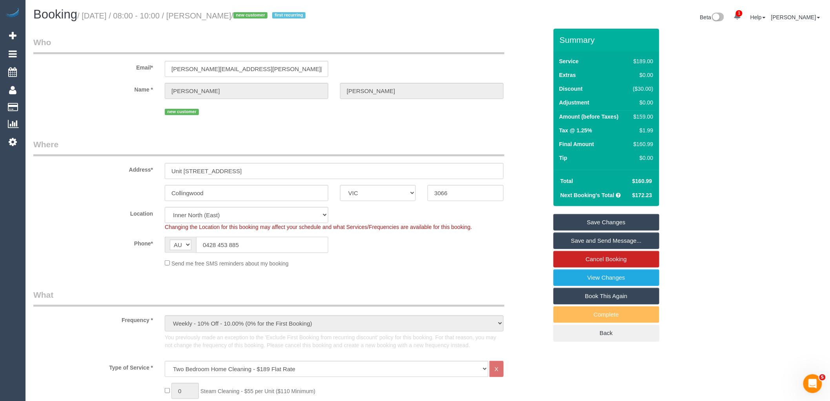
drag, startPoint x: 253, startPoint y: 248, endPoint x: 163, endPoint y: 242, distance: 90.1
click at [163, 242] on div "AF AL DZ AD AO AI AQ AG AR AM AW AU AT AZ BS BH BD BB BY BE BZ BJ BM BT BO BA B…" at bounding box center [246, 245] width 175 height 16
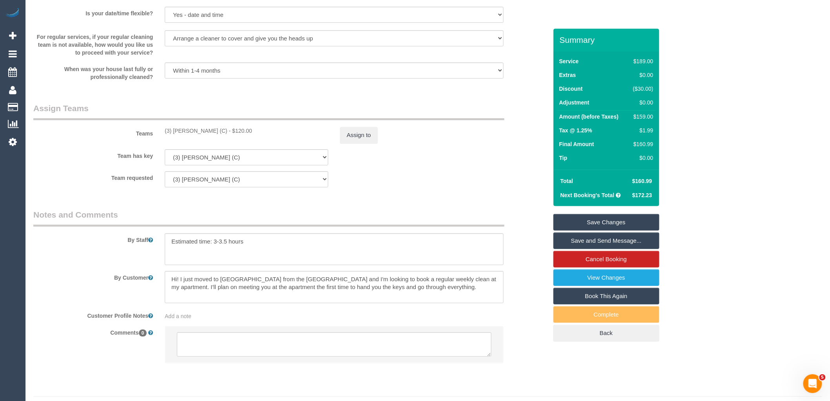
scroll to position [1149, 0]
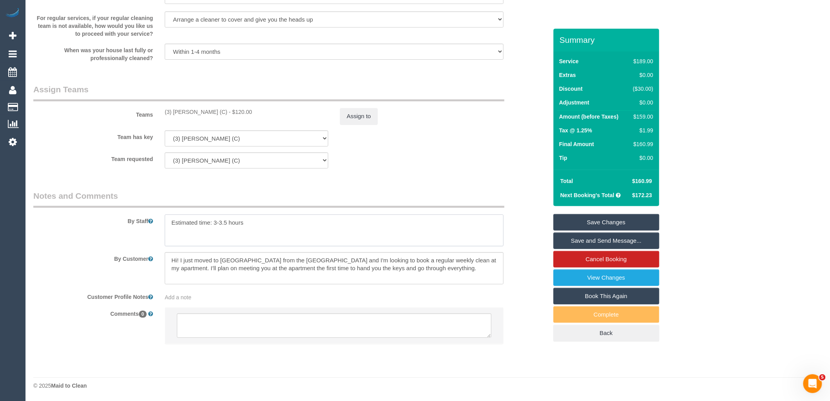
click at [277, 227] on textarea at bounding box center [334, 230] width 339 height 32
paste textarea "0428 453 885"
type textarea "Estimated time: 3-3.5 hours - Contact customer 20minutes before you arrive for …"
drag, startPoint x: 425, startPoint y: 269, endPoint x: 156, endPoint y: 246, distance: 269.8
click at [156, 246] on sui-booking-comments "By Staff By Customer Customer Profile Notes Add a note Comments 0" at bounding box center [290, 271] width 514 height 162
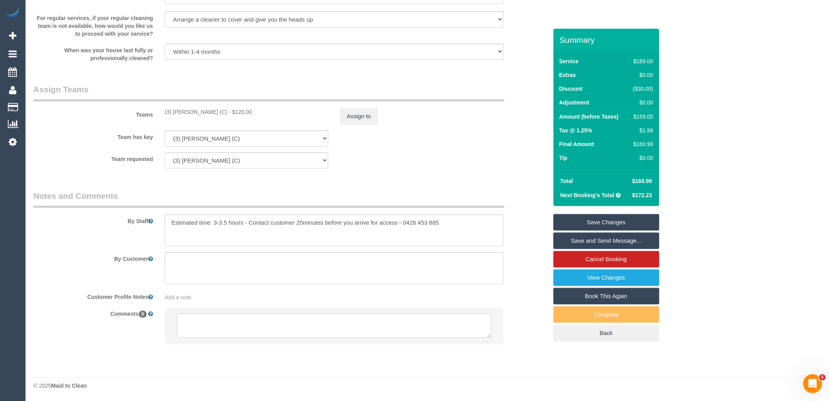
click at [193, 297] on div "Add a note" at bounding box center [334, 297] width 339 height 8
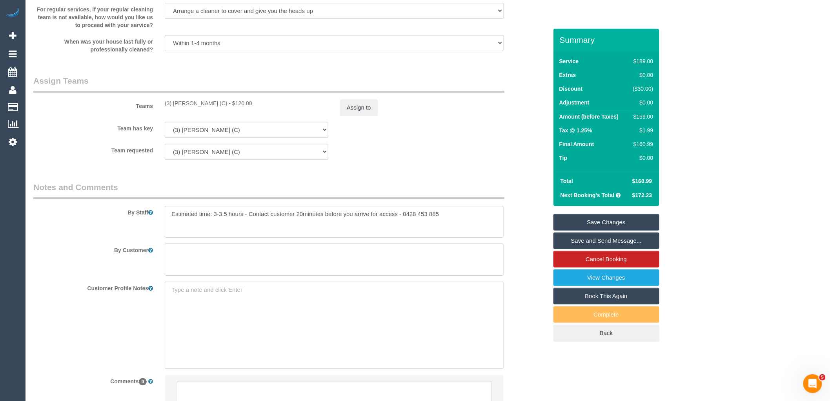
click at [192, 297] on textarea at bounding box center [334, 324] width 339 height 87
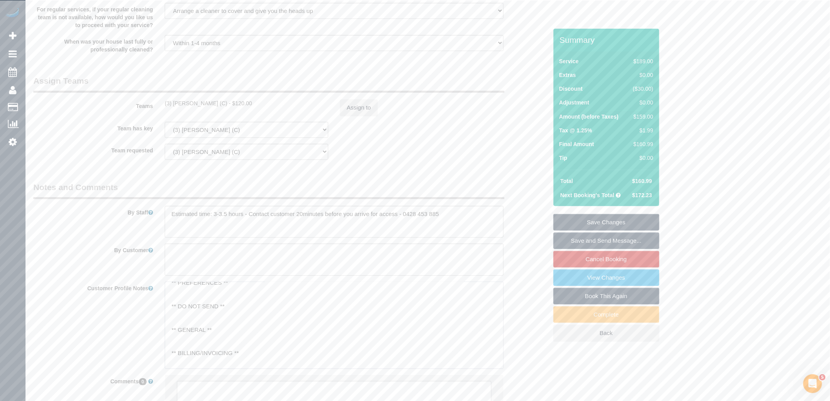
scroll to position [44, 0]
click at [204, 332] on textarea "** ACCESS ** ** PREFERENCES ** ** DO NOT SEND ** ** GENERAL ** ** BILLING/INVOI…" at bounding box center [334, 324] width 339 height 87
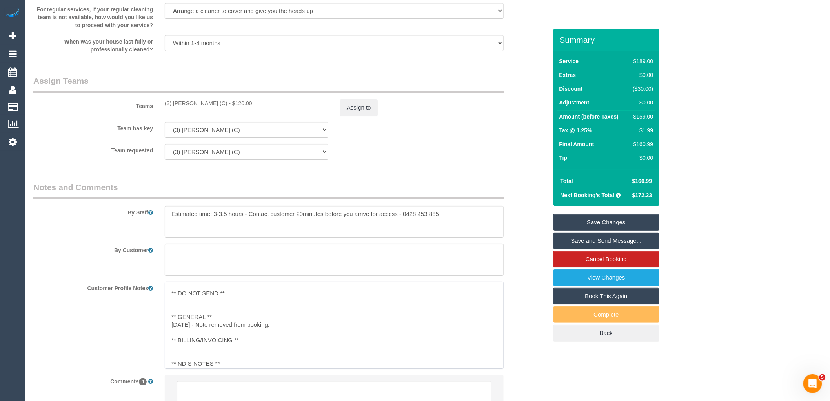
paste textarea "Hi! I just moved to Melbourne from the Netherlands and I'm looking to book a re…"
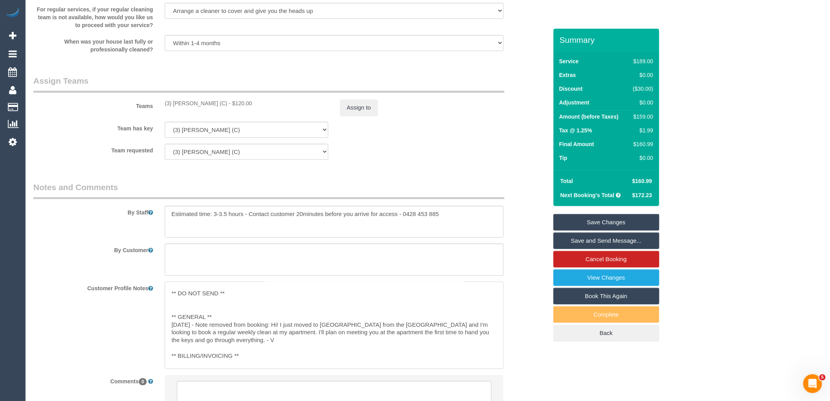
type textarea "** ACCESS ** ** PREFERENCES ** ** DO NOT SEND ** ** GENERAL ** 30/08/25 - Note …"
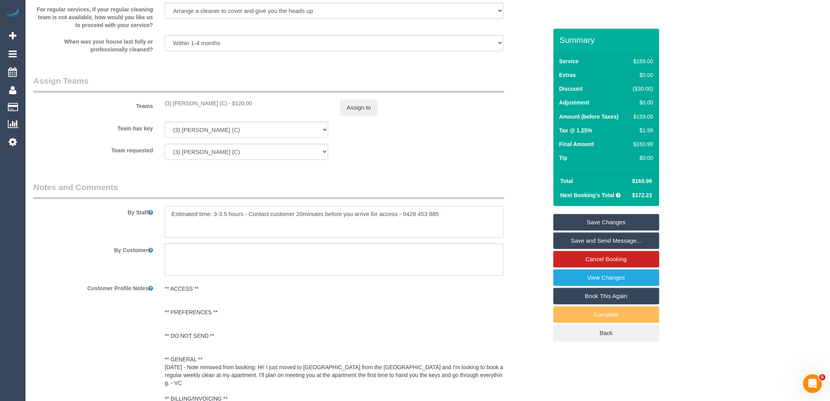
click at [530, 218] on div "By Staff" at bounding box center [290, 209] width 526 height 56
click at [621, 222] on link "Save Changes" at bounding box center [607, 222] width 106 height 16
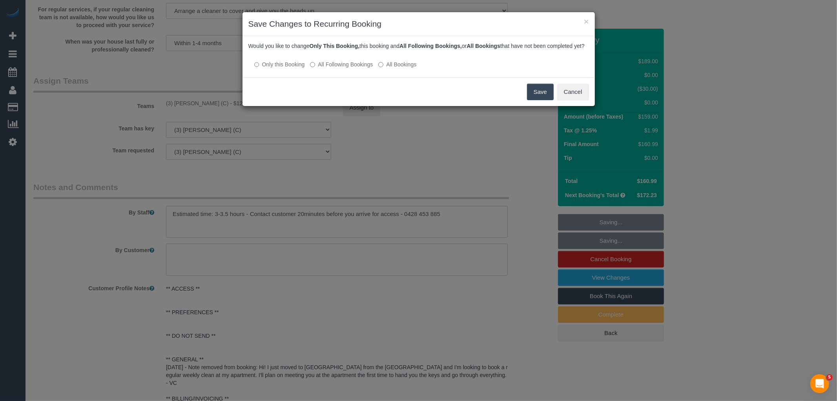
click at [354, 68] on label "All Following Bookings" at bounding box center [341, 64] width 63 height 8
click at [532, 100] on button "Save" at bounding box center [540, 92] width 27 height 16
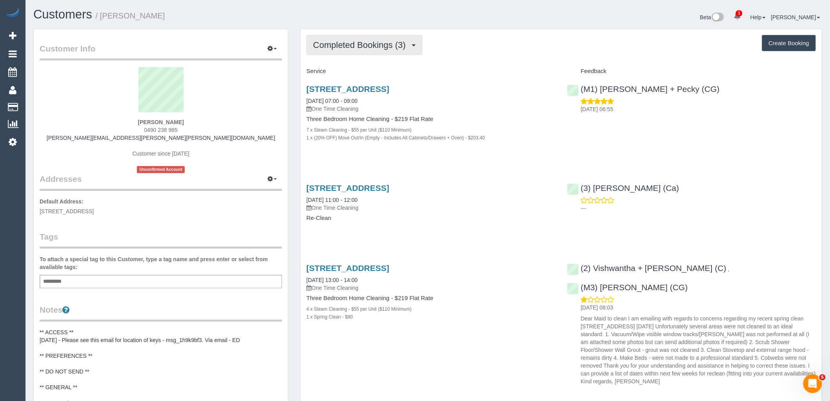
drag, startPoint x: 375, startPoint y: 40, endPoint x: 384, endPoint y: 66, distance: 27.2
click at [375, 40] on button "Completed Bookings (3)" at bounding box center [364, 45] width 116 height 20
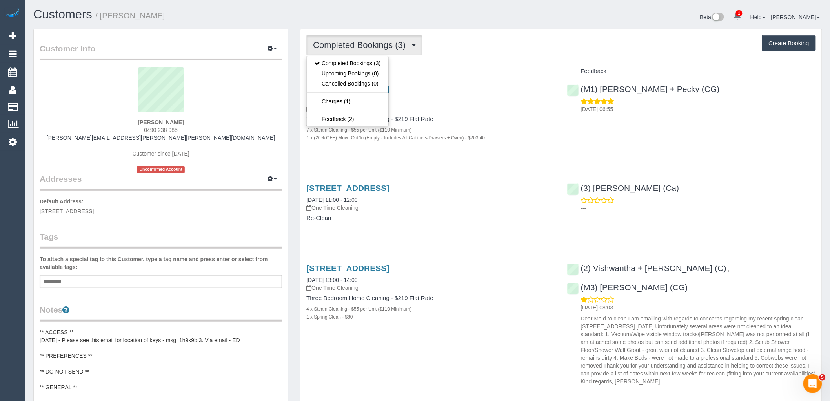
click at [484, 57] on div "Completed Bookings (3) Completed Bookings (3) Upcoming Bookings (0) Cancelled B…" at bounding box center [561, 221] width 521 height 385
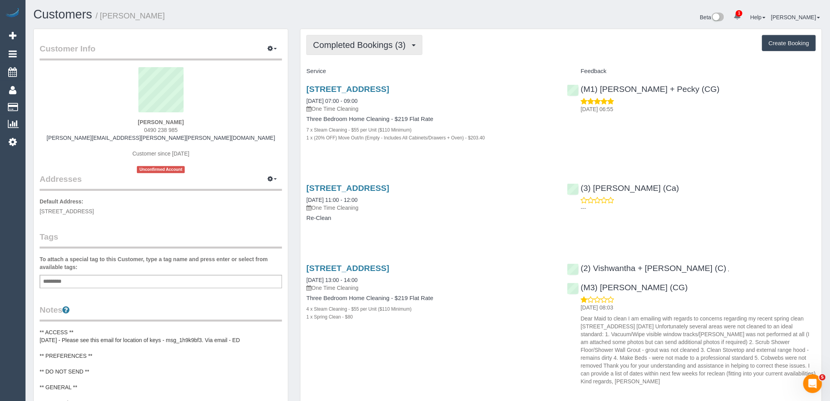
click at [389, 45] on span "Completed Bookings (3)" at bounding box center [361, 45] width 97 height 10
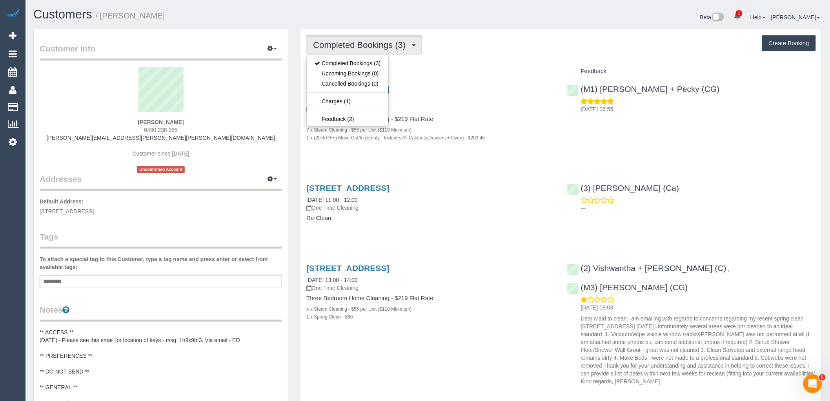
click at [487, 62] on div "Completed Bookings (3) Completed Bookings (3) Upcoming Bookings (0) Cancelled B…" at bounding box center [561, 221] width 521 height 385
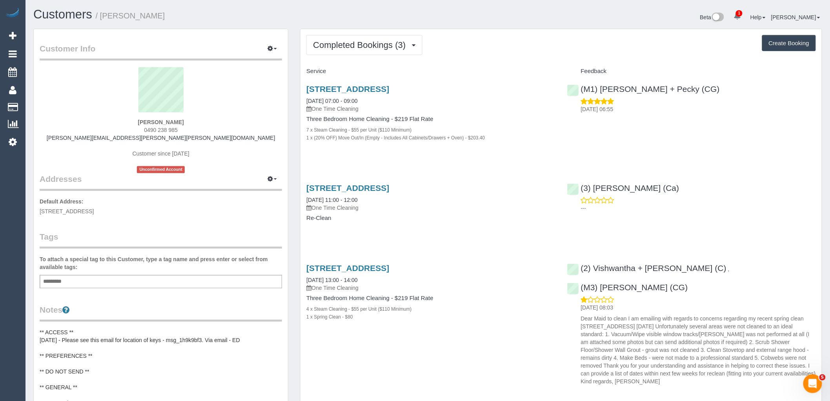
drag, startPoint x: 201, startPoint y: 119, endPoint x: 98, endPoint y: 119, distance: 103.2
click at [98, 119] on div "[PERSON_NAME] 0490 238 985 [PERSON_NAME][EMAIL_ADDRESS][PERSON_NAME][PERSON_NAM…" at bounding box center [161, 120] width 242 height 106
copy strong "[PERSON_NAME]"
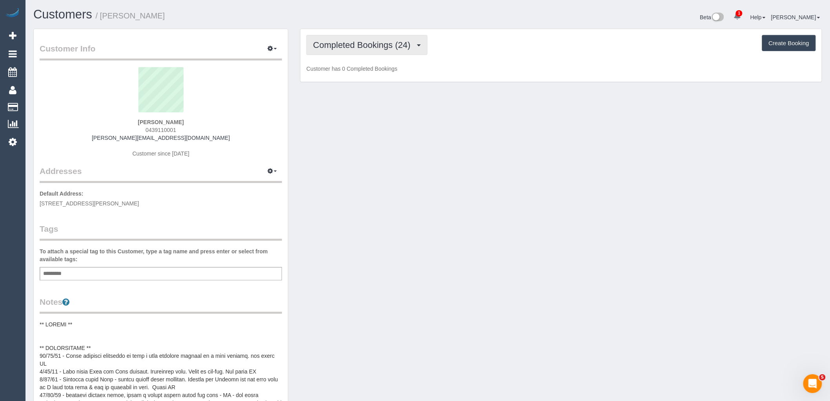
click at [384, 49] on span "Completed Bookings (24)" at bounding box center [363, 45] width 101 height 10
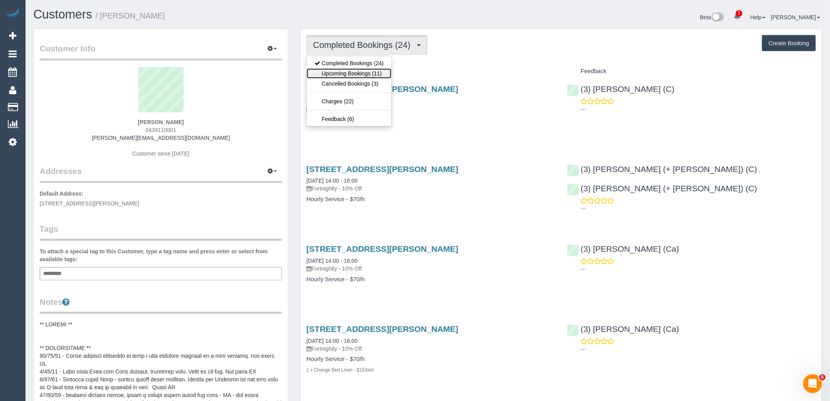
click at [369, 75] on link "Upcoming Bookings (11)" at bounding box center [349, 73] width 85 height 10
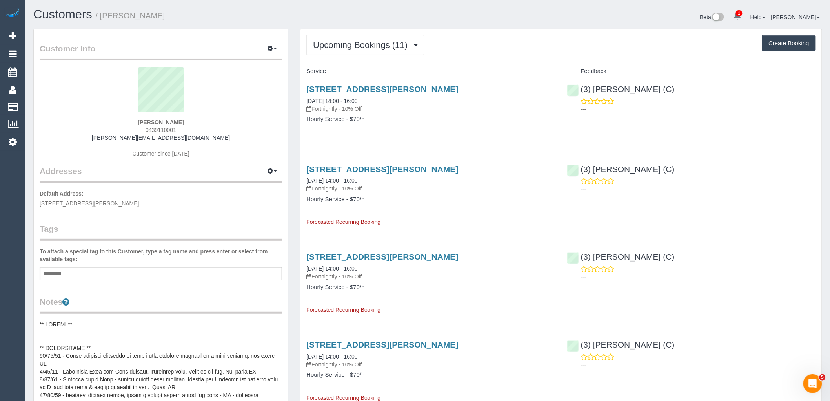
drag, startPoint x: 197, startPoint y: 124, endPoint x: 116, endPoint y: 124, distance: 80.4
click at [116, 124] on div "Jasmin Donnellan 0439110001 j.c.donnellan@outlook.com Customer since 2020" at bounding box center [161, 116] width 242 height 98
copy strong "Jasmin Donnellan"
click at [217, 111] on sui-profile-pic at bounding box center [161, 92] width 231 height 51
drag, startPoint x: 140, startPoint y: 124, endPoint x: 88, endPoint y: 125, distance: 52.2
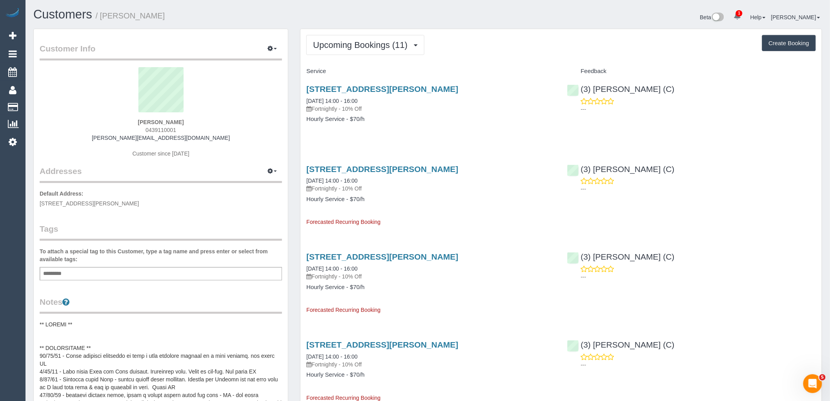
click at [100, 124] on div "Jasmin Donnellan 0439110001 j.c.donnellan@outlook.com Customer since 2020" at bounding box center [161, 116] width 242 height 98
copy strong "Jasmin Donnellan"
click at [220, 110] on sui-profile-pic at bounding box center [161, 92] width 231 height 51
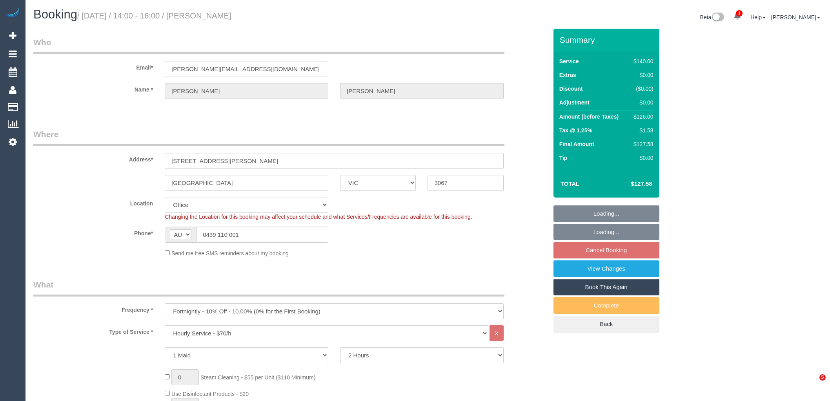
select select "VIC"
select select "string:stripe-pm_1QU2Si2GScqysDRVrJLGTVQf"
select select "number:27"
select select "number:14"
select select "number:19"
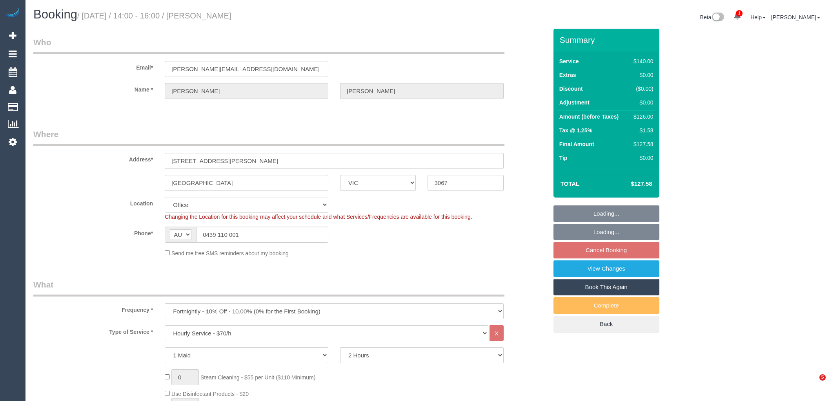
select select "number:24"
select select "number:34"
select select "number:12"
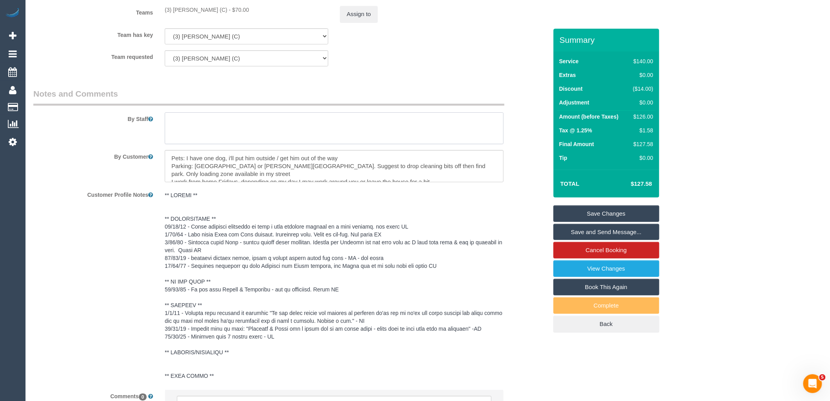
click at [186, 131] on textarea at bounding box center [334, 128] width 339 height 32
type textarea "If there are any dirty dishes in the kitchen sink, please go above and beyond a…"
click at [634, 215] on link "Save Changes" at bounding box center [607, 213] width 106 height 16
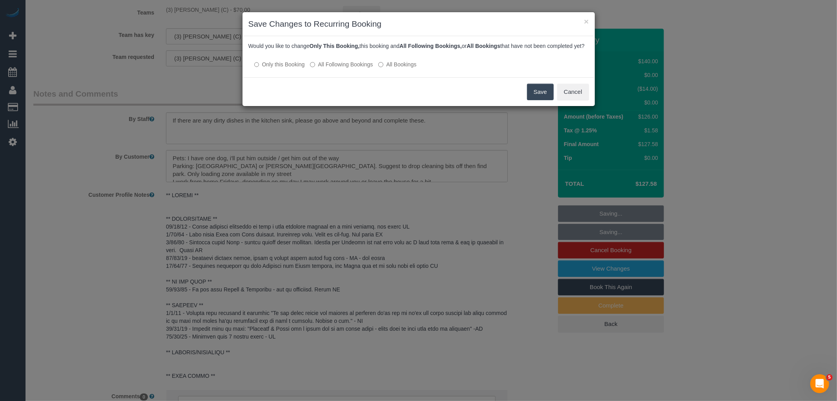
click at [333, 60] on div at bounding box center [418, 56] width 341 height 7
click at [351, 68] on label "All Following Bookings" at bounding box center [341, 64] width 63 height 8
click at [535, 94] on button "Save" at bounding box center [540, 92] width 27 height 16
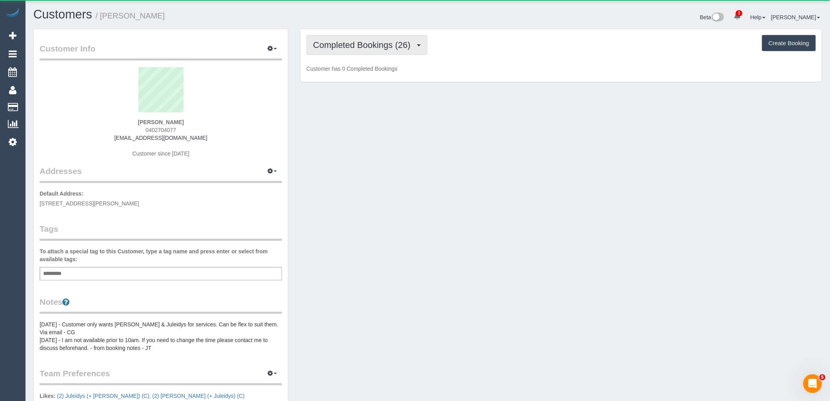
click at [337, 42] on span "Completed Bookings (26)" at bounding box center [363, 45] width 101 height 10
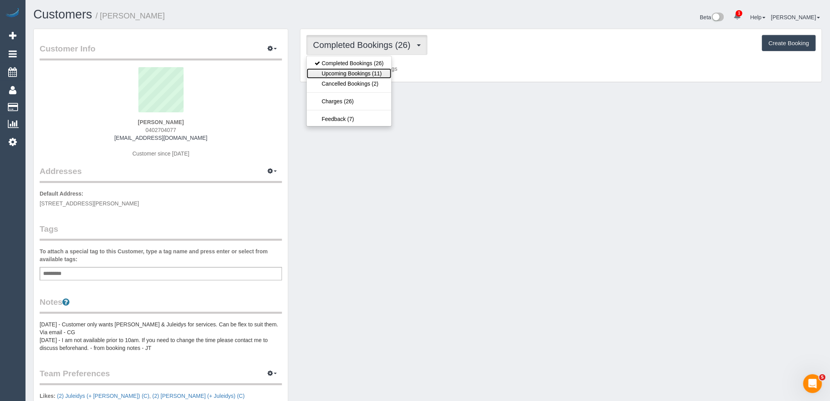
click at [356, 75] on link "Upcoming Bookings (11)" at bounding box center [349, 73] width 85 height 10
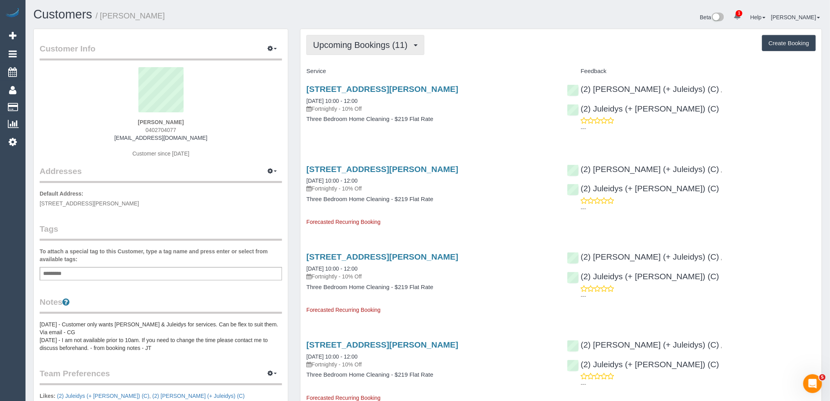
click at [379, 44] on span "Upcoming Bookings (11)" at bounding box center [362, 45] width 98 height 10
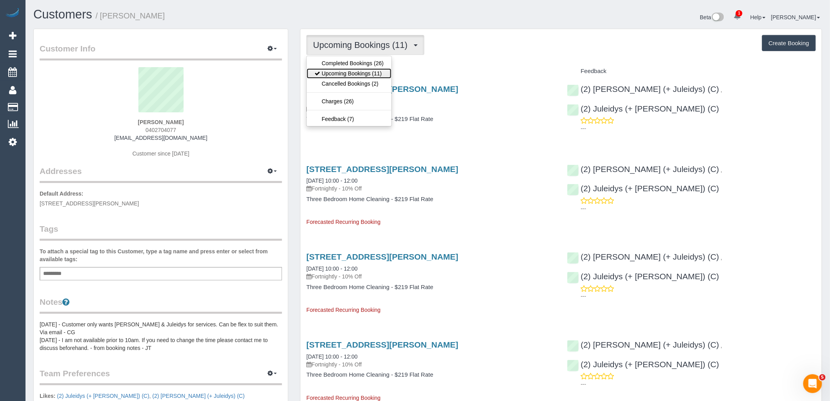
click at [379, 76] on link "Upcoming Bookings (11)" at bounding box center [349, 73] width 85 height 10
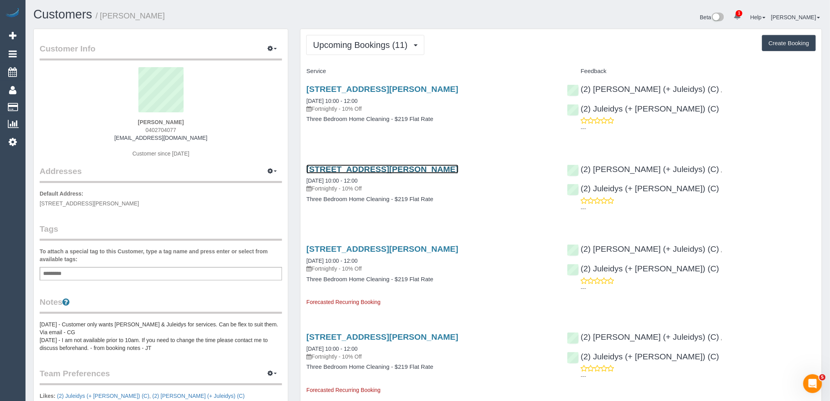
click at [379, 168] on link "51 Bowen Street, Camberwell, VIC 3124" at bounding box center [382, 168] width 152 height 9
click at [352, 49] on span "Upcoming Bookings (11)" at bounding box center [362, 45] width 98 height 10
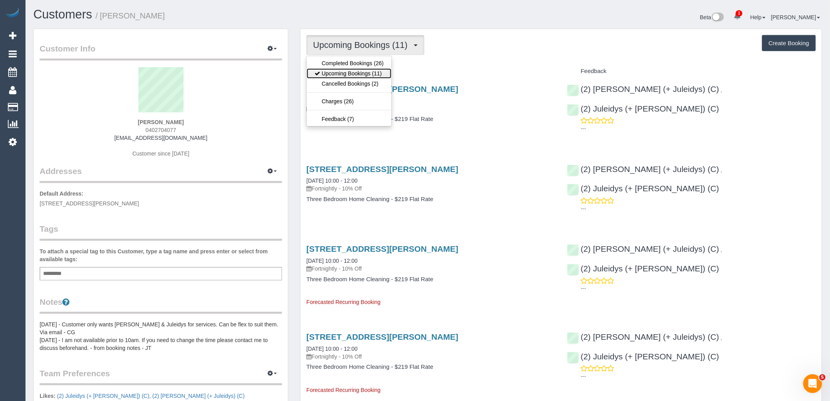
click at [366, 76] on link "Upcoming Bookings (11)" at bounding box center [349, 73] width 85 height 10
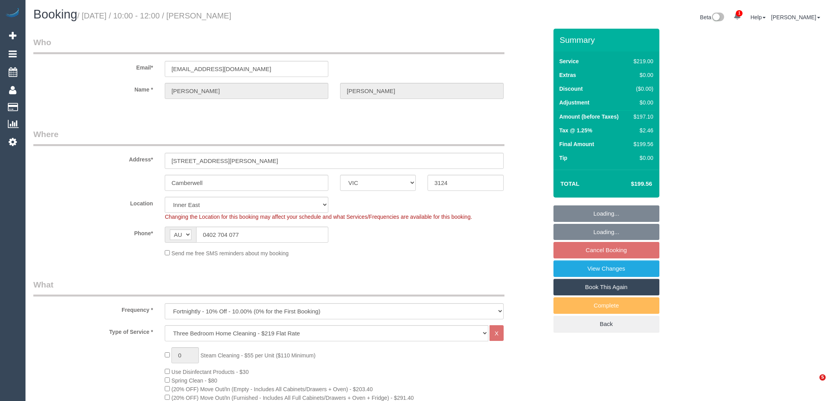
select select "VIC"
select select "string:stripe-pm_1Q335w2GScqysDRVj8JfUxyb"
select select "spot3"
select select "number:29"
select select "number:14"
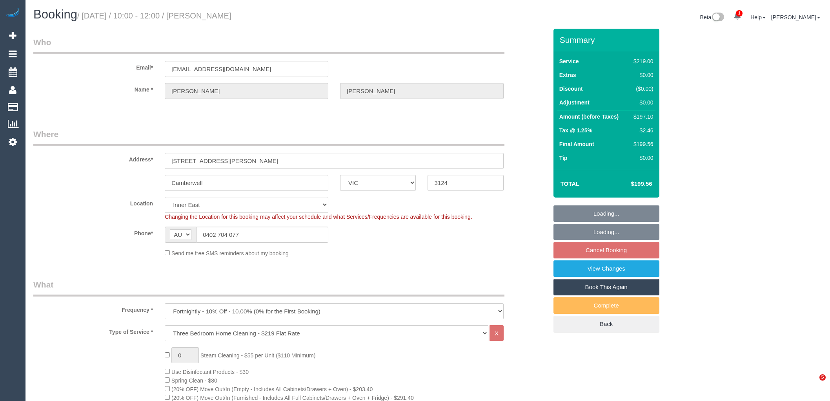
select select "number:19"
select select "number:22"
select select "number:35"
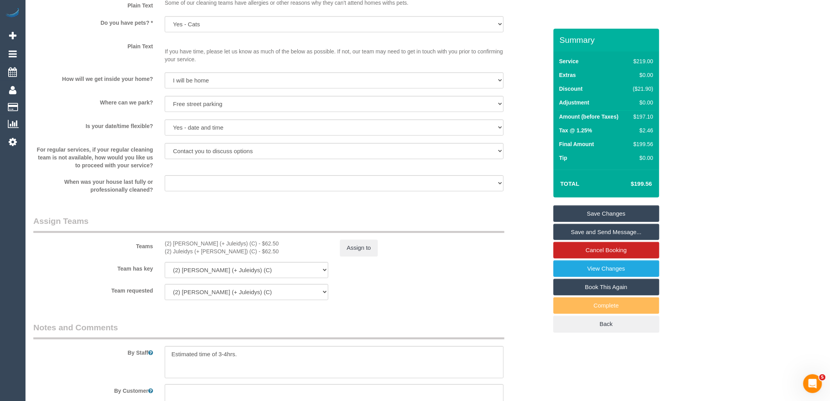
scroll to position [1119, 0]
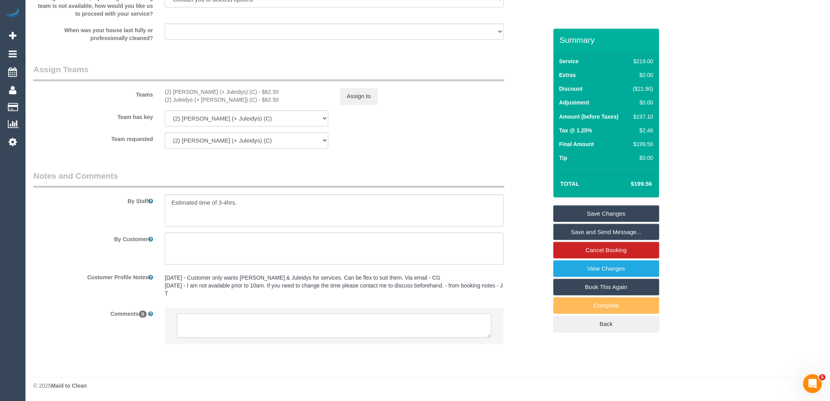
click at [280, 326] on textarea at bounding box center [334, 325] width 315 height 24
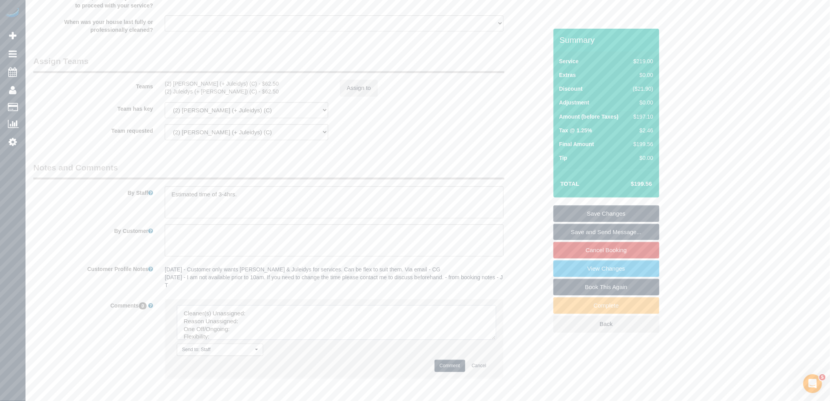
drag, startPoint x: 488, startPoint y: 334, endPoint x: 622, endPoint y: 381, distance: 141.3
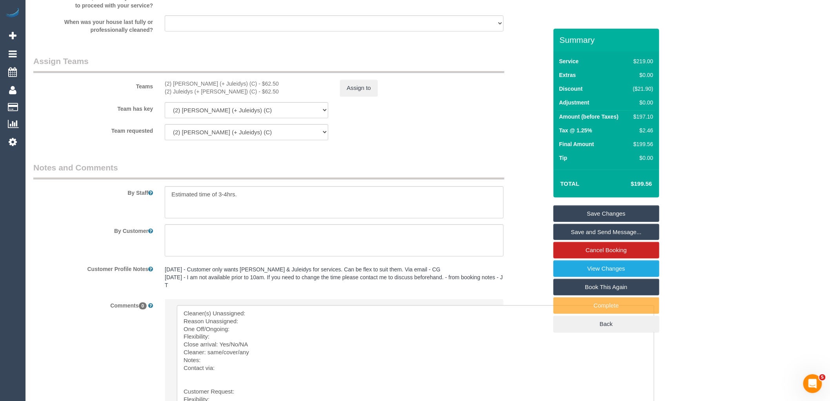
drag, startPoint x: 221, startPoint y: 89, endPoint x: 154, endPoint y: 92, distance: 66.8
click at [148, 90] on div "Teams (2) Cris (+ Juleidys) (C) - $62.50 (2) Juleidys (+ Cris) (C) - $62.50 Ass…" at bounding box center [290, 75] width 526 height 41
copy div "s (2) Cris (+ Juleidys) (C)"
drag, startPoint x: 222, startPoint y: 89, endPoint x: 164, endPoint y: 90, distance: 58.1
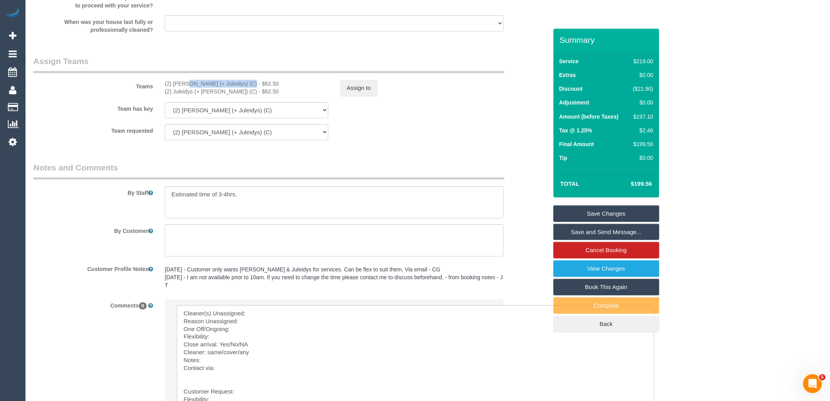
click at [164, 90] on div "(2) Cris (+ Juleidys) (C) - $62.50 (2) Juleidys (+ Cris) (C) - $62.50" at bounding box center [246, 88] width 175 height 16
copy div "(2) [PERSON_NAME] (+ Juleidys) (C)"
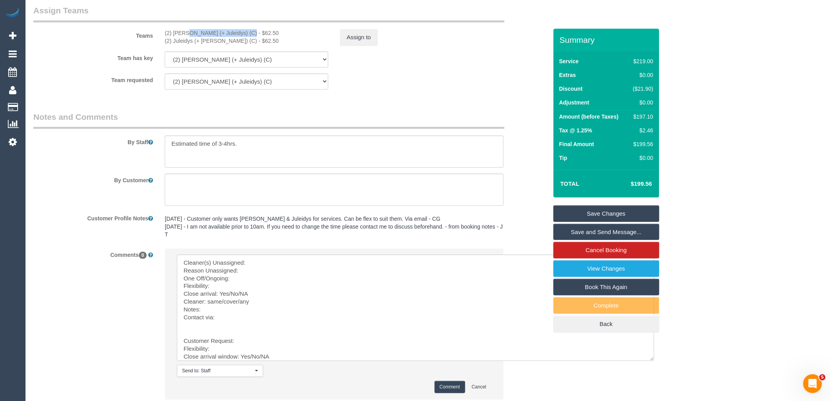
scroll to position [1233, 0]
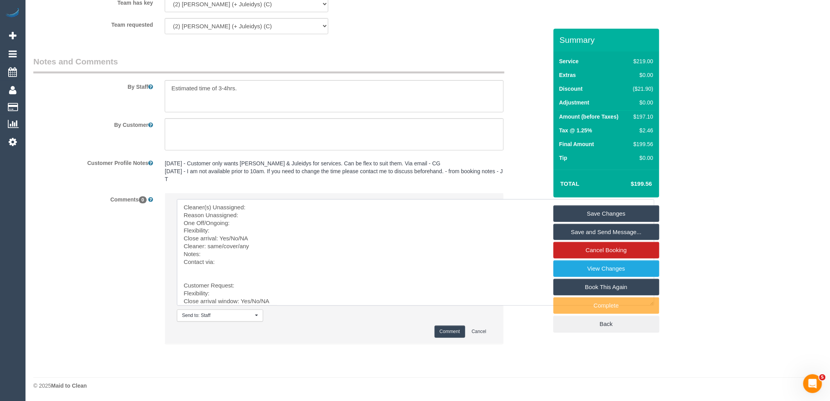
click at [286, 204] on textarea at bounding box center [415, 252] width 477 height 106
paste textarea "(2) [PERSON_NAME] (+ Juleidys) (C)"
drag, startPoint x: 199, startPoint y: 271, endPoint x: 348, endPoint y: 374, distance: 182.0
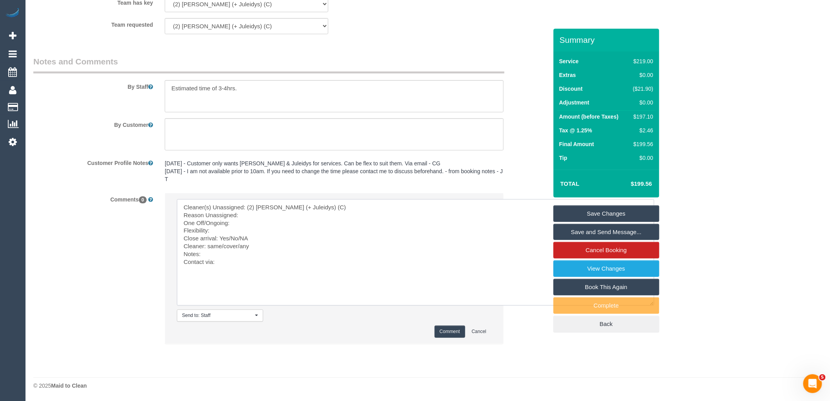
scroll to position [0, 0]
click at [264, 220] on textarea at bounding box center [415, 252] width 477 height 106
click at [284, 215] on textarea at bounding box center [415, 252] width 477 height 106
click at [271, 222] on textarea at bounding box center [415, 252] width 477 height 106
click at [219, 229] on textarea at bounding box center [415, 252] width 477 height 106
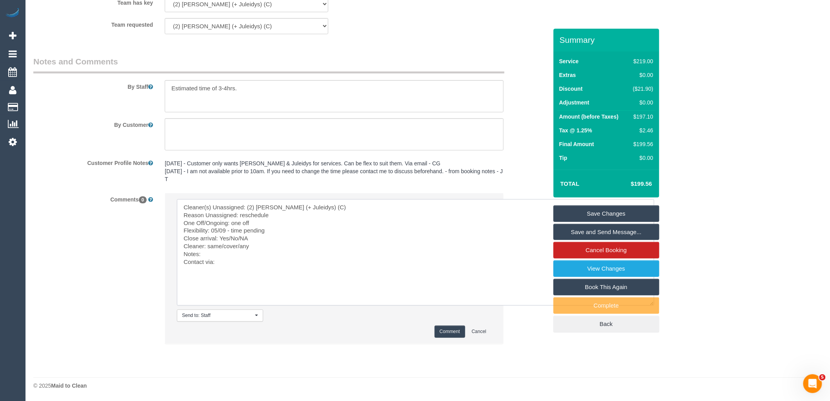
drag, startPoint x: 251, startPoint y: 238, endPoint x: 230, endPoint y: 238, distance: 22.0
click at [230, 238] on textarea at bounding box center [415, 252] width 477 height 106
drag, startPoint x: 240, startPoint y: 242, endPoint x: 207, endPoint y: 246, distance: 33.1
click at [207, 246] on textarea at bounding box center [415, 252] width 477 height 106
click at [230, 261] on textarea at bounding box center [415, 252] width 477 height 106
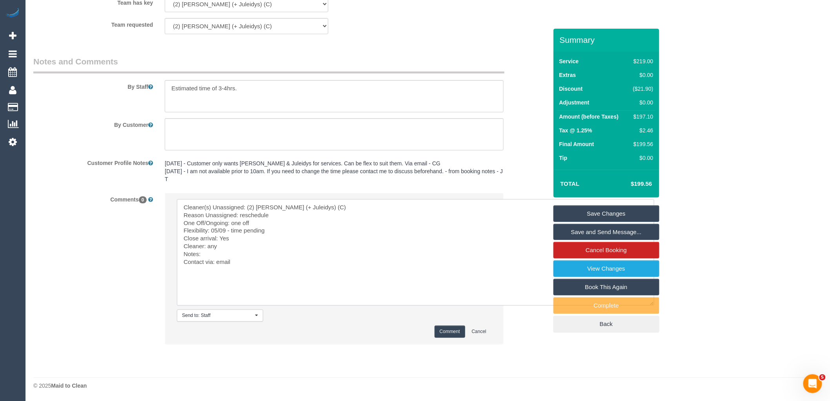
click at [217, 255] on textarea at bounding box center [415, 252] width 477 height 106
paste textarea "cnv_pr3vw0f"
drag, startPoint x: 261, startPoint y: 261, endPoint x: 136, endPoint y: 202, distance: 138.5
click at [136, 202] on div "Comments 0 Send to: Staff Nothing selected Send to: Staff Send to: Customer Sen…" at bounding box center [290, 272] width 526 height 159
type textarea "Cleaner(s) Unassigned: (2) Cris (+ Juleidys) (C) Reason Unassigned: reschedule …"
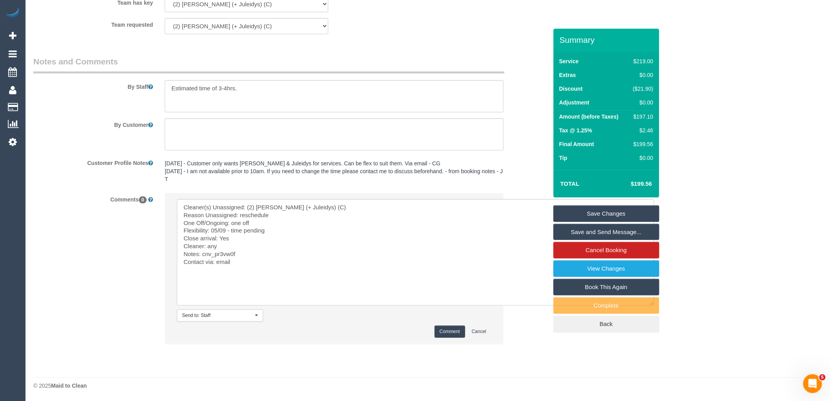
click at [446, 328] on button "Comment" at bounding box center [450, 331] width 31 height 12
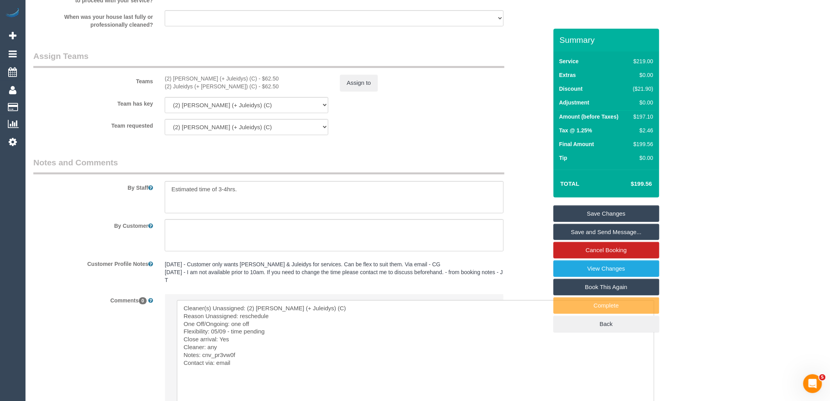
scroll to position [1015, 0]
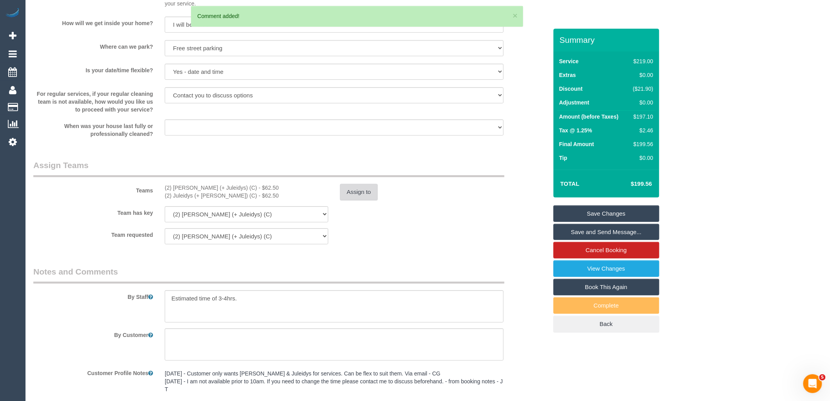
click at [352, 195] on button "Assign to" at bounding box center [359, 192] width 38 height 16
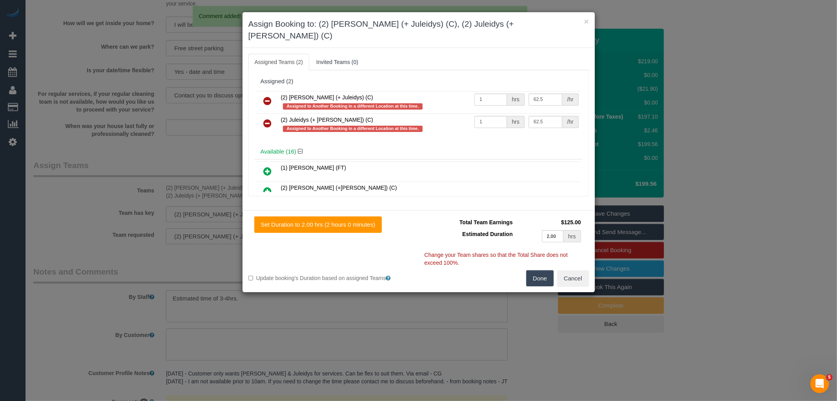
click at [273, 93] on link at bounding box center [268, 101] width 18 height 16
click at [273, 116] on link at bounding box center [268, 124] width 18 height 16
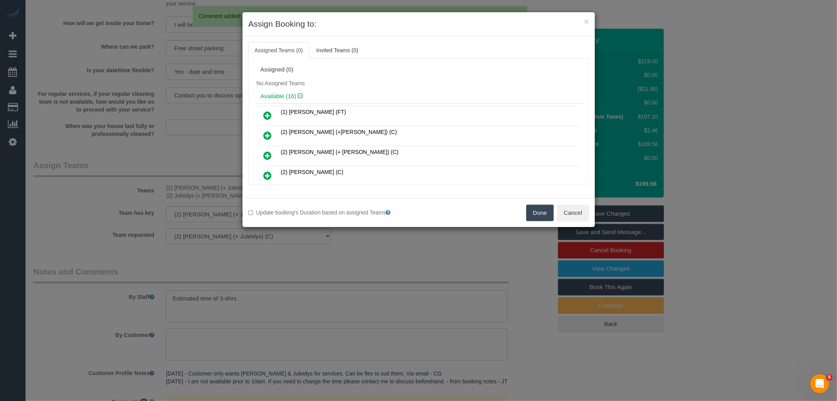
click at [543, 214] on button "Done" at bounding box center [539, 212] width 27 height 16
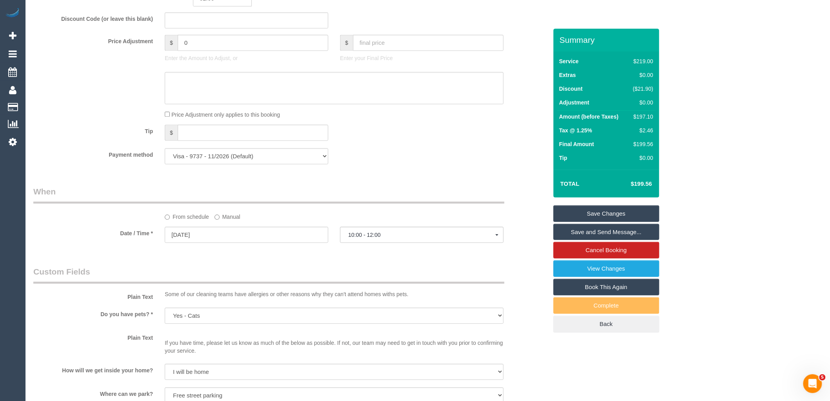
scroll to position [666, 0]
click at [252, 242] on input "04/09/2025" at bounding box center [247, 236] width 164 height 16
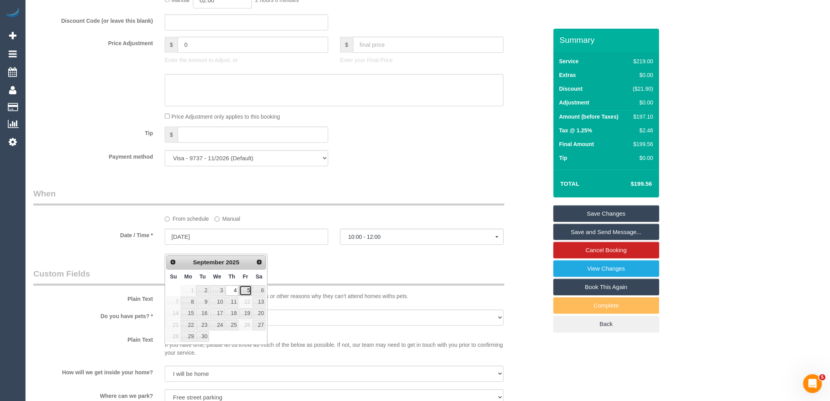
click at [248, 291] on link "5" at bounding box center [245, 290] width 13 height 11
type input "05/09/2025"
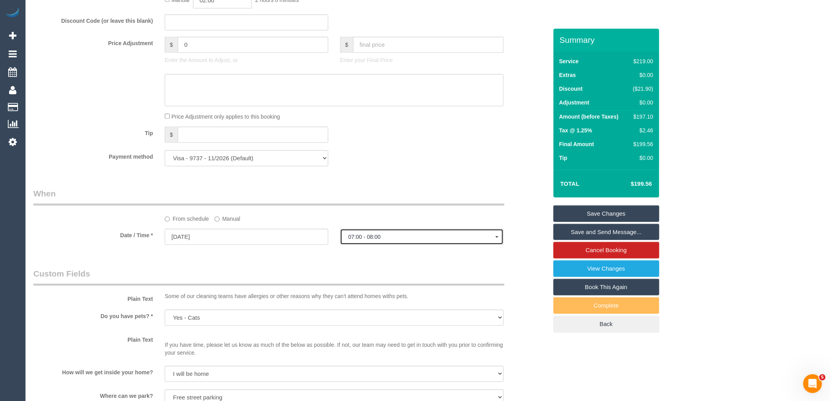
click at [434, 240] on span "07:00 - 08:00" at bounding box center [421, 236] width 147 height 6
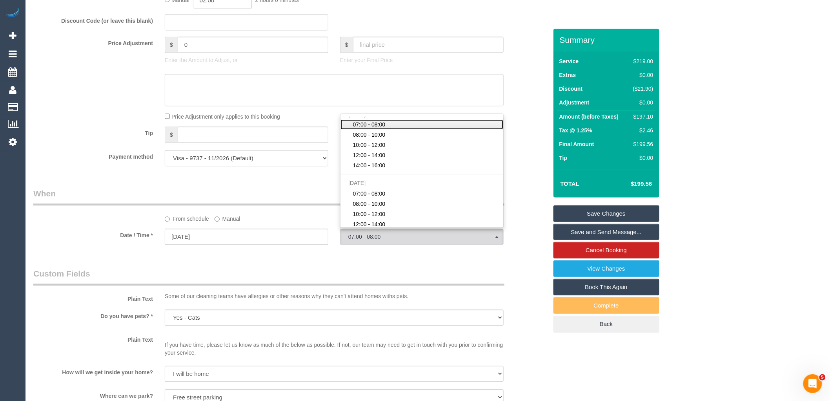
scroll to position [87, 0]
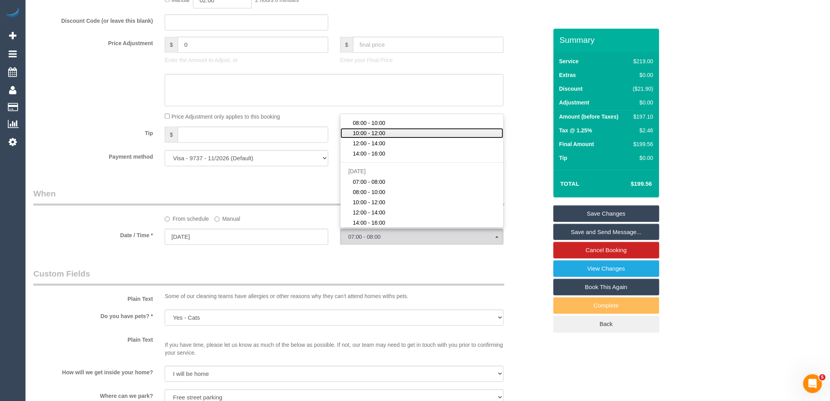
click at [386, 138] on link "10:00 - 12:00" at bounding box center [422, 133] width 163 height 10
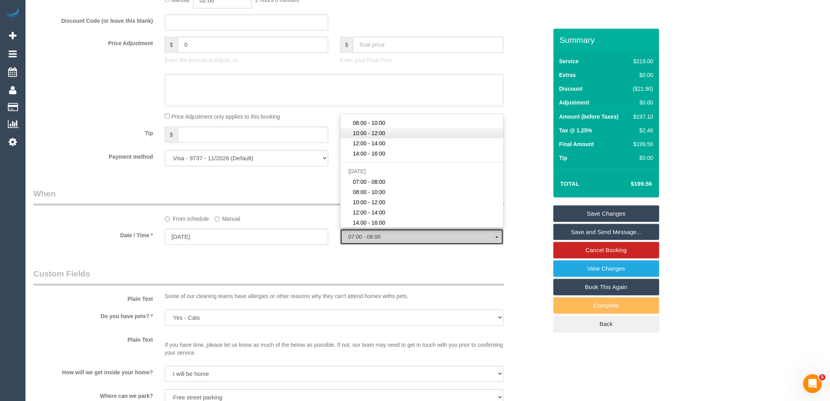
select select "spot8"
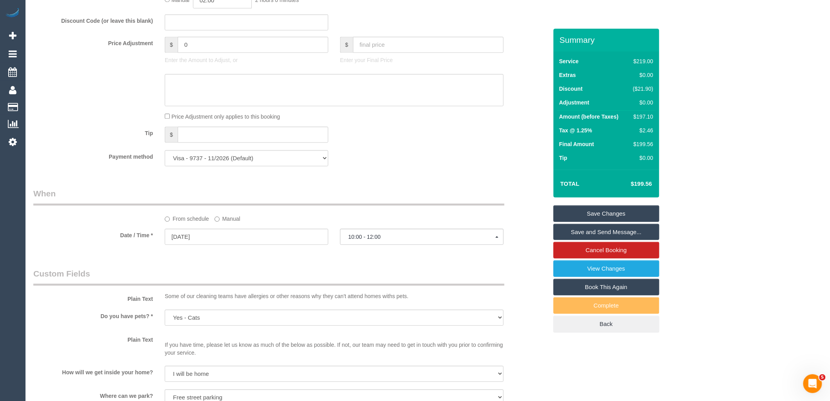
click at [622, 212] on link "Save Changes" at bounding box center [607, 213] width 106 height 16
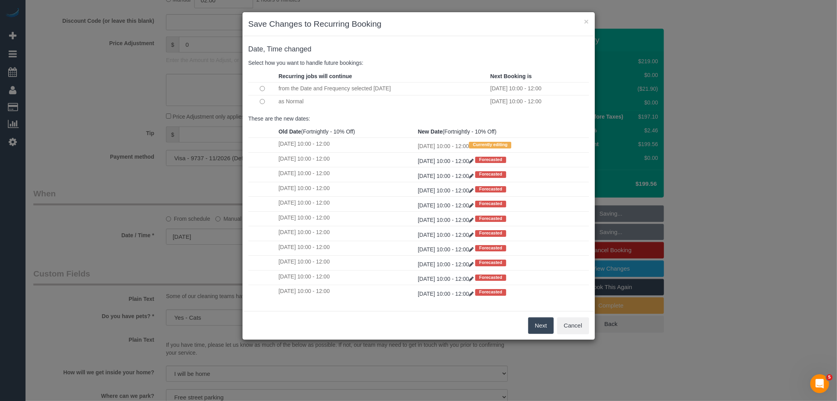
click at [542, 329] on button "Next" at bounding box center [541, 325] width 26 height 16
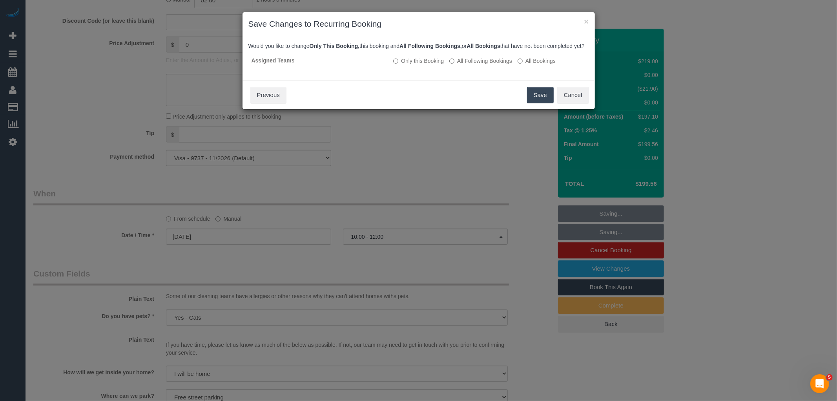
click at [545, 103] on button "Save" at bounding box center [540, 95] width 27 height 16
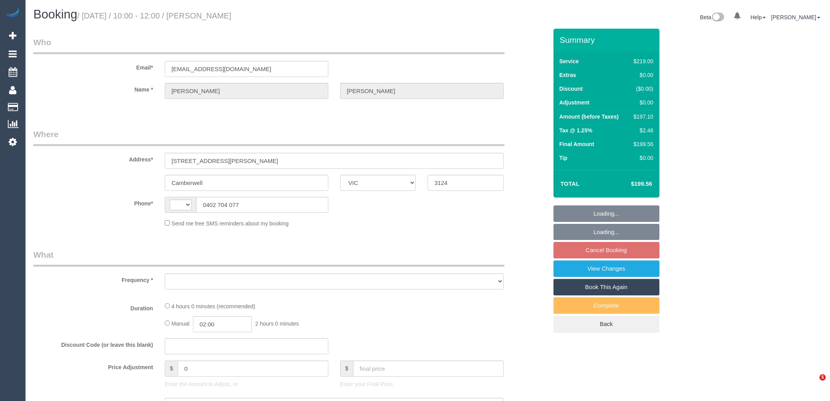
select select "VIC"
select select "string:stripe-pm_1Q335w2GScqysDRVj8JfUxyb"
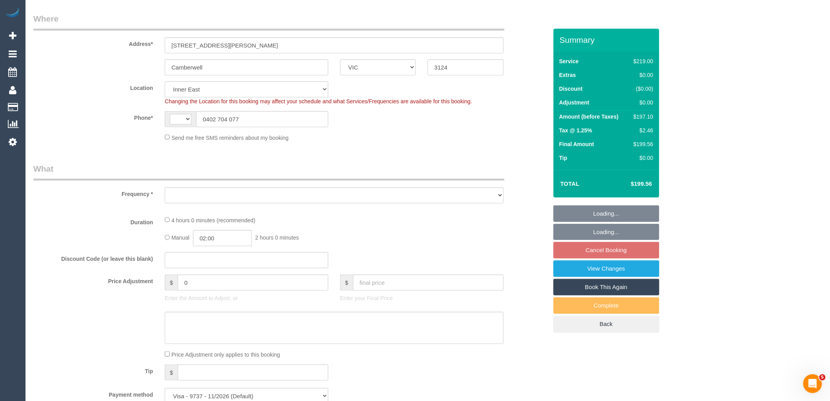
select select "string:AU"
select select "object:543"
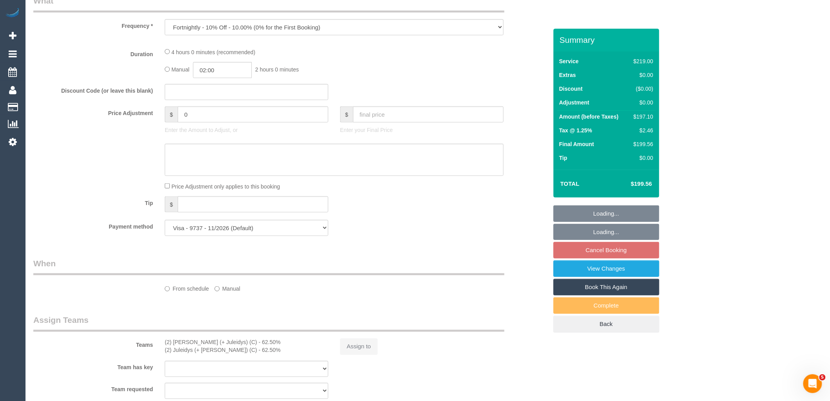
select select "number:29"
select select "number:14"
select select "number:19"
select select "number:22"
select select "number:35"
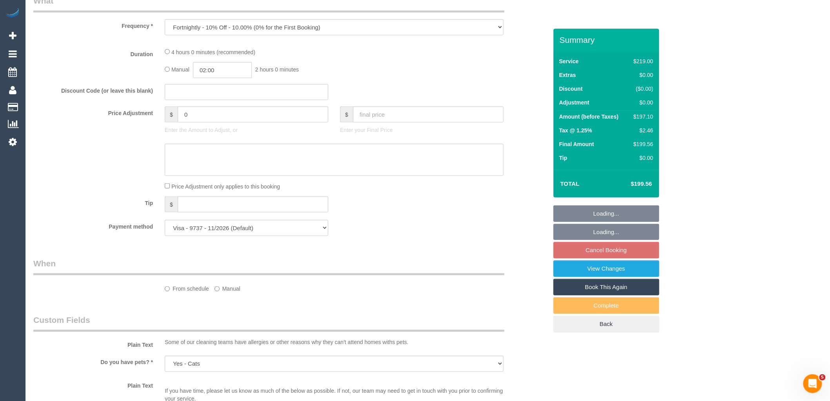
select select "object:1400"
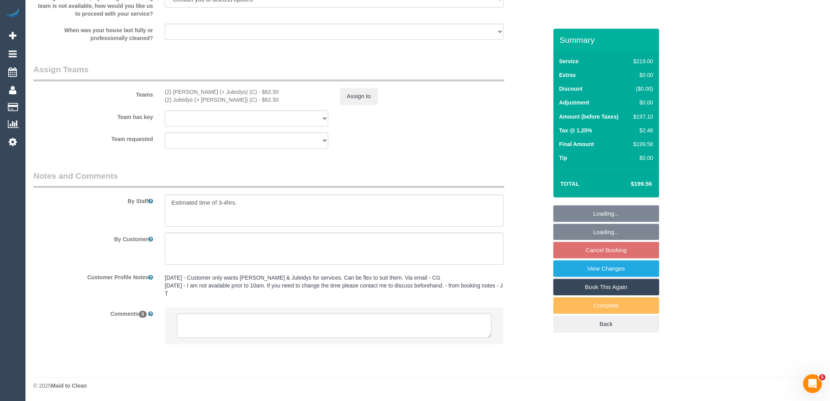
select select "spot3"
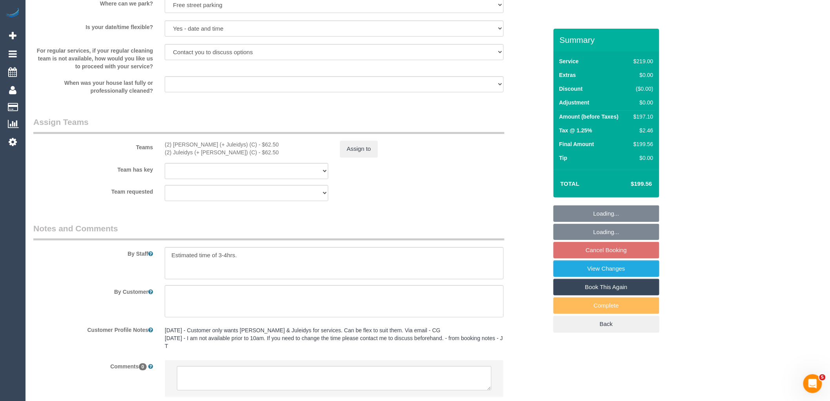
scroll to position [1119, 0]
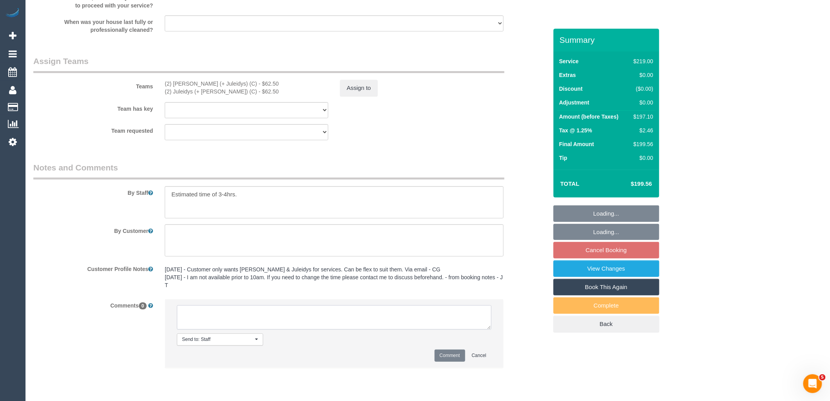
click at [290, 329] on textarea at bounding box center [334, 317] width 315 height 24
paste textarea "Cleaner(s) Unassigned: (2) Cris (+ Juleidys) (C) Reason Unassigned: reschedule …"
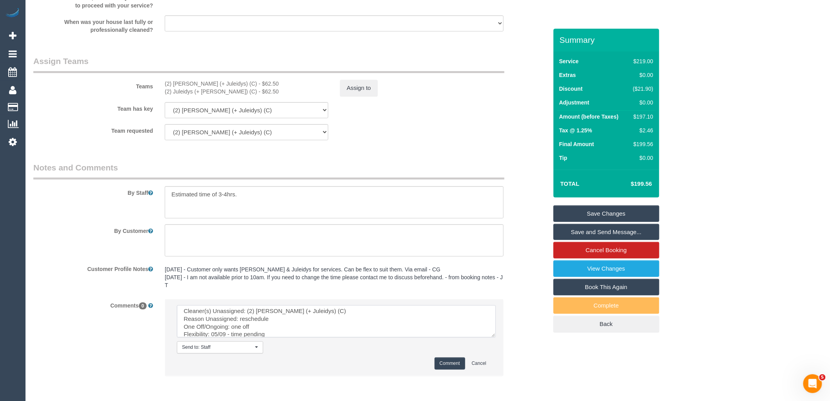
scroll to position [0, 0]
drag, startPoint x: 489, startPoint y: 334, endPoint x: 530, endPoint y: 417, distance: 92.5
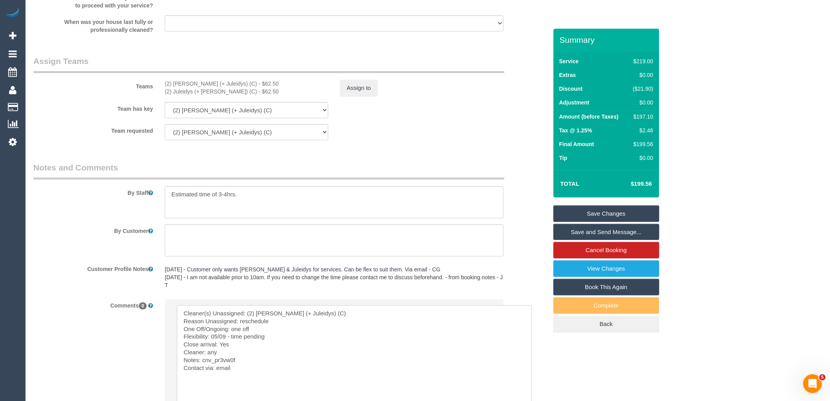
click at [219, 343] on textarea at bounding box center [354, 358] width 355 height 107
click at [215, 342] on textarea at bounding box center [354, 358] width 355 height 107
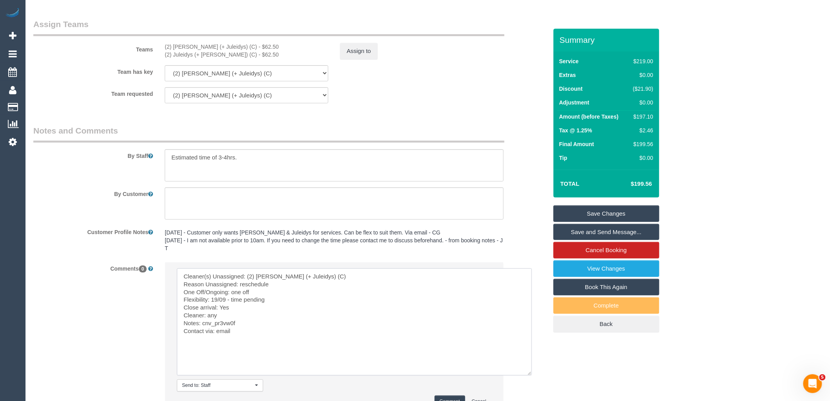
scroll to position [1234, 0]
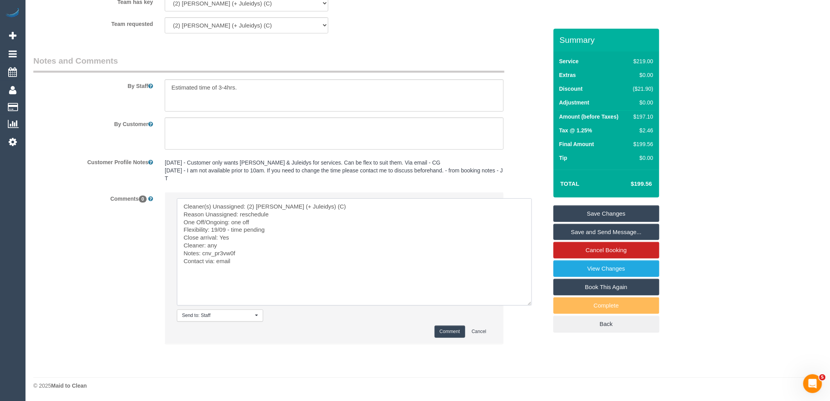
type textarea "Cleaner(s) Unassigned: (2) Cris (+ Juleidys) (C) Reason Unassigned: reschedule …"
click at [450, 331] on button "Comment" at bounding box center [450, 331] width 31 height 12
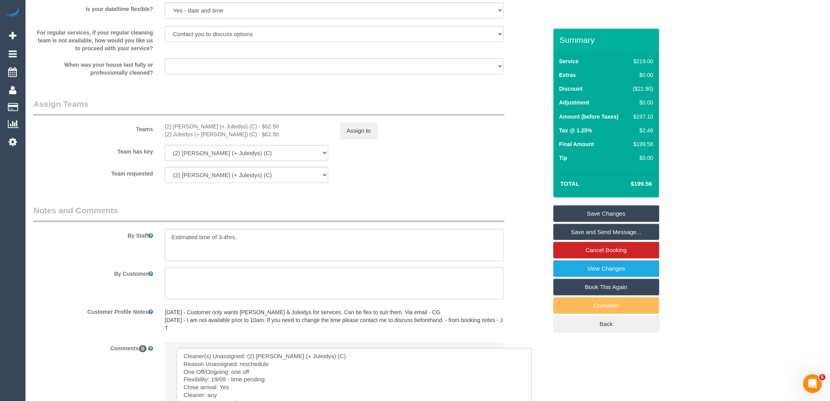
scroll to position [972, 0]
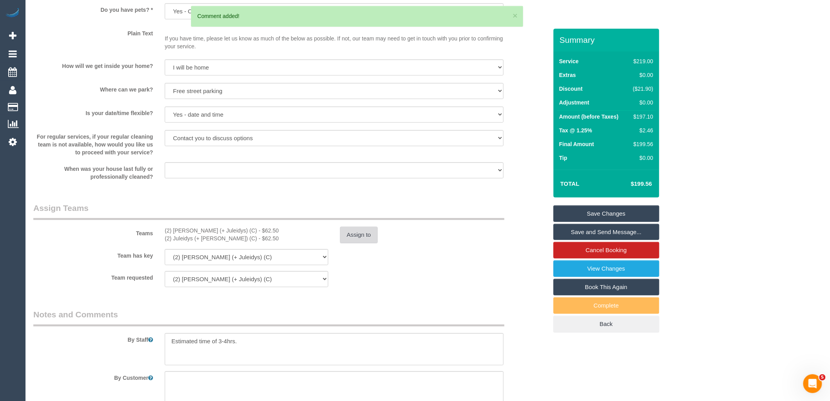
click at [361, 243] on button "Assign to" at bounding box center [359, 234] width 38 height 16
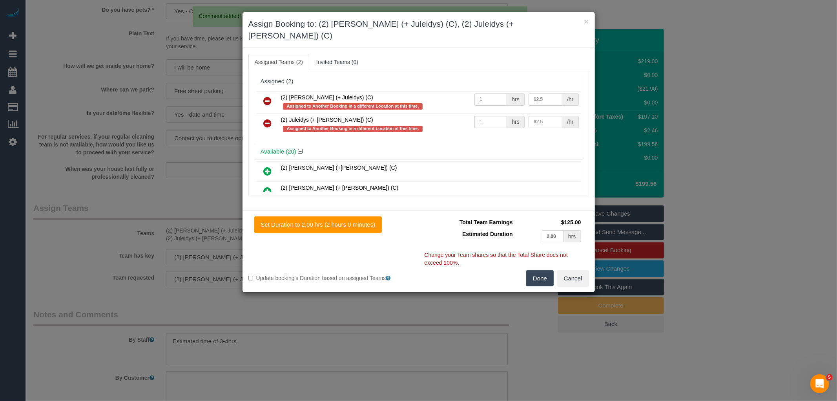
click at [271, 96] on icon at bounding box center [268, 100] width 8 height 9
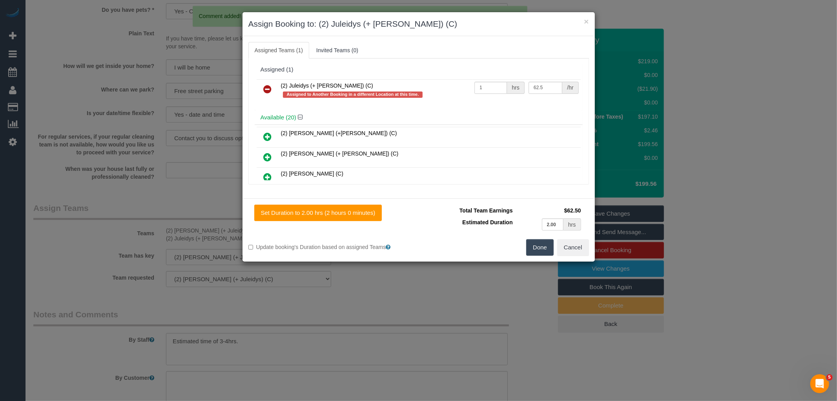
click at [271, 86] on icon at bounding box center [268, 88] width 8 height 9
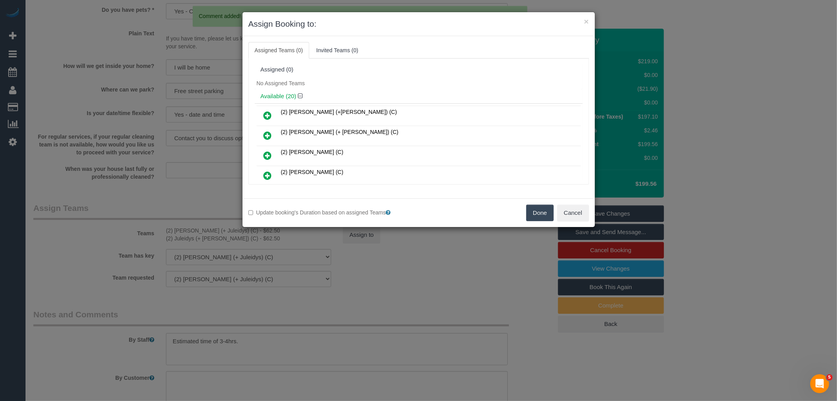
drag, startPoint x: 538, startPoint y: 212, endPoint x: 375, endPoint y: 237, distance: 164.3
click at [538, 212] on button "Done" at bounding box center [539, 212] width 27 height 16
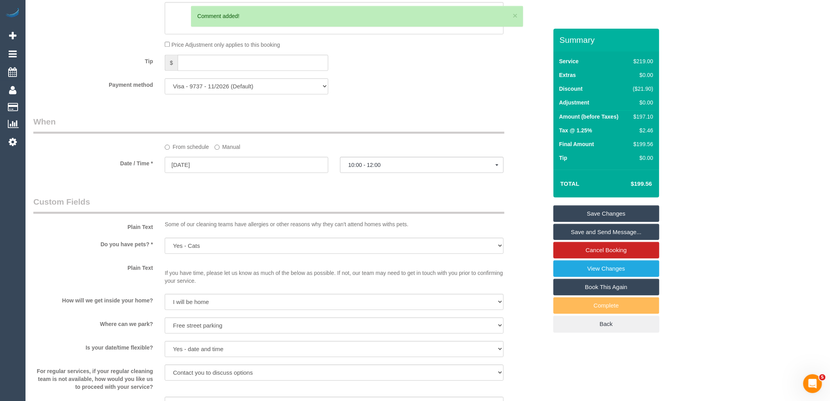
scroll to position [711, 0]
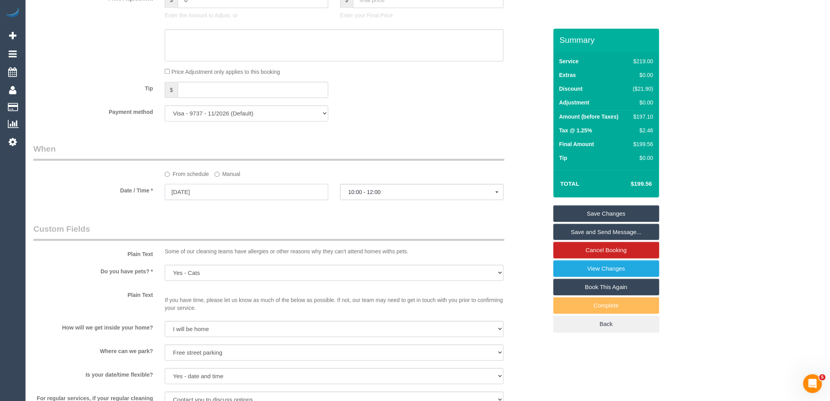
click at [250, 200] on input "18/09/2025" at bounding box center [247, 192] width 164 height 16
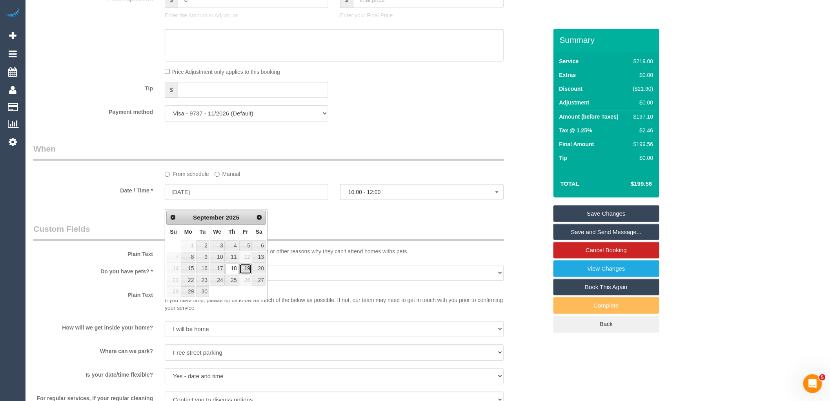
click at [246, 266] on link "19" at bounding box center [245, 268] width 13 height 11
type input "19/09/2025"
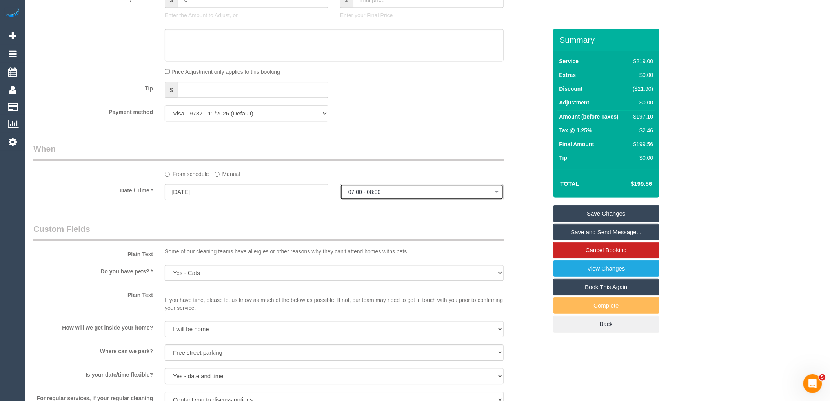
click at [397, 197] on button "07:00 - 08:00" at bounding box center [422, 192] width 164 height 16
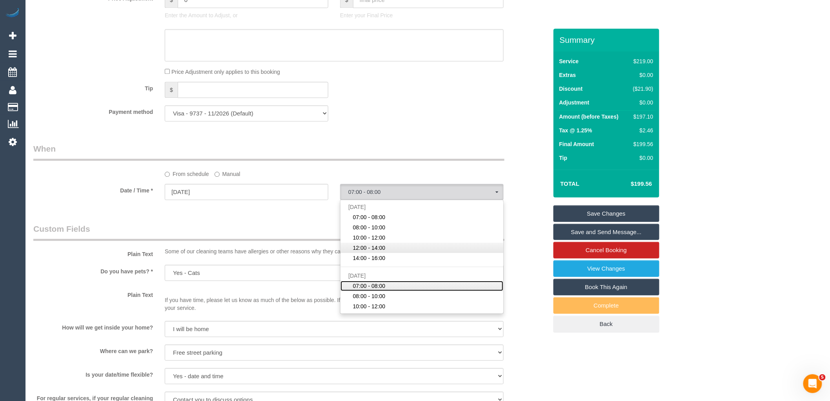
scroll to position [44, 0]
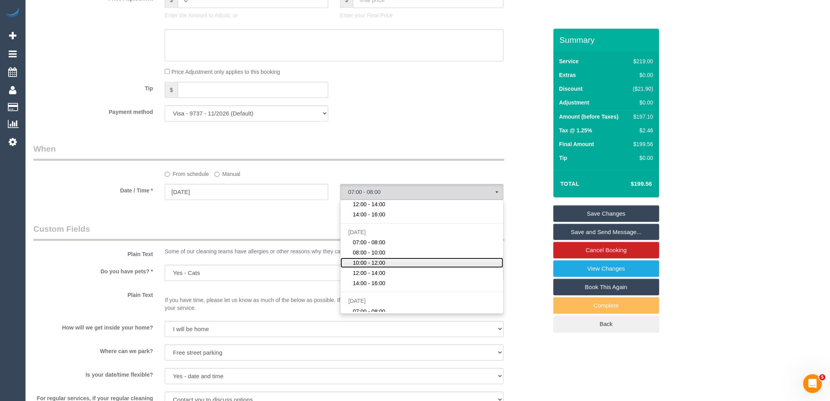
click at [384, 266] on span "10:00 - 12:00" at bounding box center [369, 263] width 33 height 8
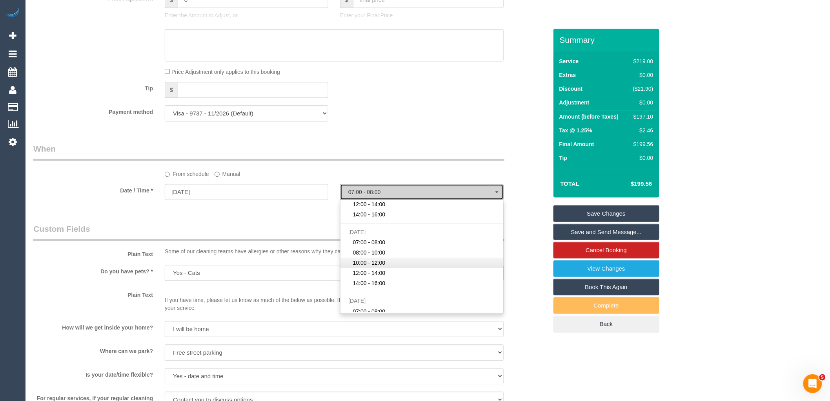
select select "spot8"
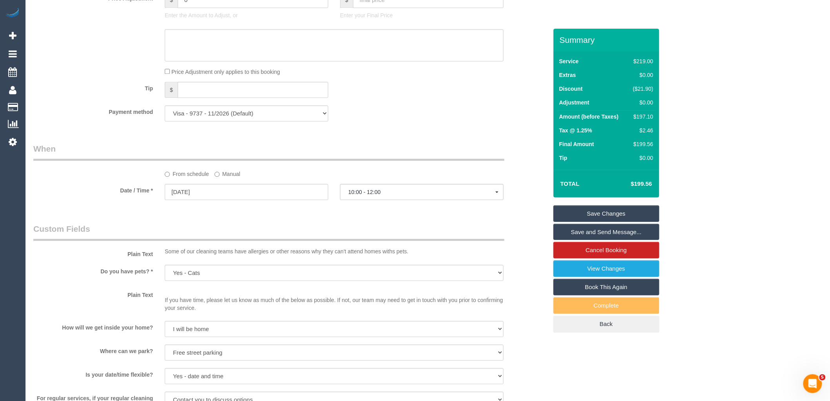
click at [426, 144] on div "Who Email* natalie.taylor9@gmail.com Name * Natalie Taylor Where Address* 51 Bo…" at bounding box center [290, 144] width 526 height 1652
click at [638, 212] on link "Save Changes" at bounding box center [607, 213] width 106 height 16
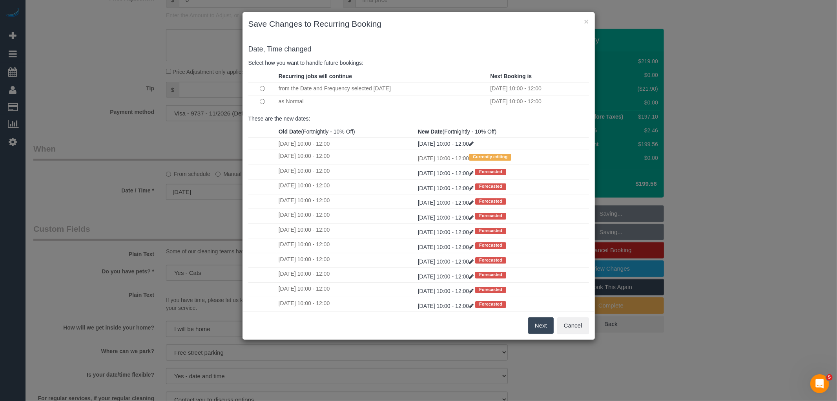
click at [543, 326] on button "Next" at bounding box center [541, 325] width 26 height 16
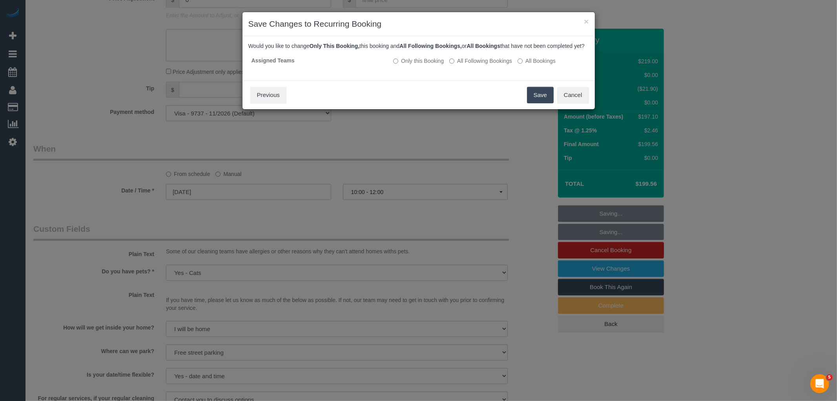
click at [539, 97] on button "Save" at bounding box center [540, 95] width 27 height 16
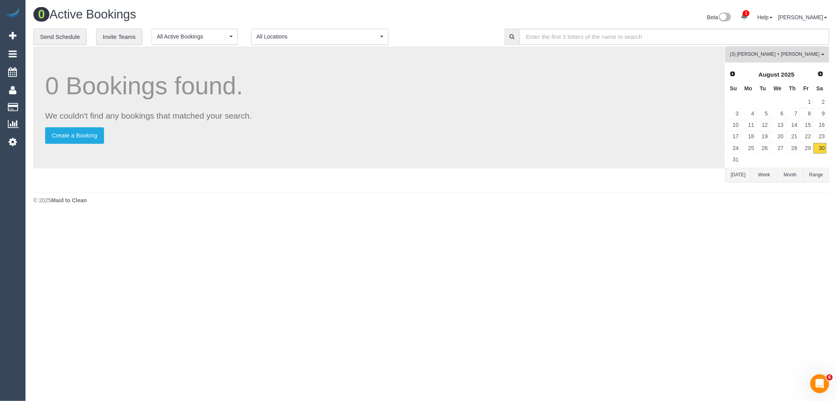
click at [741, 50] on button "(3) Bansari + Bhavesh (CG) All Teams" at bounding box center [777, 54] width 104 height 16
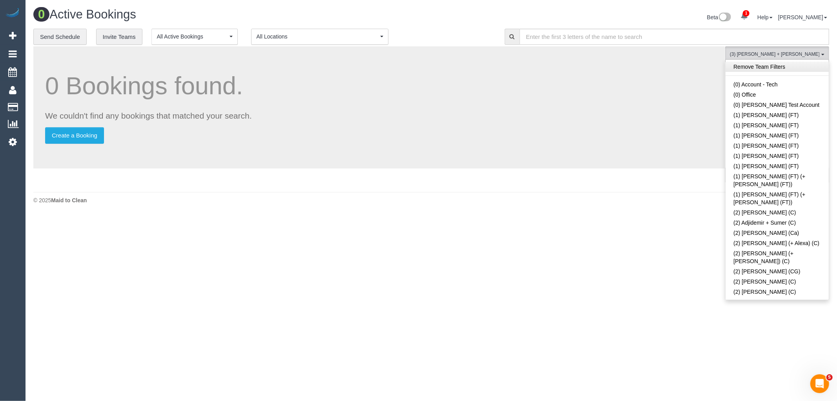
click at [782, 70] on link "Remove Team Filters" at bounding box center [776, 67] width 103 height 10
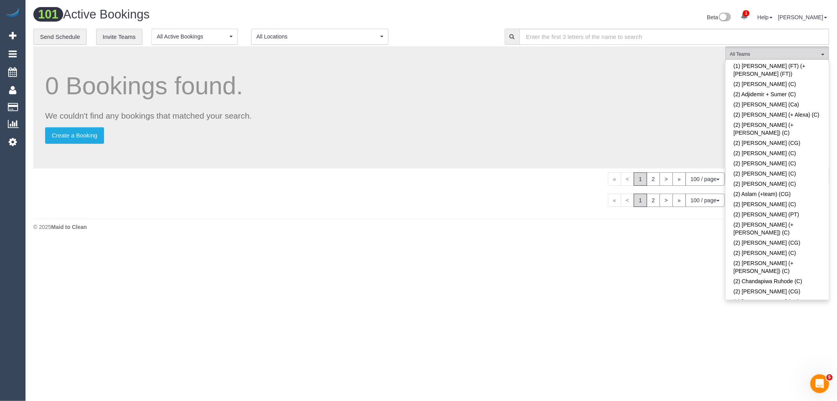
scroll to position [2254, 0]
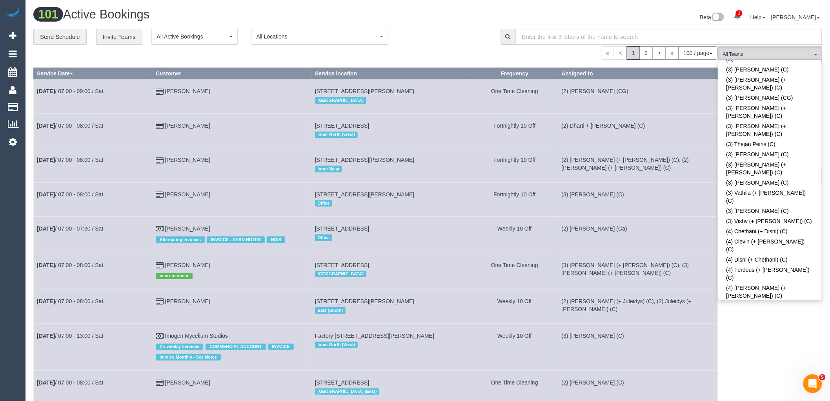
click at [413, 21] on h1 "101 Active Bookings" at bounding box center [227, 14] width 389 height 13
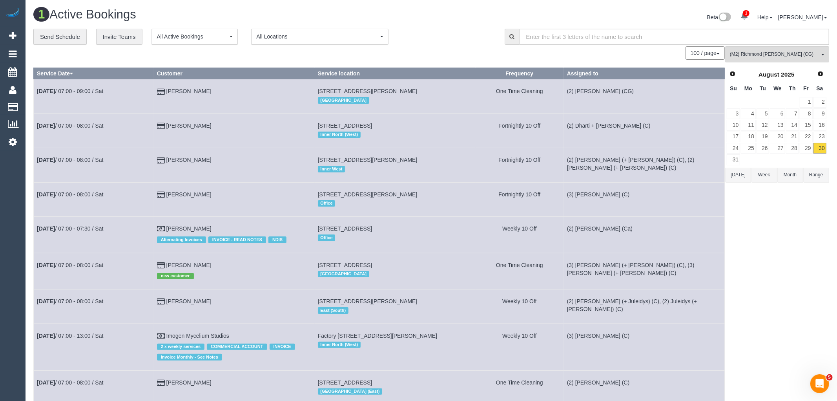
click at [740, 174] on button "Today" at bounding box center [738, 175] width 26 height 15
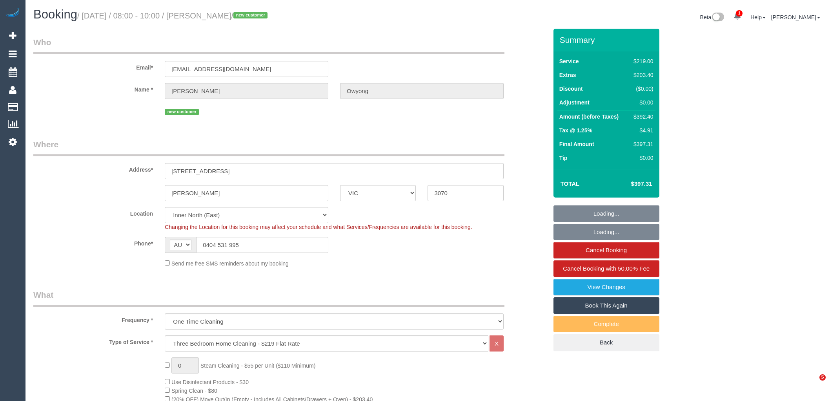
select select "VIC"
select select "number:27"
select select "number:14"
select select "number:19"
select select "number:24"
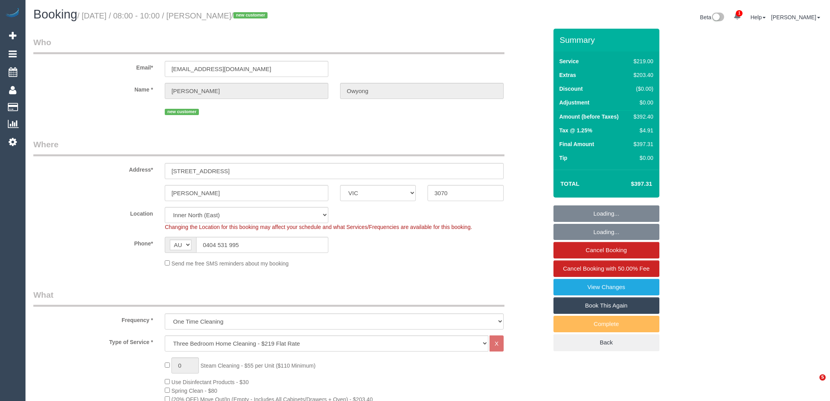
select select "number:13"
select select "spot1"
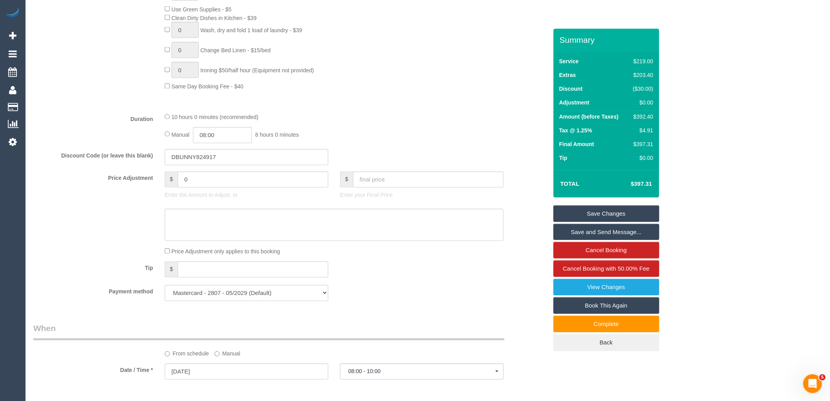
scroll to position [193, 0]
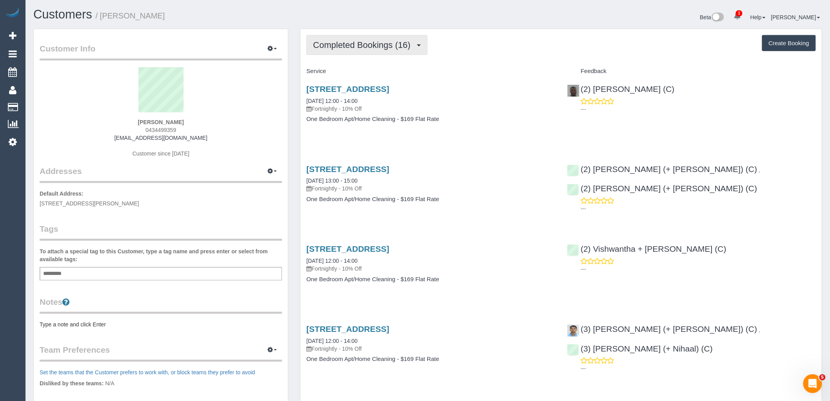
click at [374, 50] on button "Completed Bookings (16)" at bounding box center [366, 45] width 121 height 20
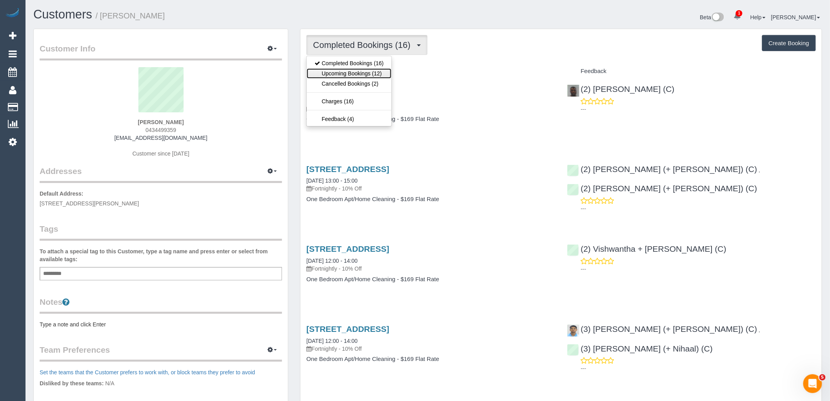
click at [371, 73] on link "Upcoming Bookings (12)" at bounding box center [349, 73] width 85 height 10
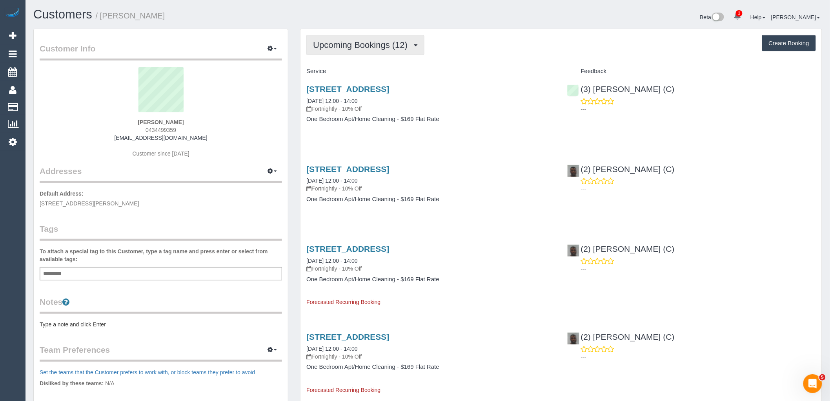
click at [389, 48] on span "Upcoming Bookings (12)" at bounding box center [362, 45] width 98 height 10
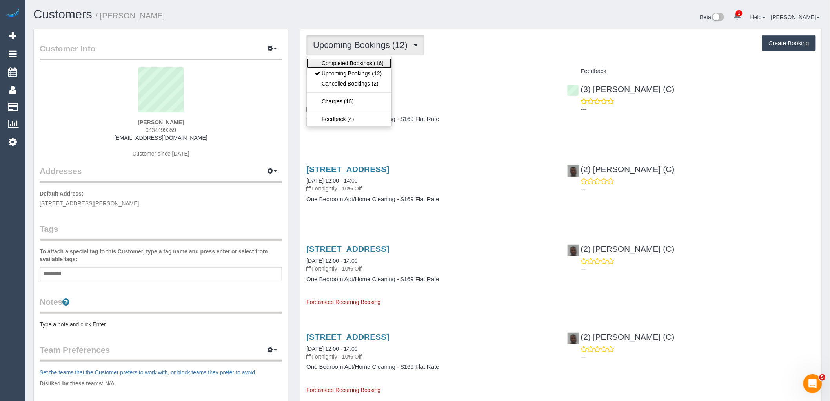
click at [383, 63] on link "Completed Bookings (16)" at bounding box center [349, 63] width 85 height 10
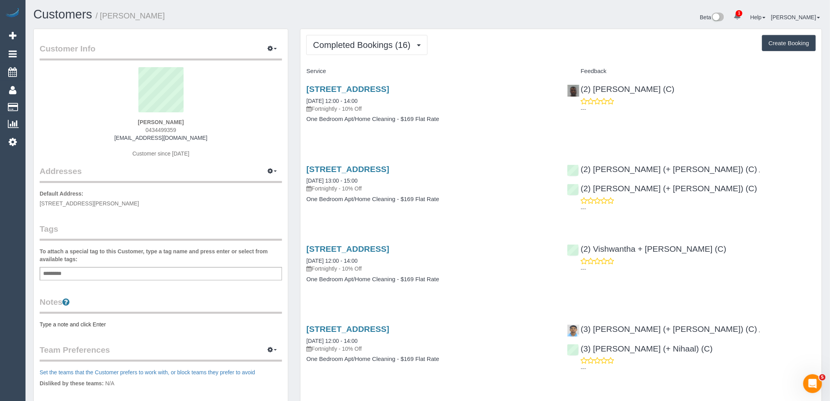
drag, startPoint x: 191, startPoint y: 122, endPoint x: 105, endPoint y: 119, distance: 86.0
click at [105, 119] on div "[PERSON_NAME] 0434499359 [EMAIL_ADDRESS][DOMAIN_NAME] Customer since [DATE]" at bounding box center [161, 116] width 242 height 98
click at [210, 137] on div "[PERSON_NAME] 0434499359 [EMAIL_ADDRESS][DOMAIN_NAME] Customer since [DATE]" at bounding box center [161, 116] width 242 height 98
drag, startPoint x: 146, startPoint y: 138, endPoint x: 84, endPoint y: 138, distance: 62.4
click at [103, 138] on div "[PERSON_NAME] 0434499359 [EMAIL_ADDRESS][DOMAIN_NAME] Customer since [DATE]" at bounding box center [161, 116] width 242 height 98
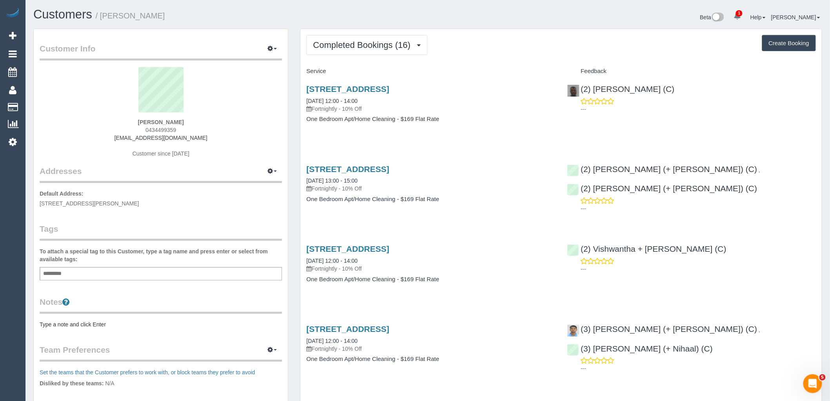
copy link "[EMAIL_ADDRESS][DOMAIN_NAME]"
drag, startPoint x: 213, startPoint y: 118, endPoint x: 110, endPoint y: 120, distance: 103.2
click at [110, 120] on div "[PERSON_NAME] 0434499359 [EMAIL_ADDRESS][DOMAIN_NAME] Customer since [DATE]" at bounding box center [161, 116] width 242 height 98
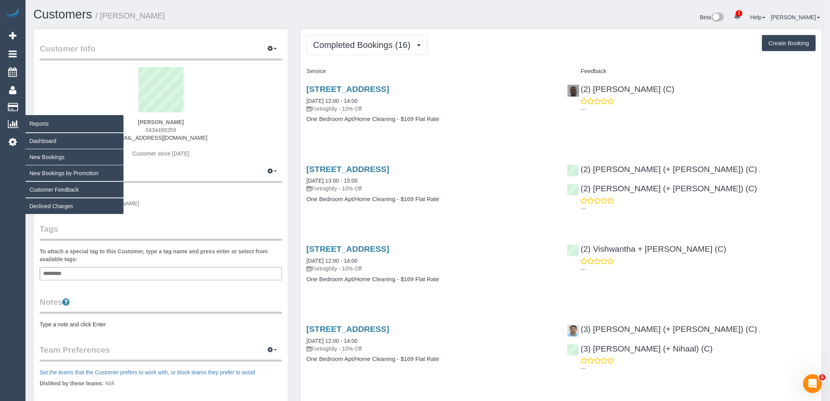
drag, startPoint x: 196, startPoint y: 123, endPoint x: 12, endPoint y: 126, distance: 184.4
click at [89, 124] on div "[PERSON_NAME] 0434499359 [EMAIL_ADDRESS][DOMAIN_NAME] Customer since [DATE]" at bounding box center [161, 116] width 242 height 98
copy strong "[PERSON_NAME]"
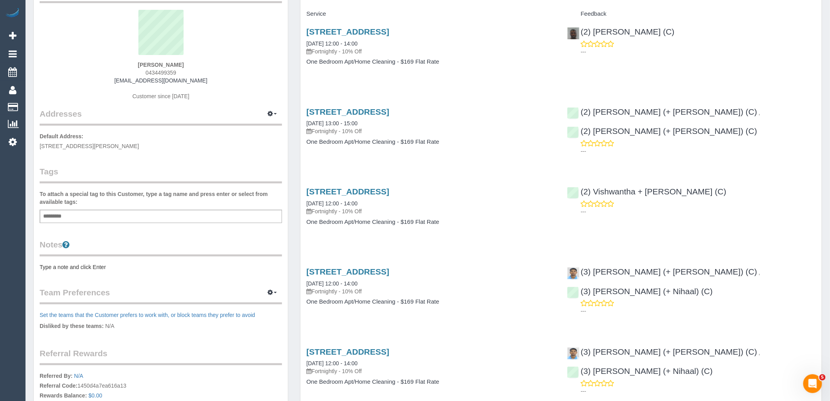
scroll to position [174, 0]
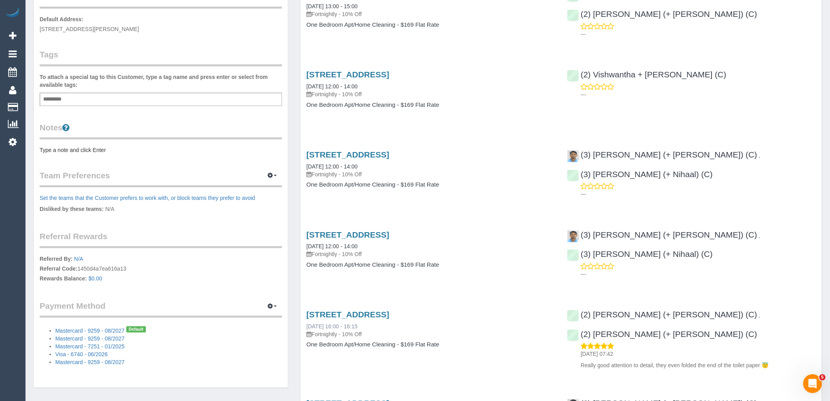
drag, startPoint x: 781, startPoint y: 346, endPoint x: 354, endPoint y: 323, distance: 427.9
click at [577, 348] on div "[DATE] 07:42 Really good attention to detail, they even folded the end of the t…" at bounding box center [691, 355] width 249 height 27
copy p "Really good attention to detail, they even folded the end of the toilet paper 😇"
